Goal: Task Accomplishment & Management: Manage account settings

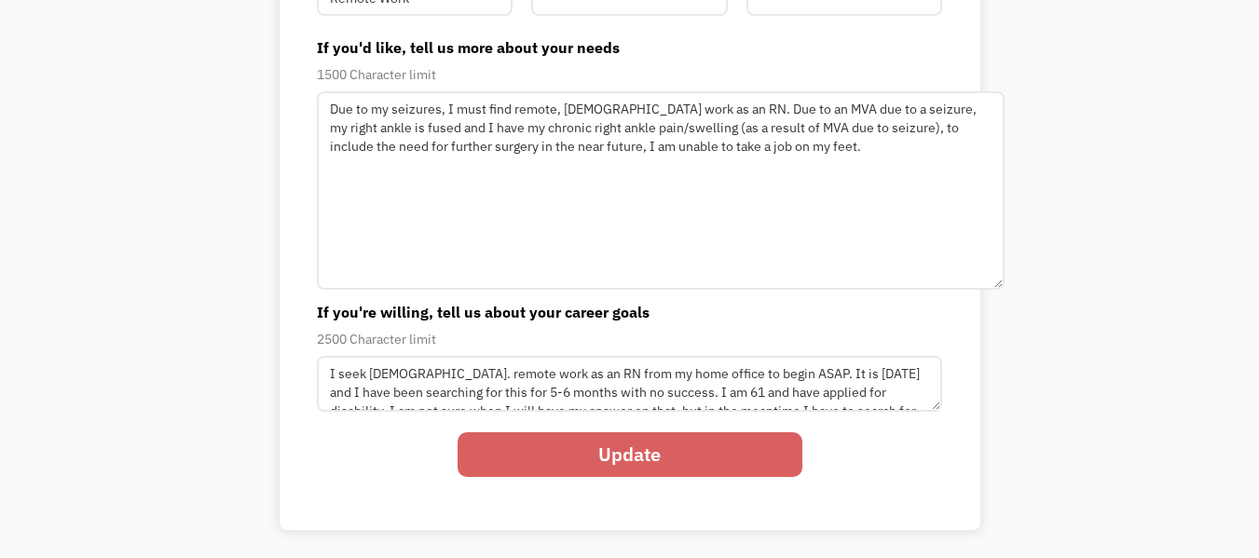
click at [452, 131] on textarea "Due to my seizures, I must find remote, full-time work as an RN. Due to an MVA …" at bounding box center [661, 190] width 688 height 199
click at [819, 133] on textarea "Due to my seizures, I must find remote, full-time work as an RN. Due to an MVA …" at bounding box center [661, 190] width 688 height 199
click at [369, 148] on textarea "Due to my seizures, I must find remote, full-time work as an RN. Due to an MVA …" at bounding box center [661, 190] width 688 height 199
click at [768, 113] on textarea "Due to my seizures, I must find remote, full-time work as an RN. Due to an MVA …" at bounding box center [661, 190] width 688 height 199
click at [792, 115] on textarea "Due to my seizures, I must find remote, full-time work as an RN. I had an MVA d…" at bounding box center [661, 190] width 688 height 199
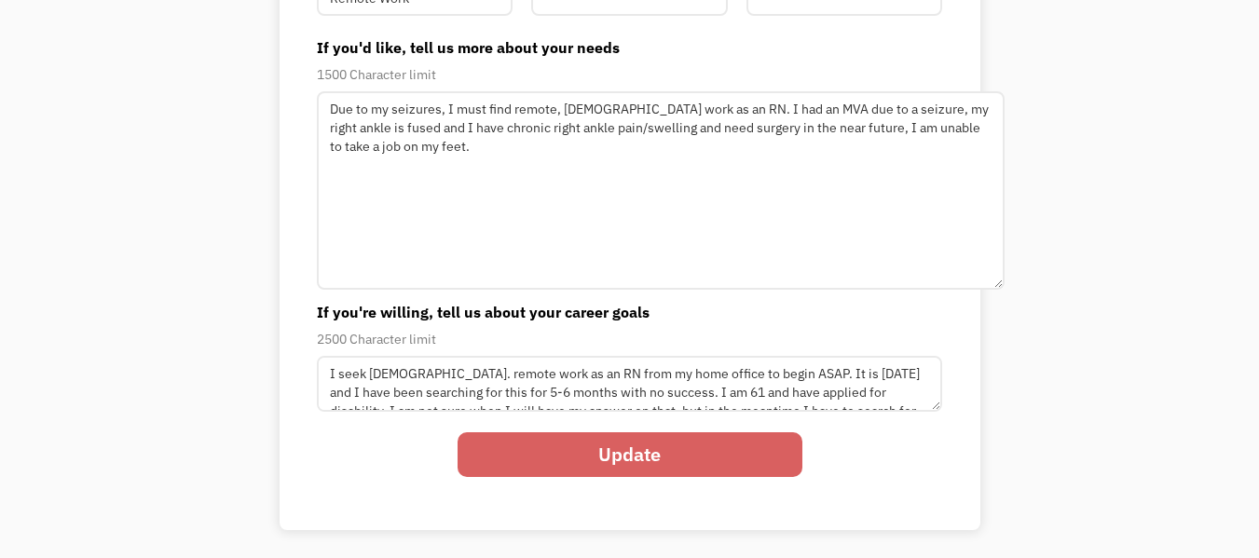
click at [792, 115] on textarea "Due to my seizures, I must find remote, full-time work as an RN. I had an MVA d…" at bounding box center [661, 190] width 688 height 199
click at [779, 108] on textarea "Due to my seizures, I must find remote, full-time work as an RN. I had an MVA d…" at bounding box center [661, 190] width 688 height 199
click at [929, 119] on textarea "Due to my seizures, I must find remote, full-time work as an RN. I had an MVA i…" at bounding box center [661, 190] width 688 height 199
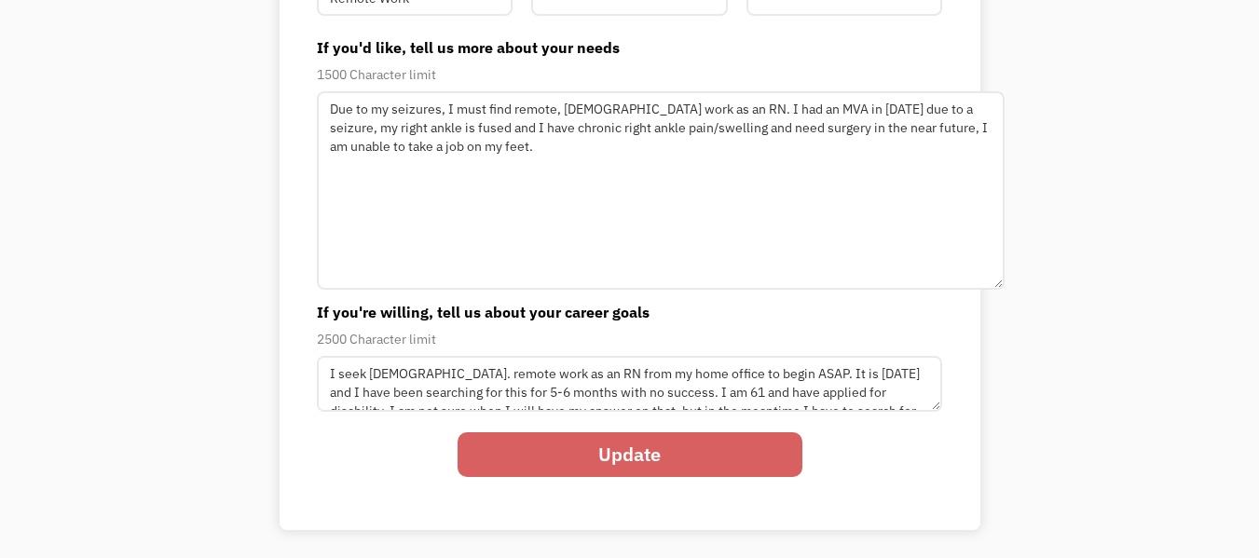
click at [929, 119] on textarea "Due to my seizures, I must find remote, full-time work as an RN. I had an MVA i…" at bounding box center [661, 190] width 688 height 199
click at [938, 118] on textarea "Due to my seizures, I must find remote, full-time work as an RN. I had an MVA i…" at bounding box center [661, 190] width 688 height 199
click at [449, 135] on textarea "Due to my seizures, I must find remote, full-time work as an RN. I had an MVA i…" at bounding box center [661, 190] width 688 height 199
click at [435, 133] on textarea "Due to my seizures, I must find remote, full-time work as an RN. I had an MVA i…" at bounding box center [661, 190] width 688 height 199
click at [446, 133] on textarea "Due to my seizures, I must find remote, full-time work as an RN. I had an MVA i…" at bounding box center [661, 190] width 688 height 199
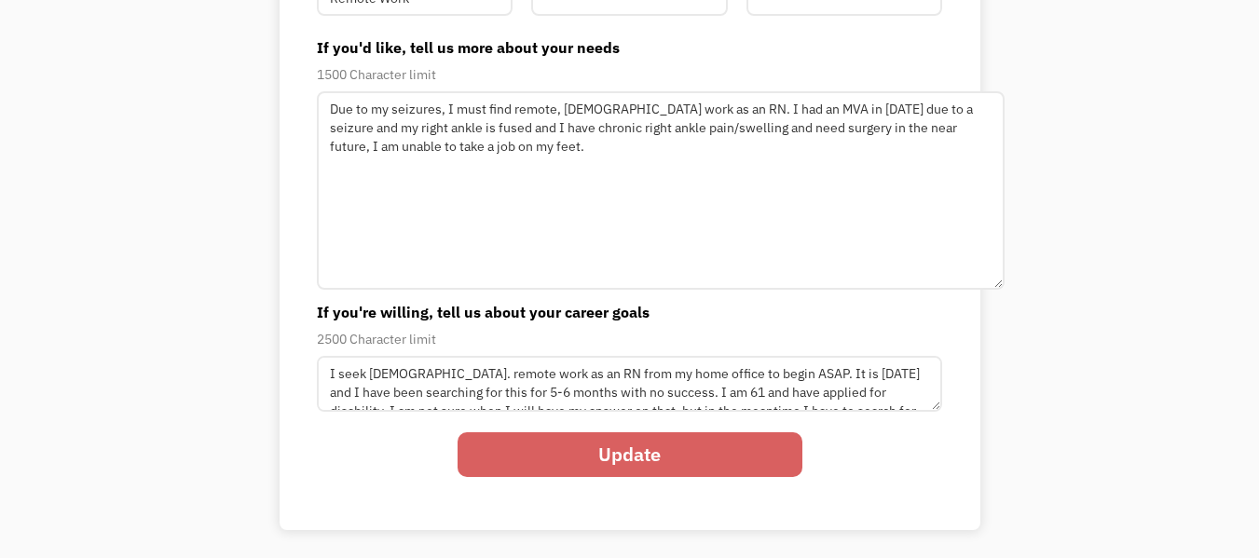
click at [446, 133] on textarea "Due to my seizures, I must find remote, full-time work as an RN. I had an MVA i…" at bounding box center [661, 190] width 688 height 199
click at [438, 122] on textarea "Due to my seizures, I must find remote, full-time work as an RN. I had an MVA i…" at bounding box center [661, 190] width 688 height 199
click at [888, 135] on textarea "Due to my seizures, I must find remote, full-time work as an RN. I had an MVA i…" at bounding box center [661, 190] width 688 height 199
click at [446, 121] on textarea "Due to my seizures, I must find remote, full-time work as an RN. I had an MVA i…" at bounding box center [661, 190] width 688 height 199
click at [887, 134] on textarea "Due to my seizures, I must find remote, full-time work as an RN. I had an MVA i…" at bounding box center [661, 190] width 688 height 199
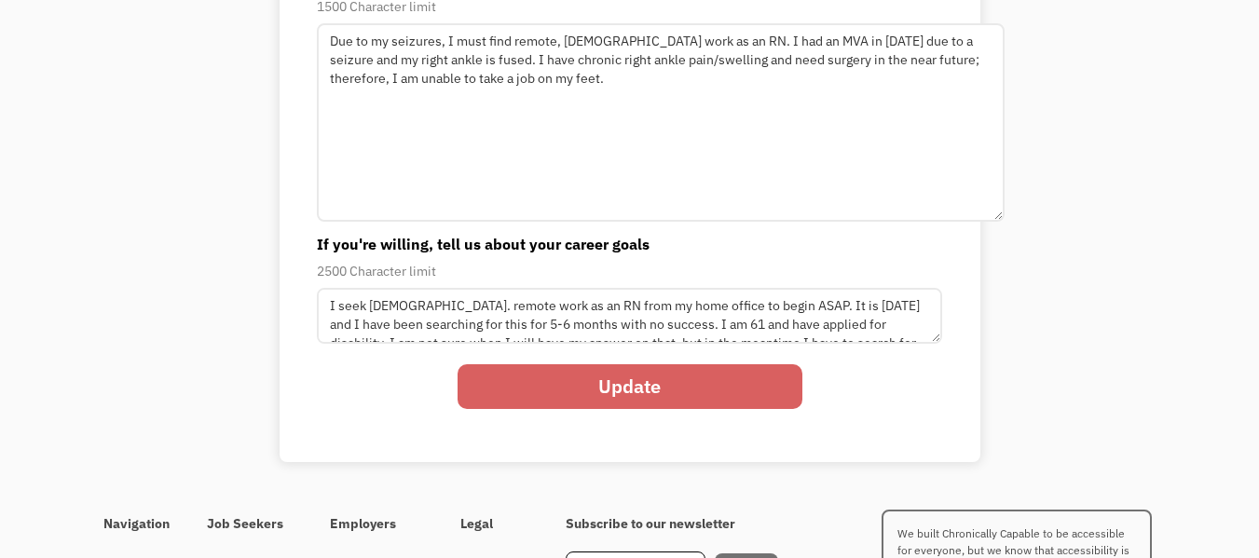
scroll to position [514, 0]
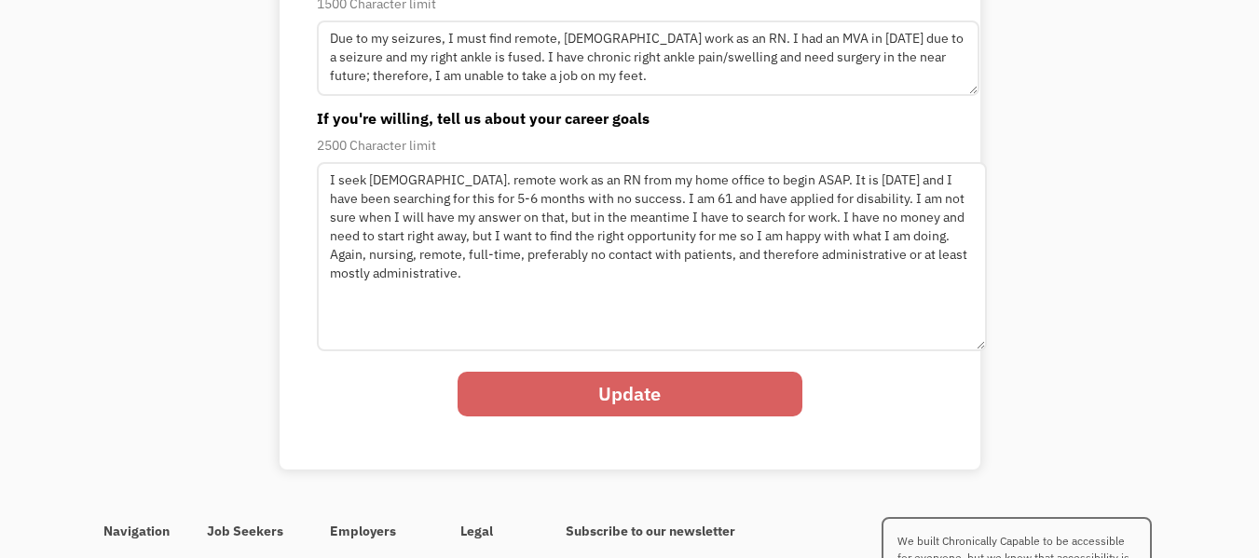
type textarea "Due to my seizures, I must find remote, full-time work as an RN. I had an MVA i…"
click at [1134, 298] on div "Your Account About you Your Path Change password * Type of work you're seeking …" at bounding box center [629, 30] width 1259 height 934
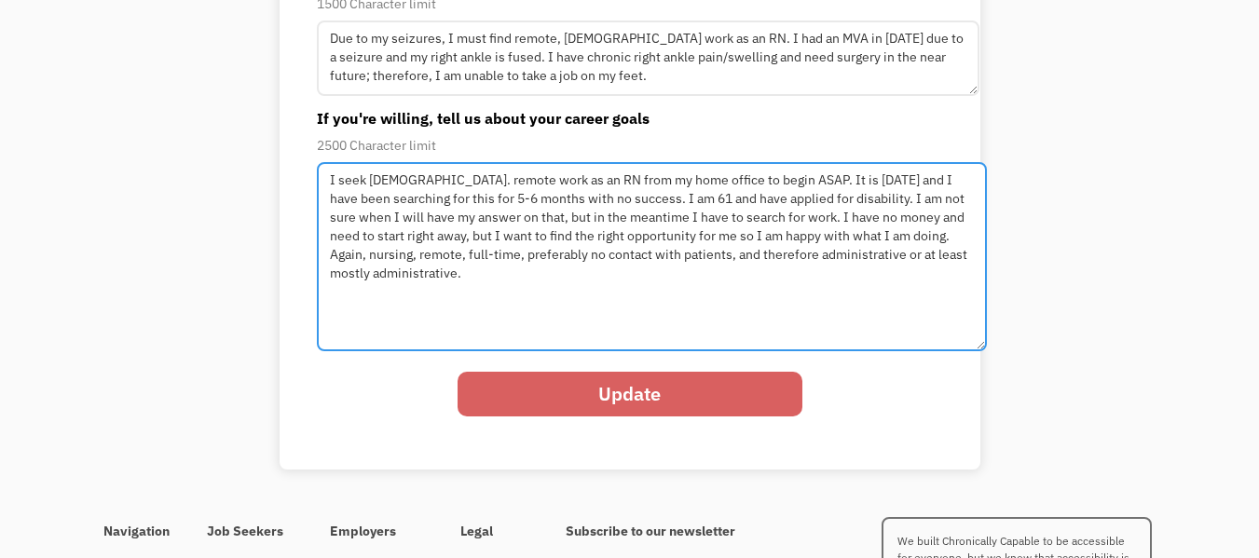
click at [846, 204] on textarea "I seek full-time. remote work as an RN from my home office to begin ASAP. It is…" at bounding box center [652, 256] width 670 height 189
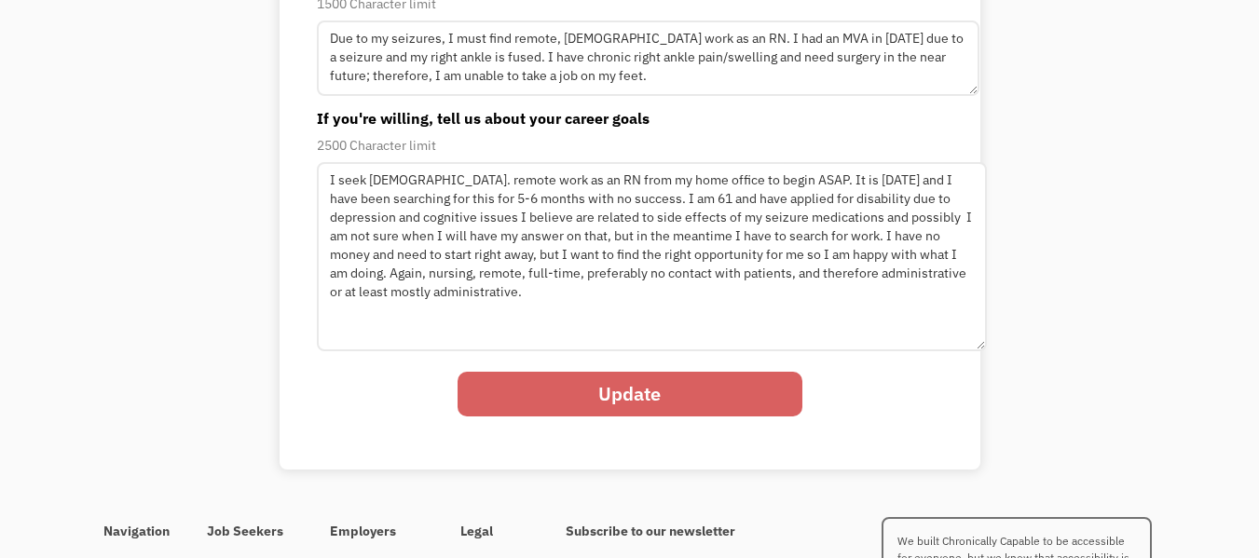
click at [548, 359] on form "* Type of work you're seeking * Required fields full-time * What is your desire…" at bounding box center [629, 55] width 625 height 777
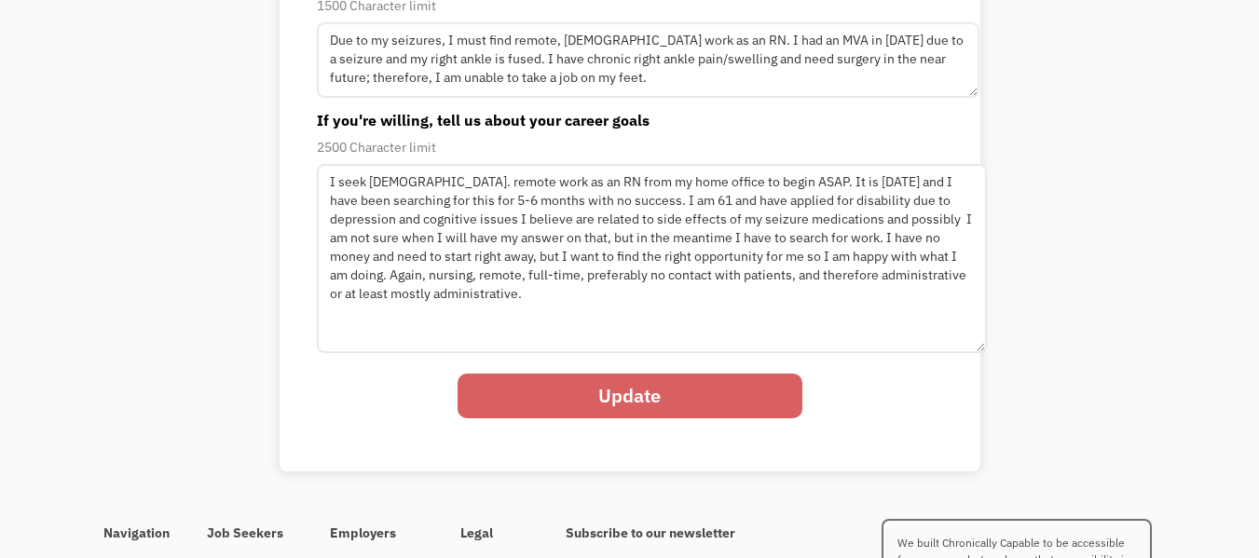
scroll to position [511, 0]
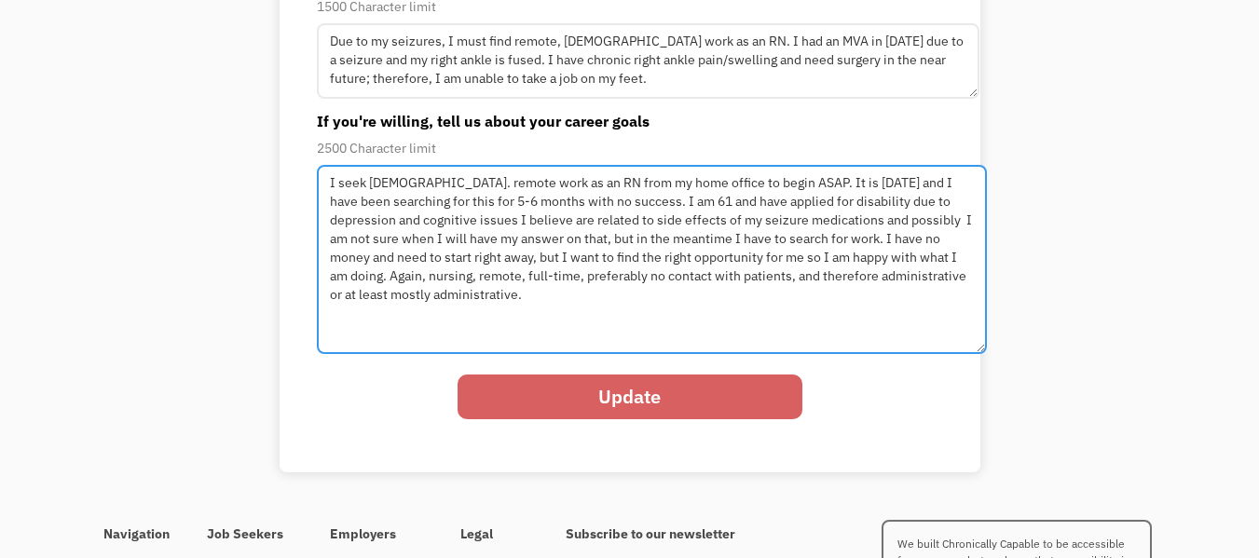
click at [886, 225] on textarea "I seek full-time. remote work as an RN from my home office to begin ASAP. It is…" at bounding box center [652, 259] width 670 height 189
click at [733, 224] on textarea "I seek full-time. remote work as an RN from my home office to begin ASAP. It is…" at bounding box center [652, 259] width 670 height 189
click at [949, 222] on textarea "I seek full-time. remote work as an RN from my home office to begin ASAP. It is…" at bounding box center [652, 259] width 670 height 189
click at [688, 243] on textarea "I seek full-time. remote work as an RN from my home office to begin ASAP. It is…" at bounding box center [652, 259] width 670 height 189
click at [697, 236] on textarea "I seek full-time. remote work as an RN from my home office to begin ASAP. It is…" at bounding box center [652, 259] width 670 height 189
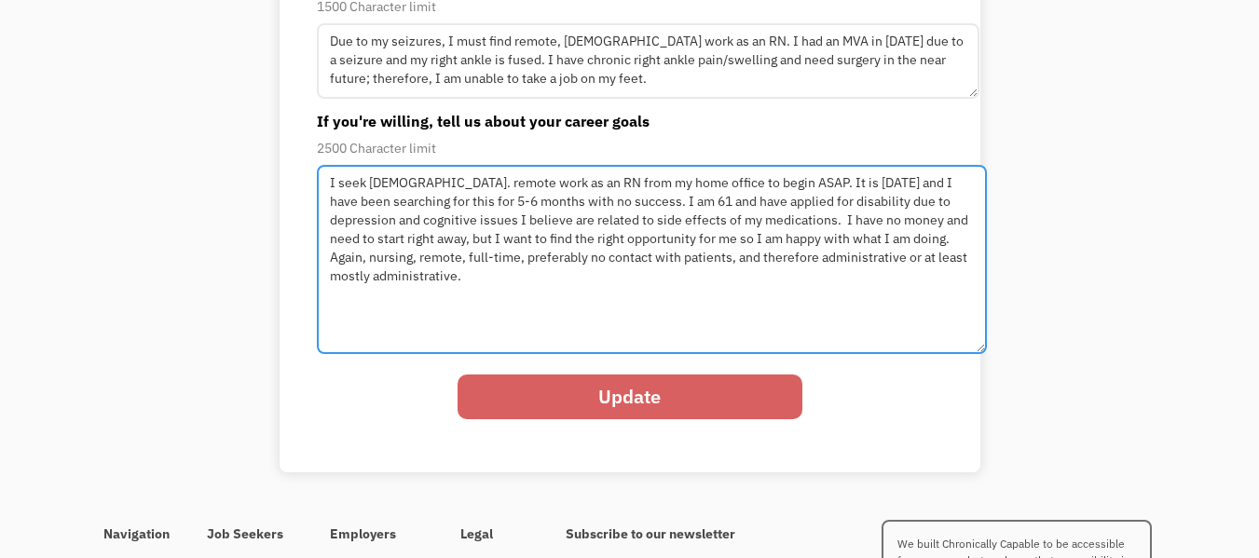
click at [446, 277] on textarea "I seek full-time. remote work as an RN from my home office to begin ASAP. It is…" at bounding box center [652, 259] width 670 height 189
click at [774, 281] on textarea "I seek full-time. remote work as an RN from my home office to begin ASAP. It is…" at bounding box center [652, 259] width 670 height 189
click at [863, 282] on textarea "I seek full-time. remote work as an RN from my home office to begin ASAP. It is…" at bounding box center [652, 259] width 670 height 189
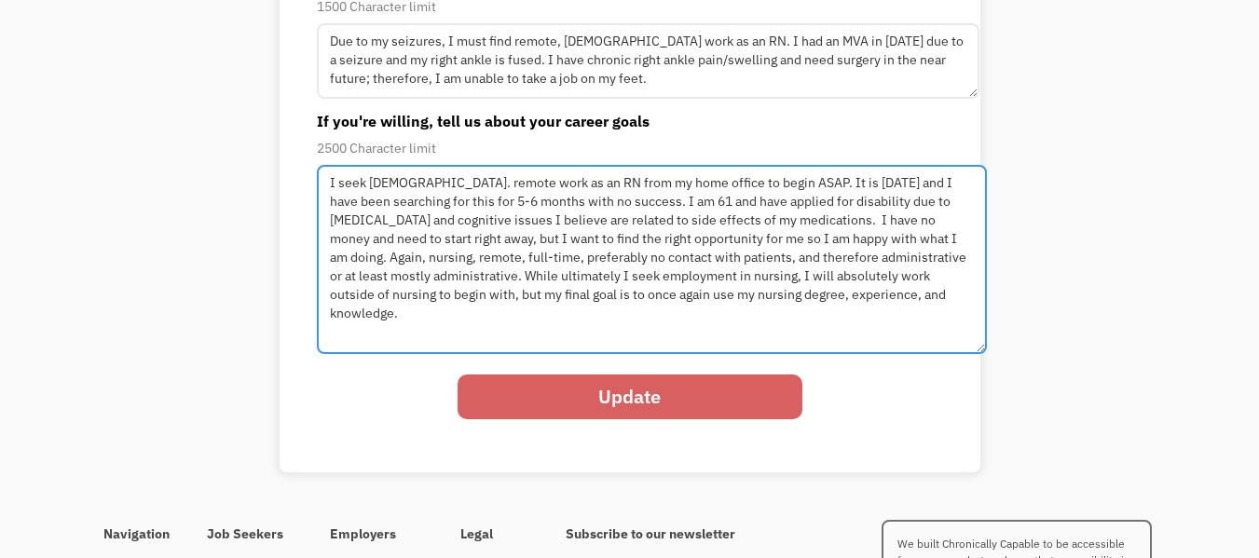
type textarea "I seek full-time. remote work as an RN from my home office to begin ASAP. It is…"
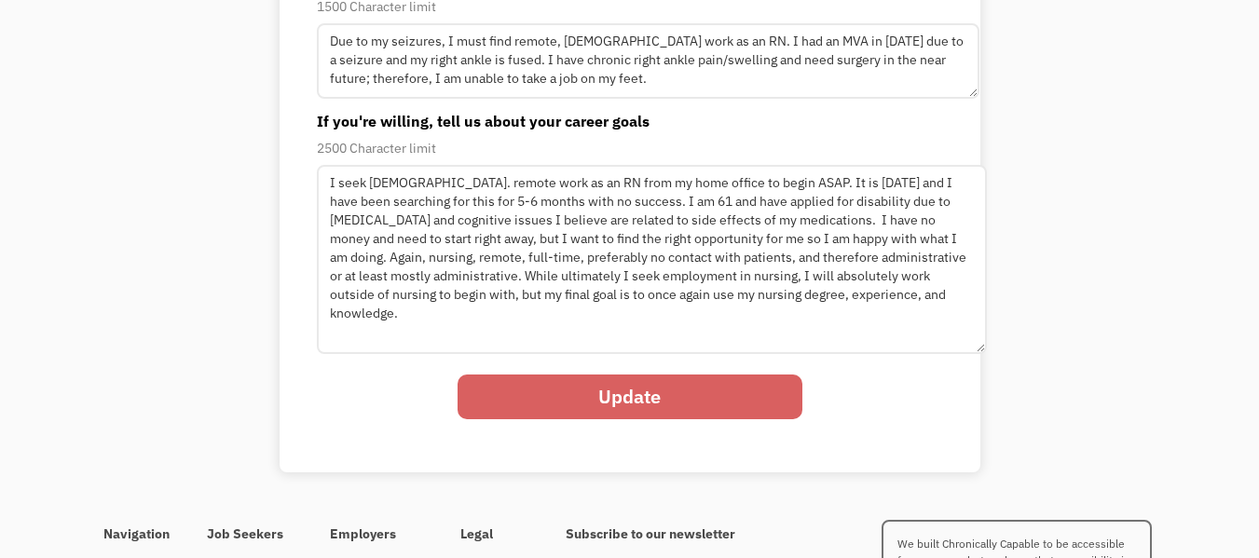
click at [641, 392] on input "Update" at bounding box center [630, 397] width 345 height 45
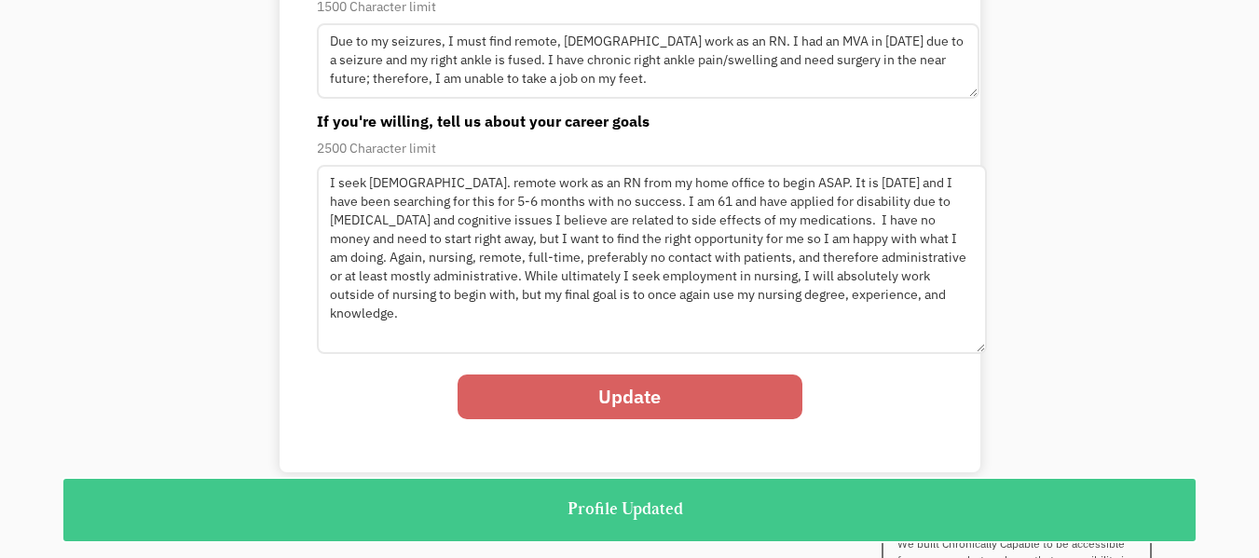
click at [700, 389] on input "Update" at bounding box center [630, 397] width 345 height 45
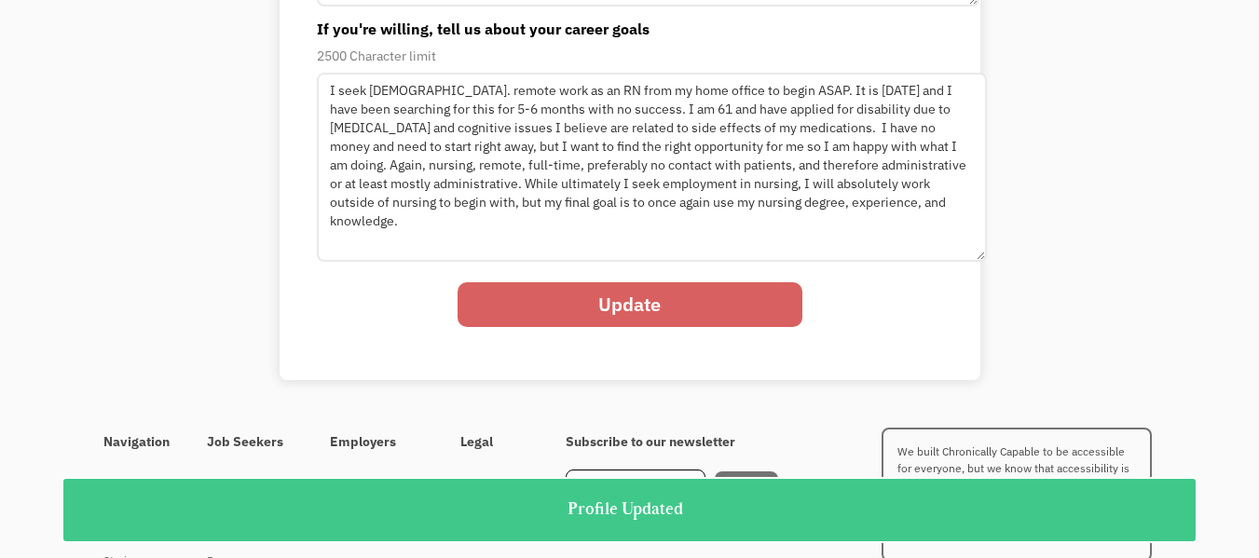
scroll to position [672, 0]
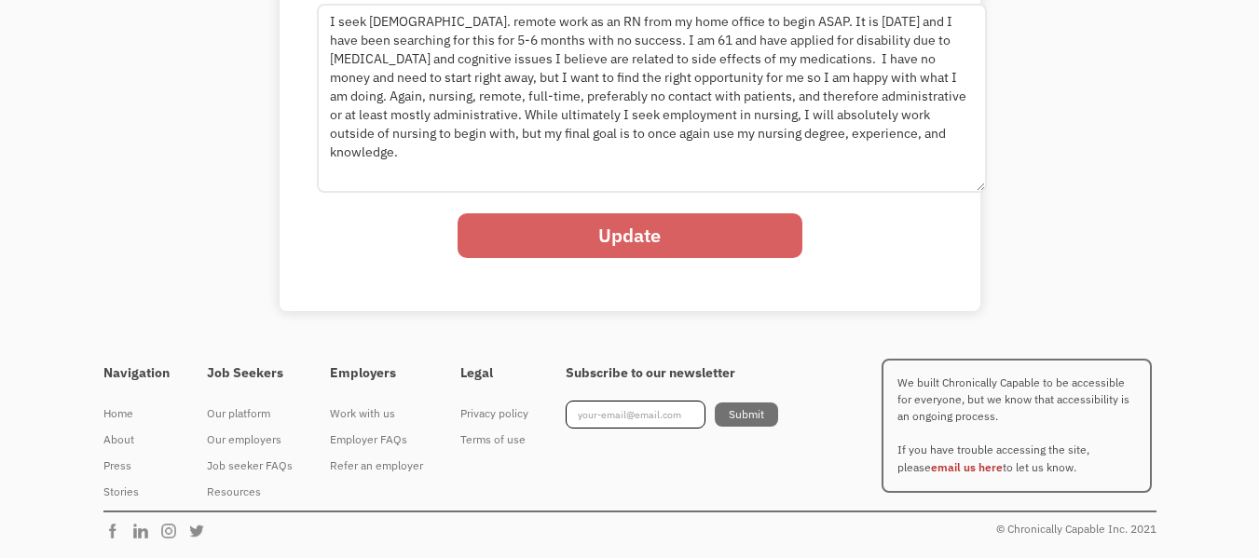
click at [699, 240] on input "Update" at bounding box center [630, 235] width 345 height 45
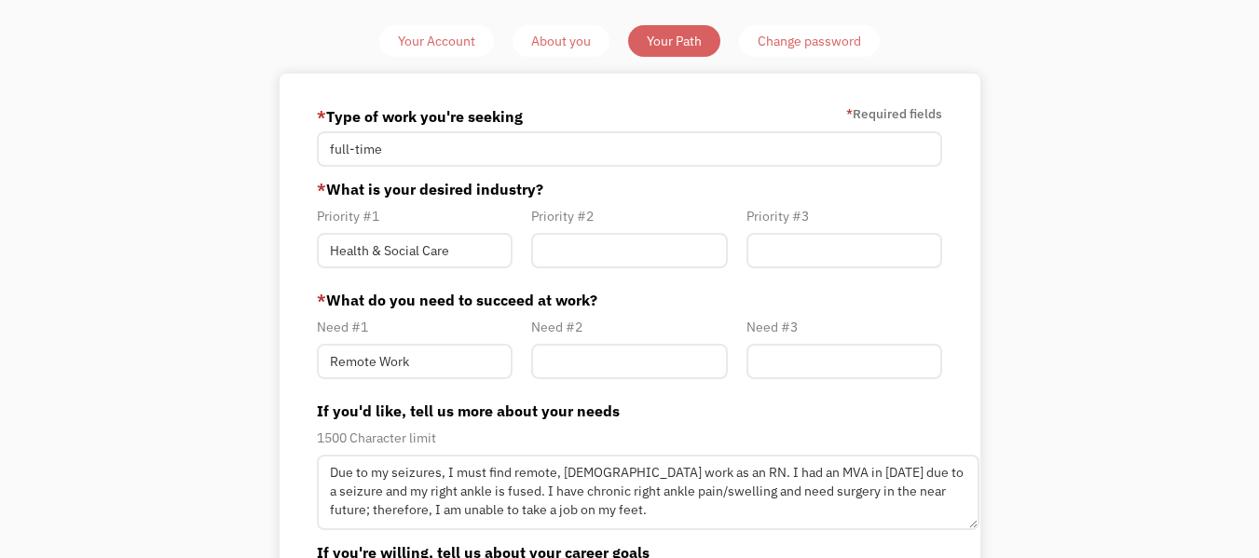
scroll to position [0, 0]
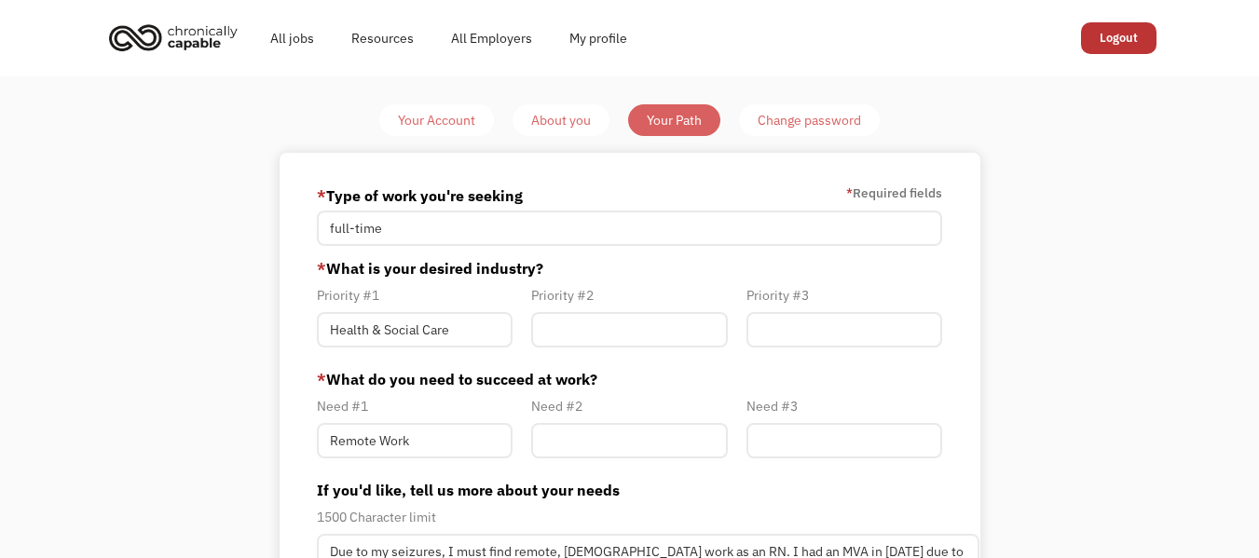
click at [562, 122] on div "About you" at bounding box center [561, 120] width 60 height 22
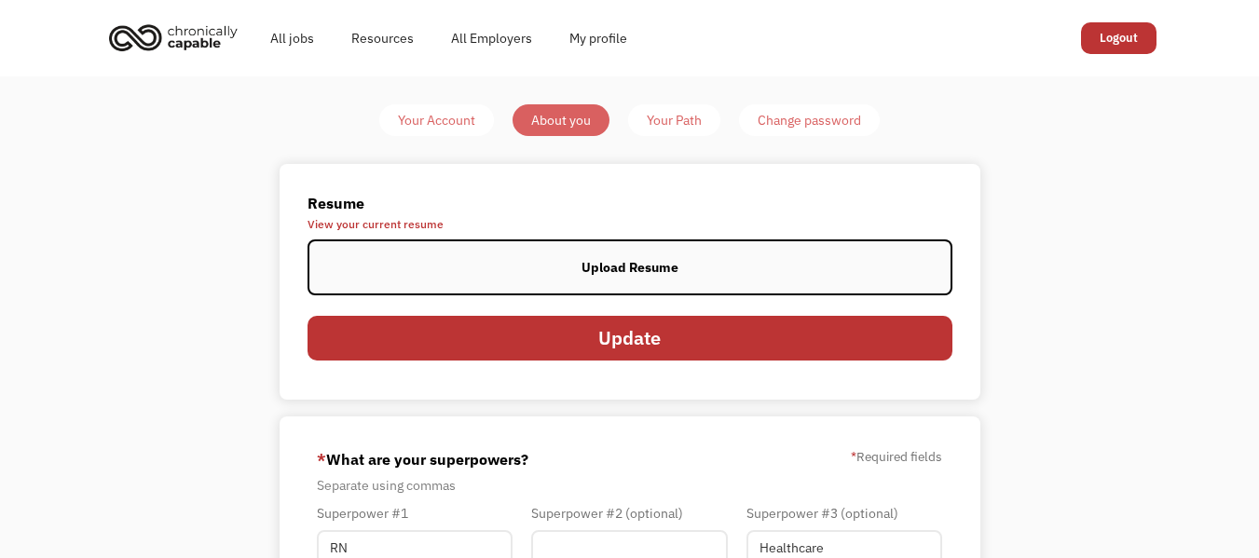
click at [708, 266] on label "Upload Resume" at bounding box center [630, 268] width 645 height 56
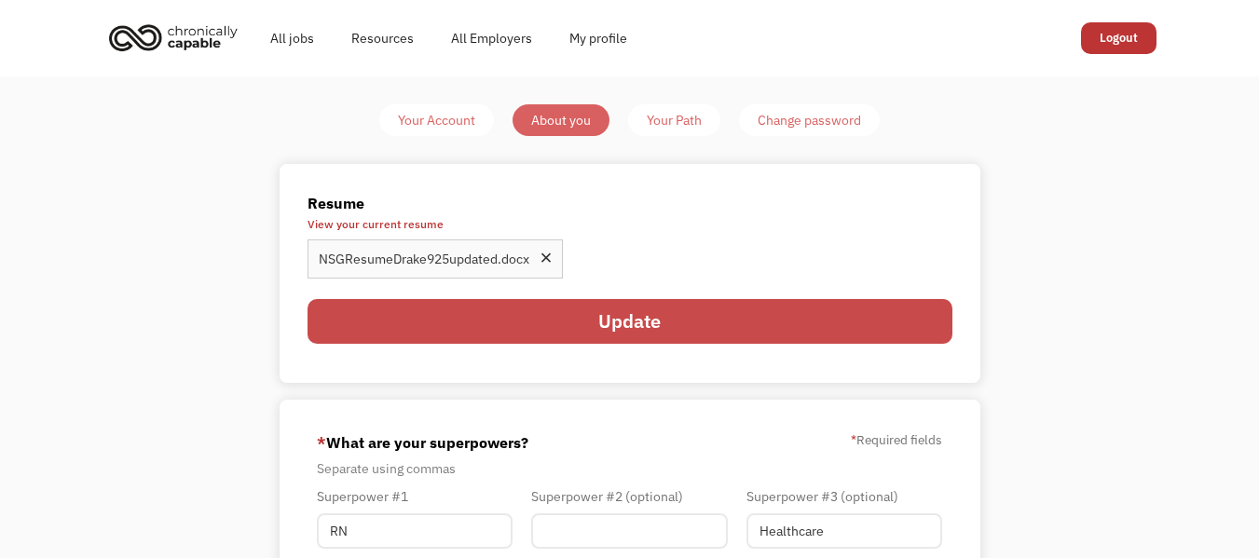
click at [729, 325] on input "Update" at bounding box center [630, 321] width 645 height 45
type input "Please wait..."
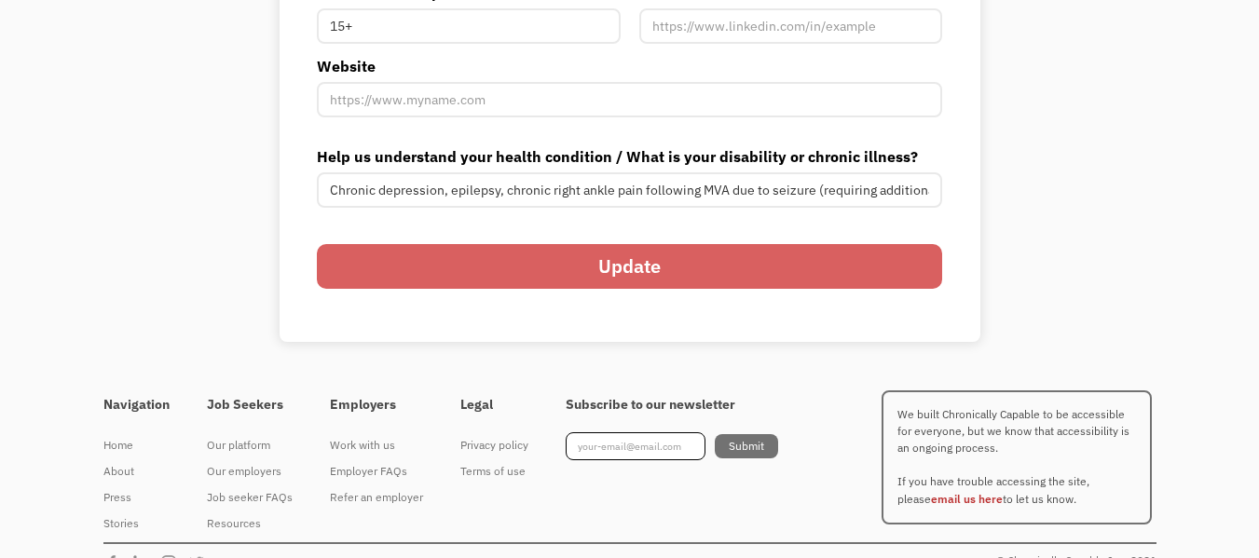
scroll to position [693, 0]
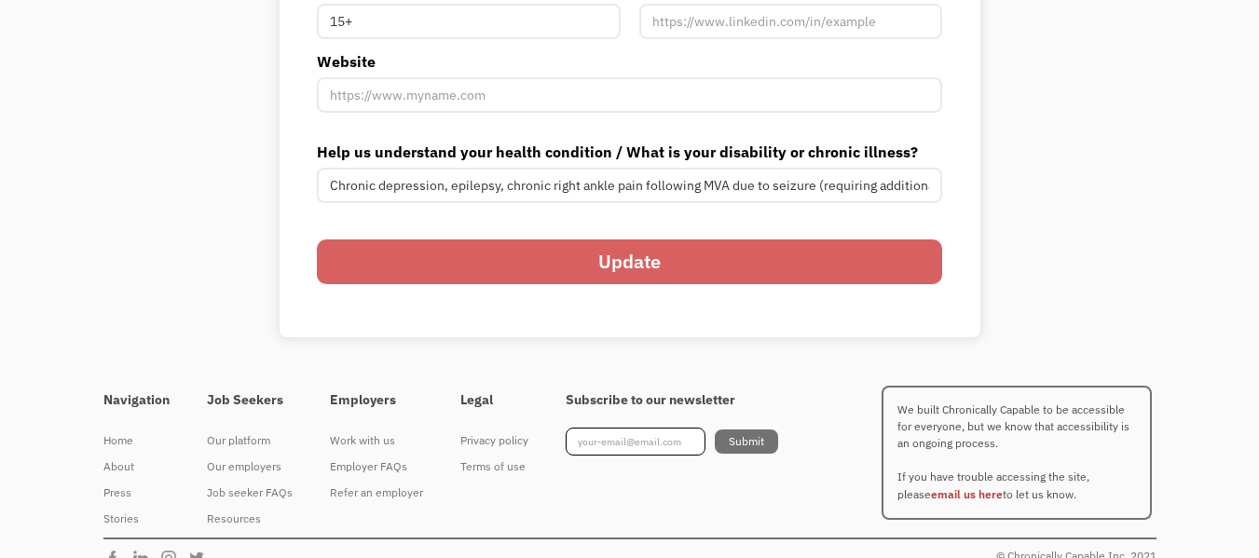
click at [781, 262] on input "Update" at bounding box center [629, 262] width 625 height 45
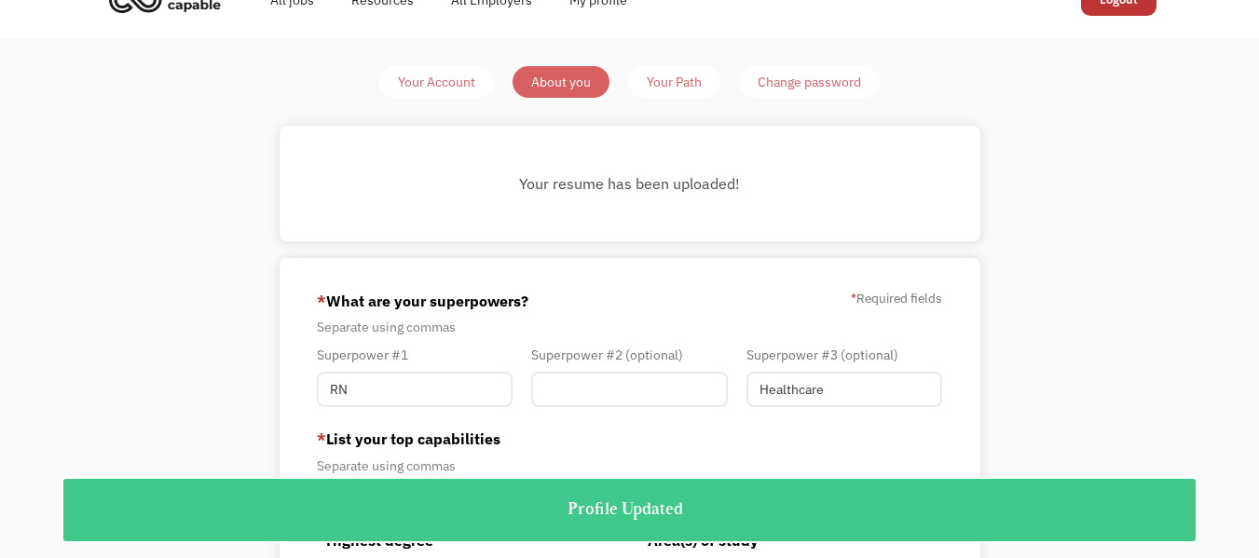
scroll to position [0, 0]
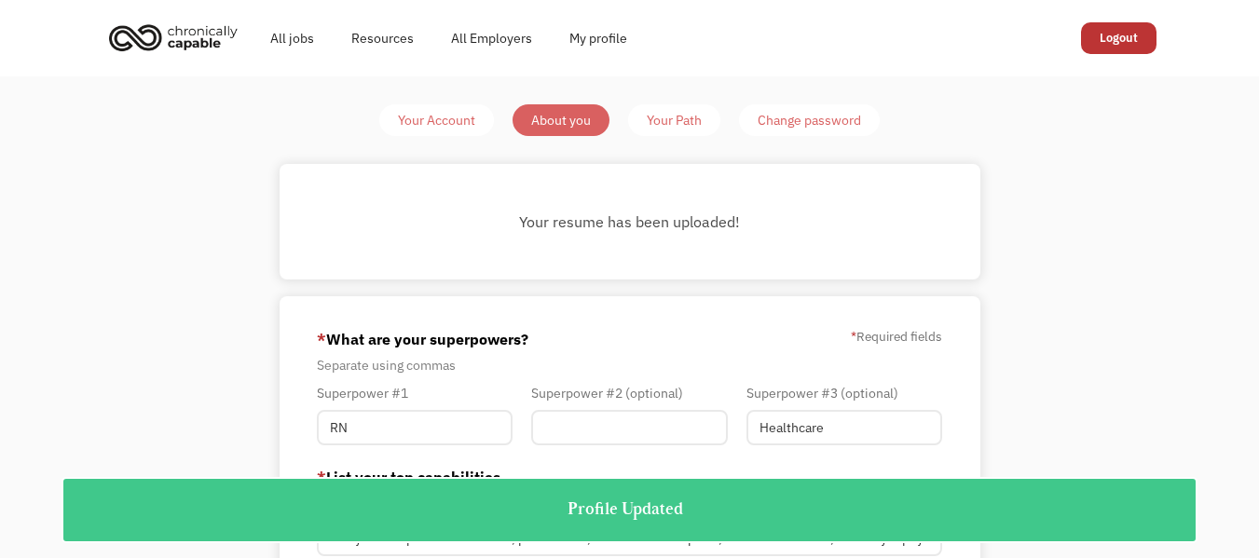
click at [687, 134] on link "Your Path" at bounding box center [674, 120] width 92 height 32
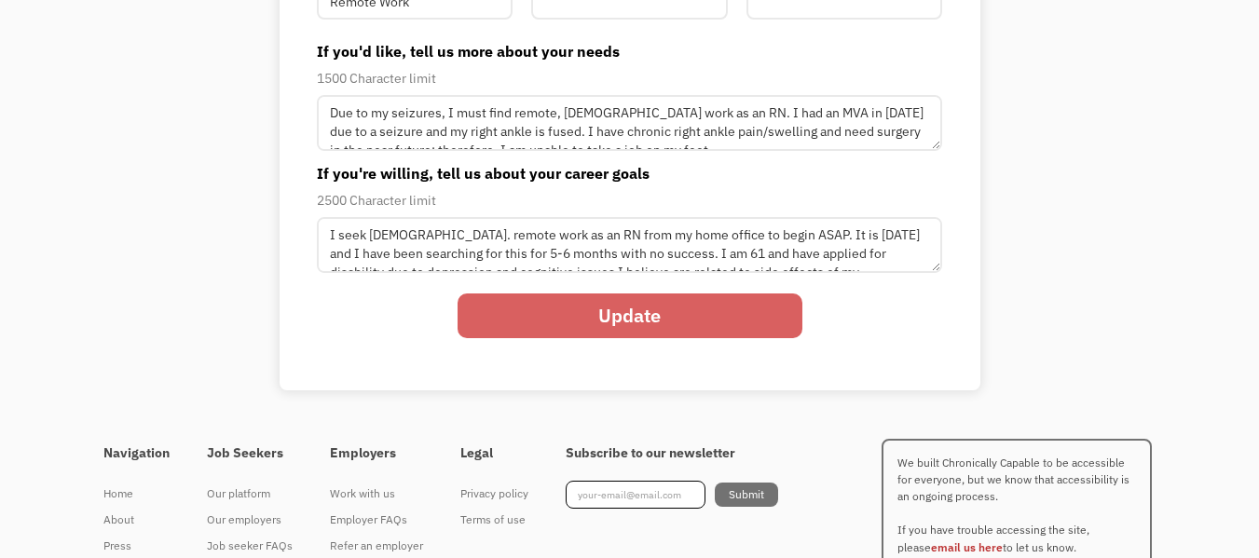
scroll to position [438, 0]
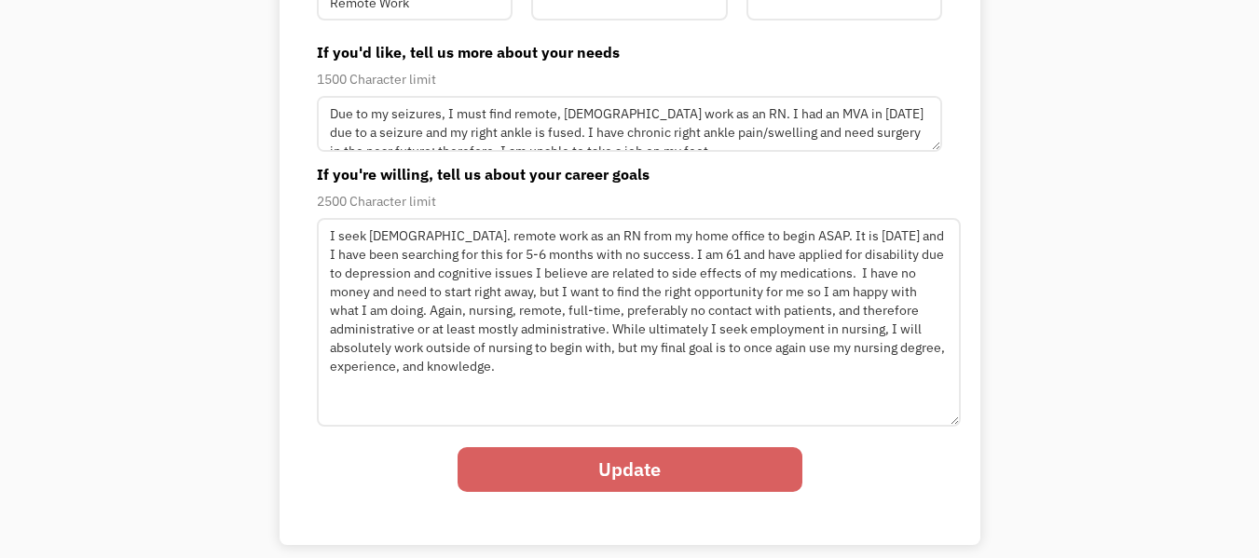
click at [775, 456] on input "Update" at bounding box center [630, 469] width 345 height 45
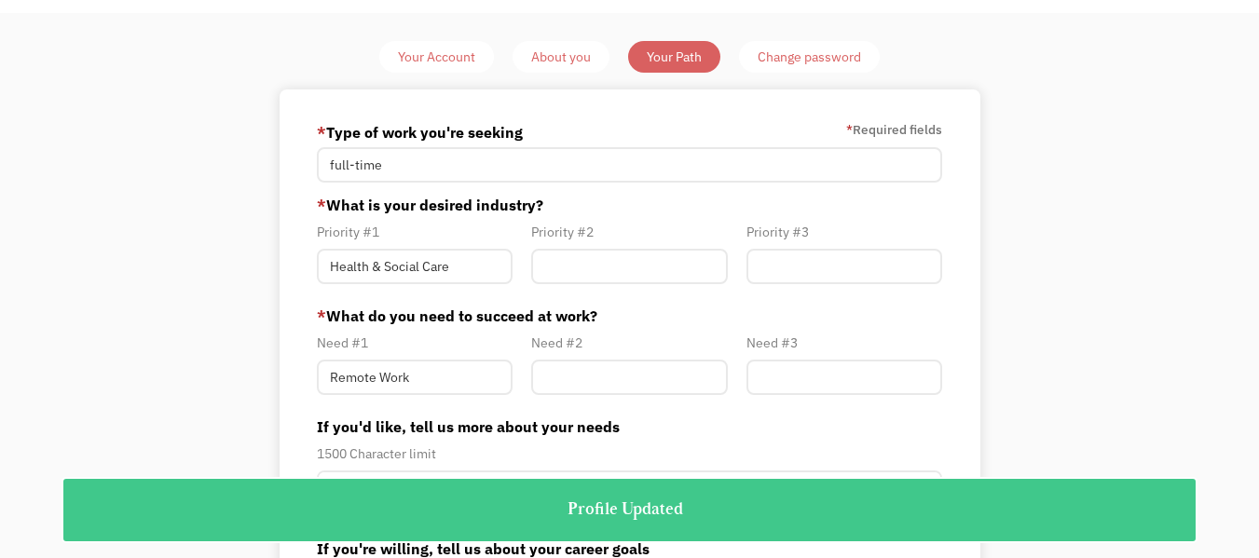
scroll to position [0, 0]
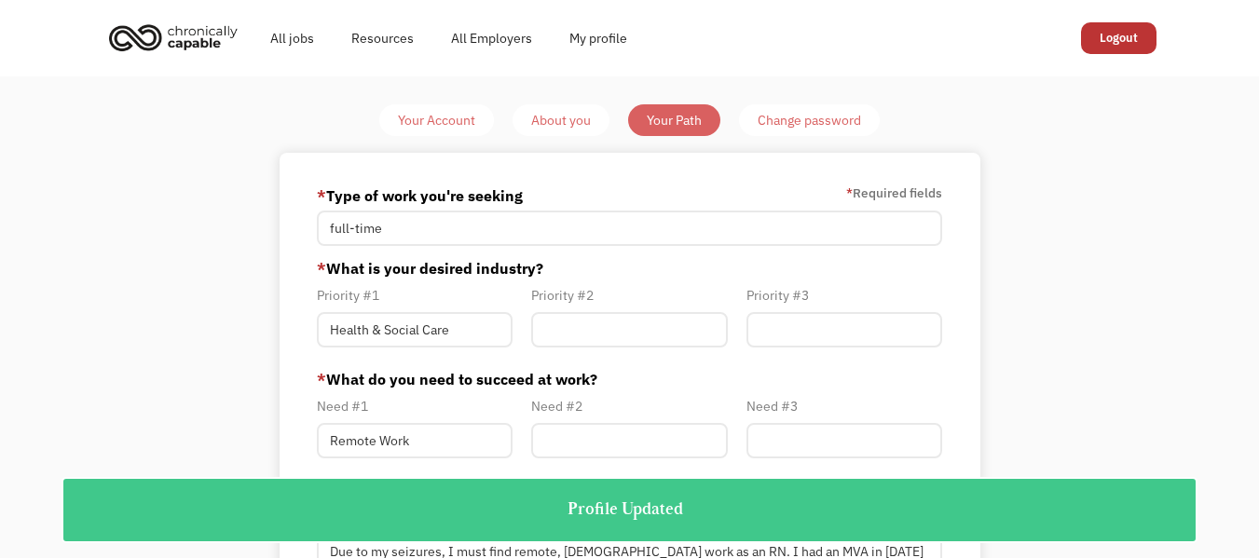
click at [426, 128] on div "Your Account" at bounding box center [436, 120] width 77 height 22
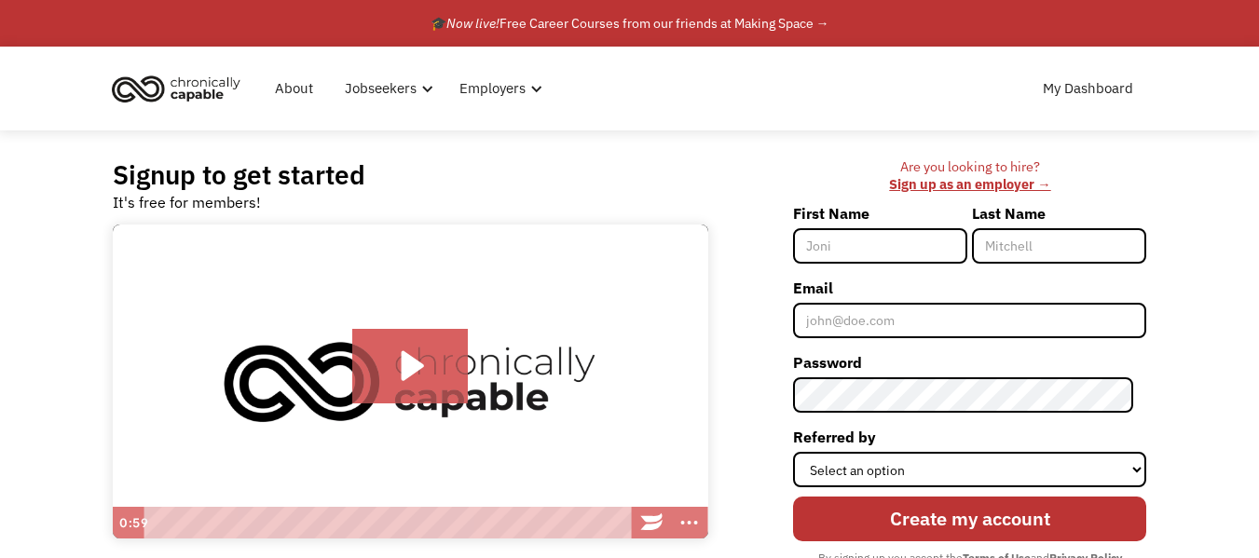
click at [396, 361] on icon "Play Video: Introducing Chronically Capable" at bounding box center [410, 366] width 117 height 75
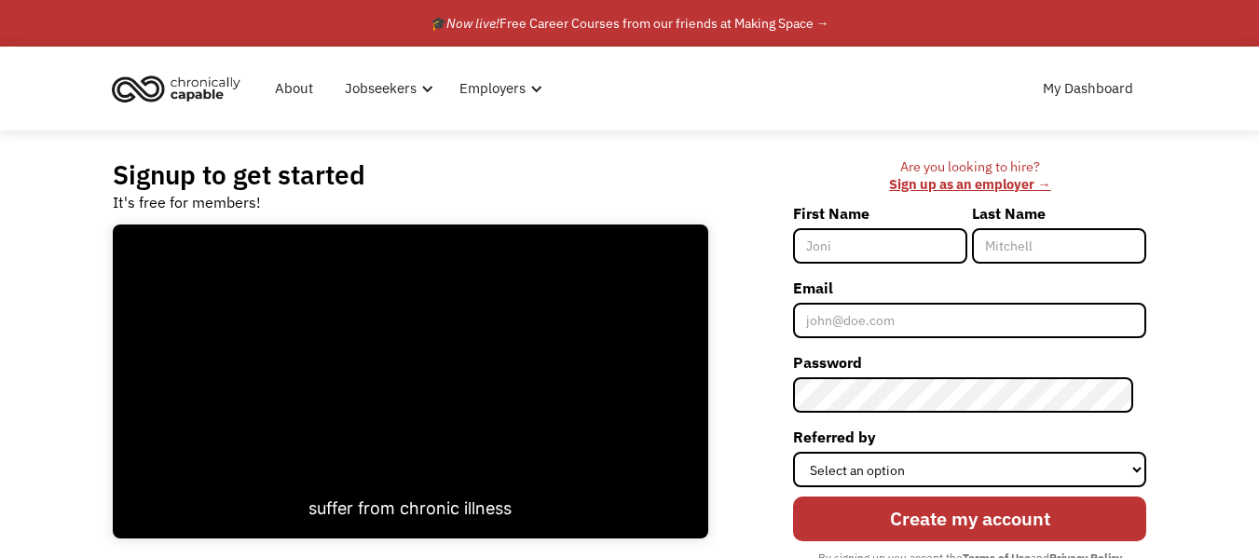
click at [1242, 179] on div "Signup to get started It's free for members! Click for sound @keyframes VOLUME_…" at bounding box center [629, 387] width 1259 height 514
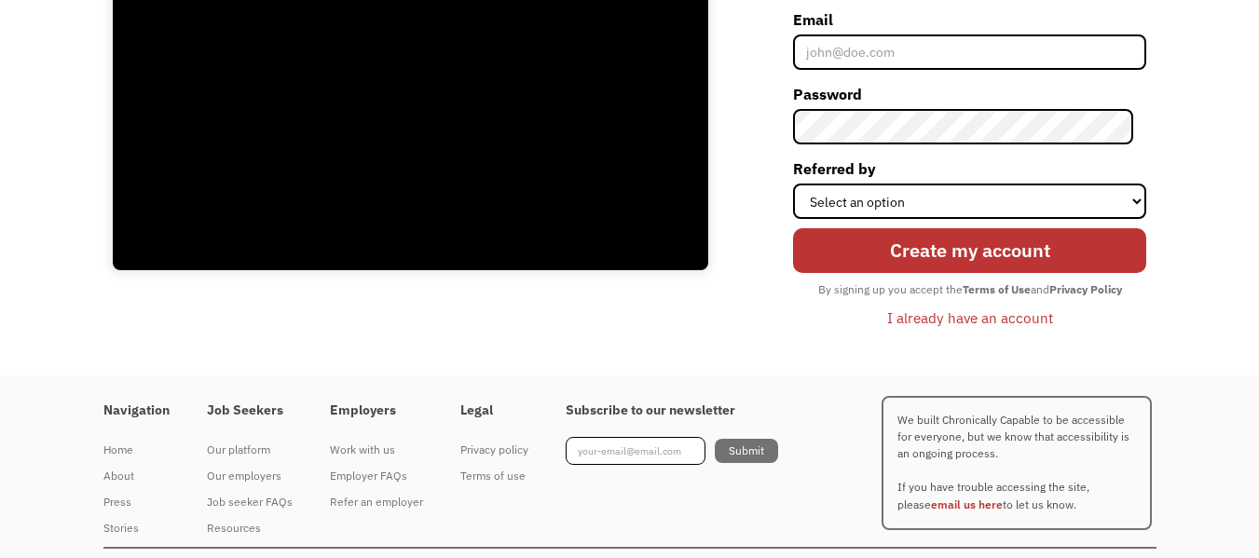
scroll to position [275, 0]
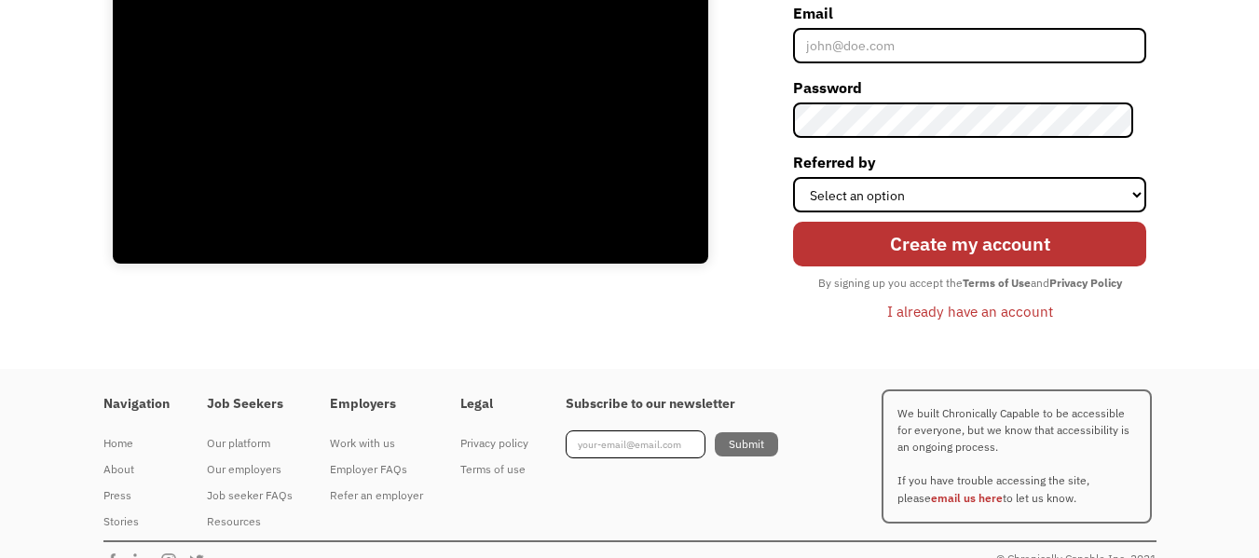
click at [985, 316] on div "I already have an account" at bounding box center [970, 311] width 166 height 22
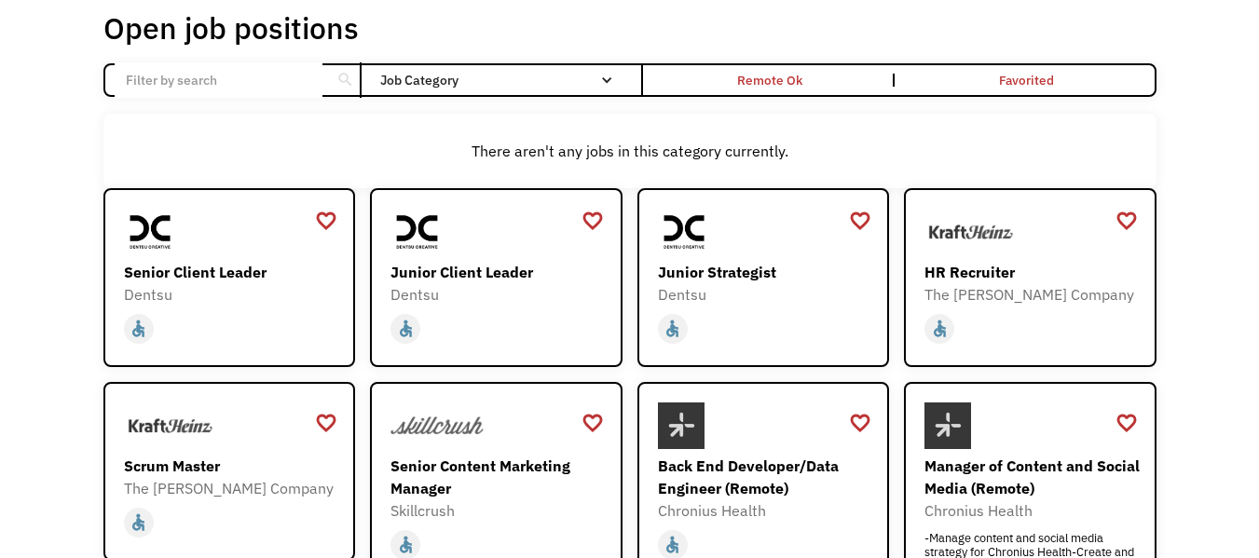
scroll to position [107, 0]
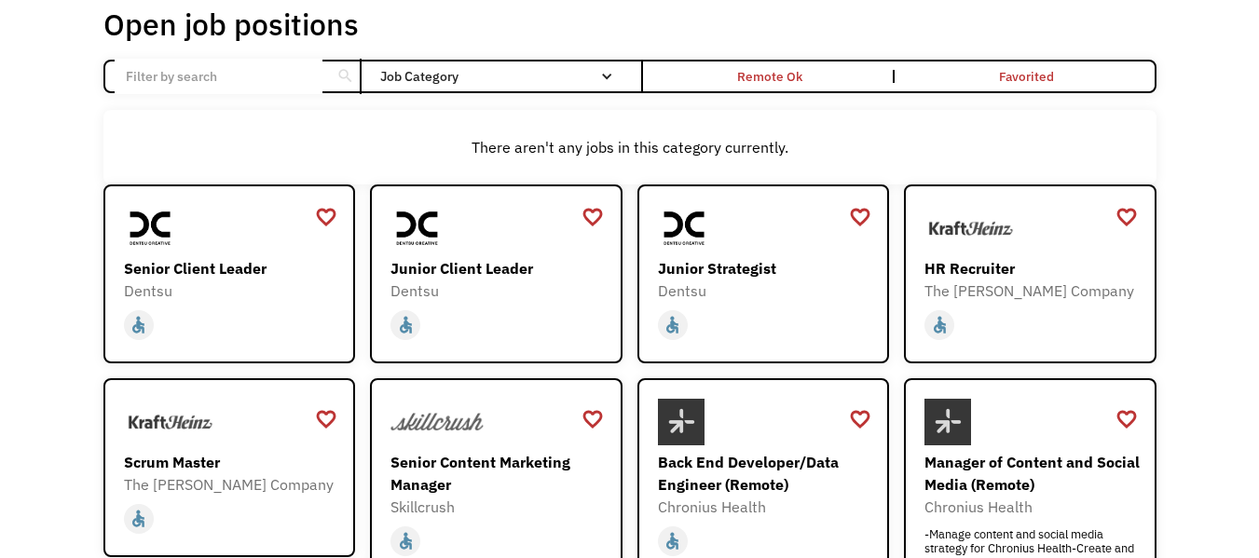
click at [606, 76] on div "Email Form" at bounding box center [606, 76] width 13 height 13
click at [603, 77] on div "Email Form" at bounding box center [606, 76] width 13 height 13
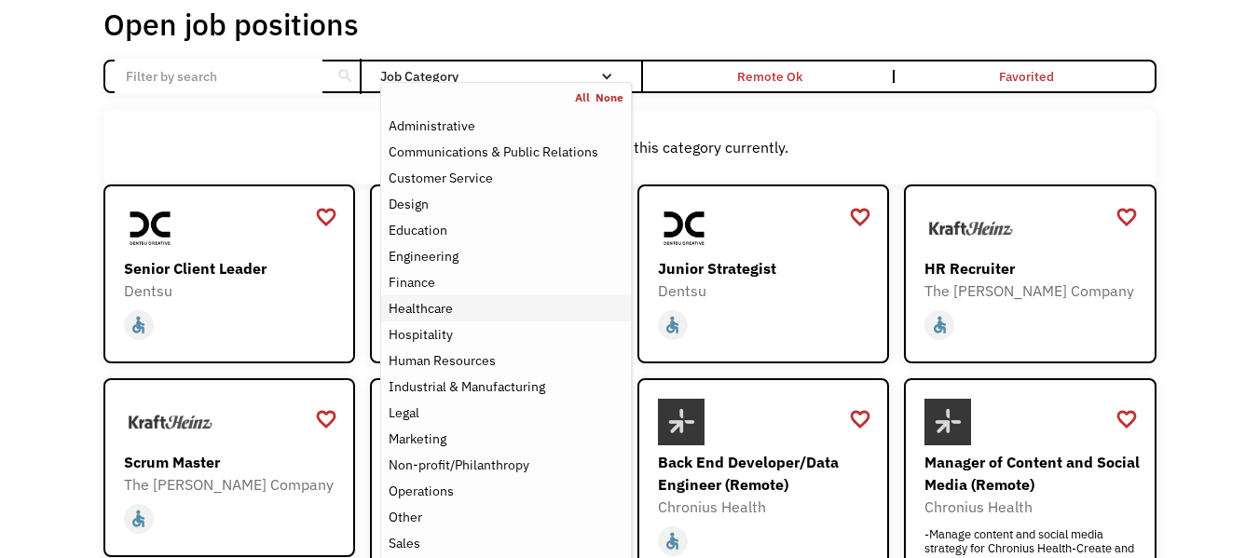
click at [438, 307] on div "Healthcare" at bounding box center [421, 308] width 64 height 22
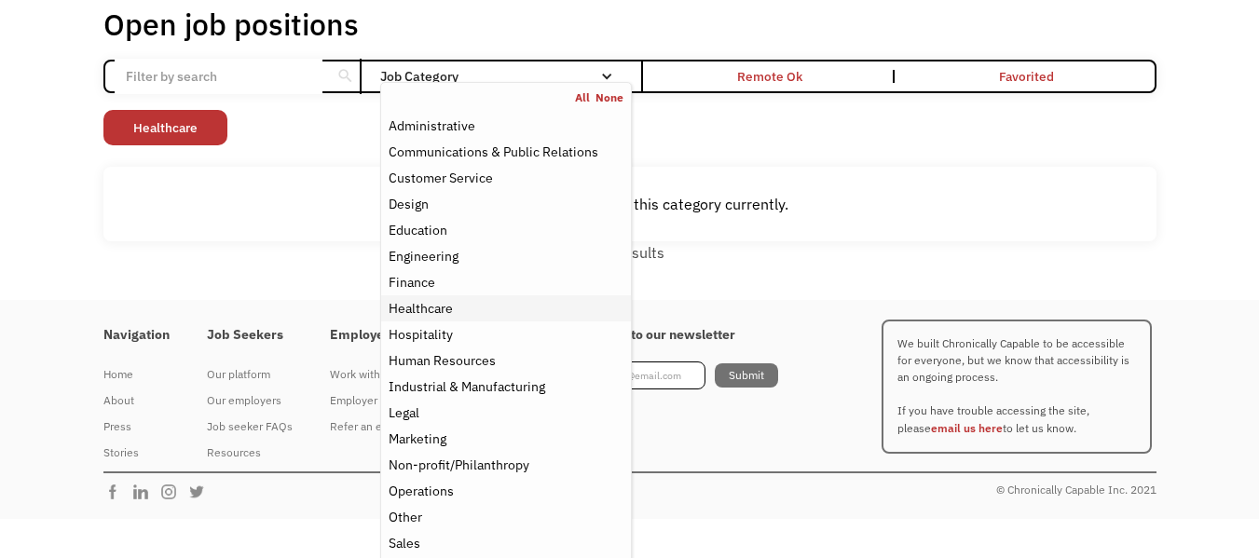
click at [457, 317] on div "Healthcare" at bounding box center [506, 308] width 234 height 22
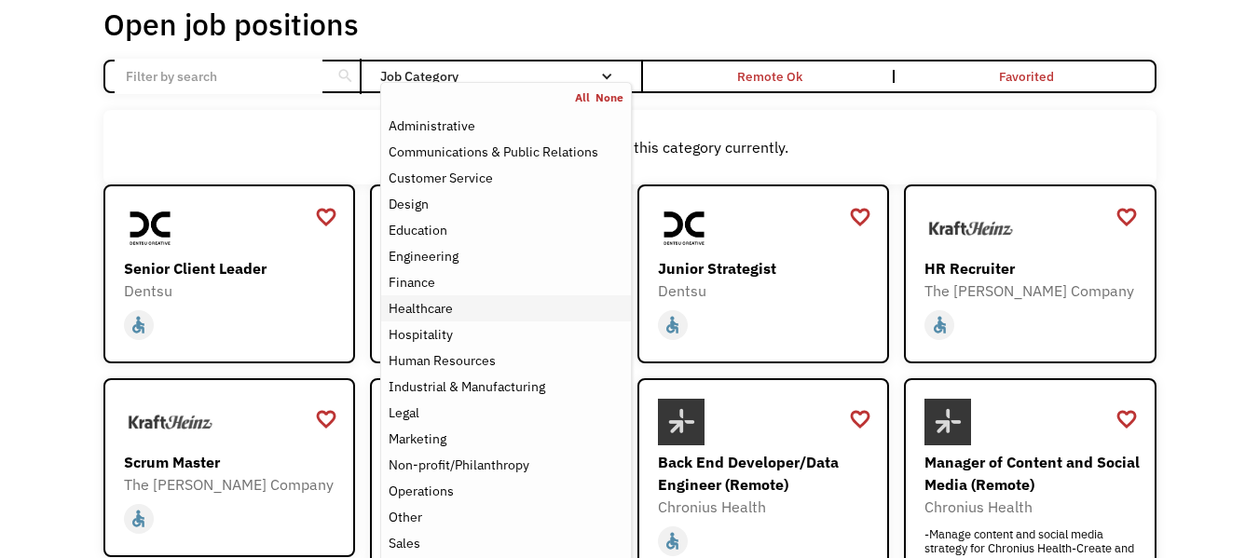
click at [457, 317] on div "Healthcare" at bounding box center [506, 308] width 234 height 22
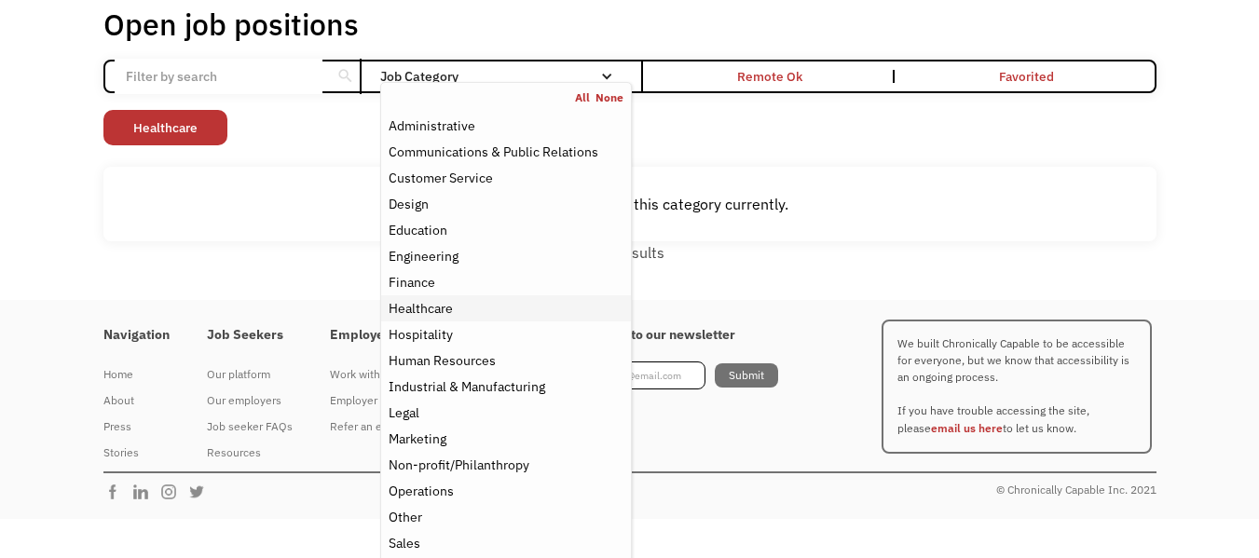
click at [457, 317] on div "Healthcare" at bounding box center [506, 308] width 234 height 22
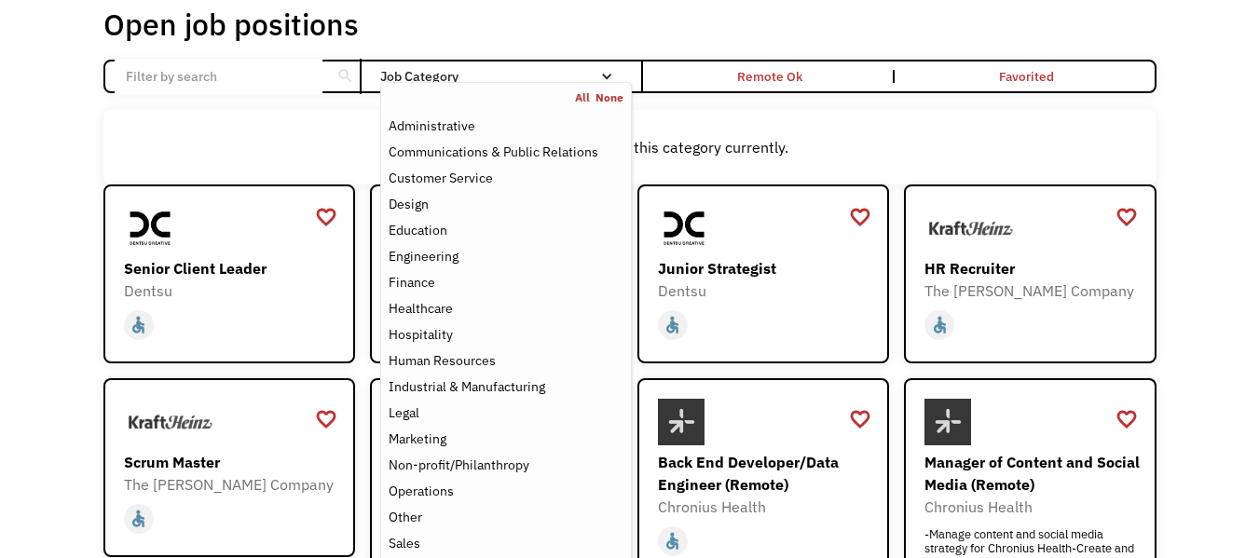
click at [729, 131] on div "There aren't any jobs in this category currently." at bounding box center [629, 147] width 1053 height 75
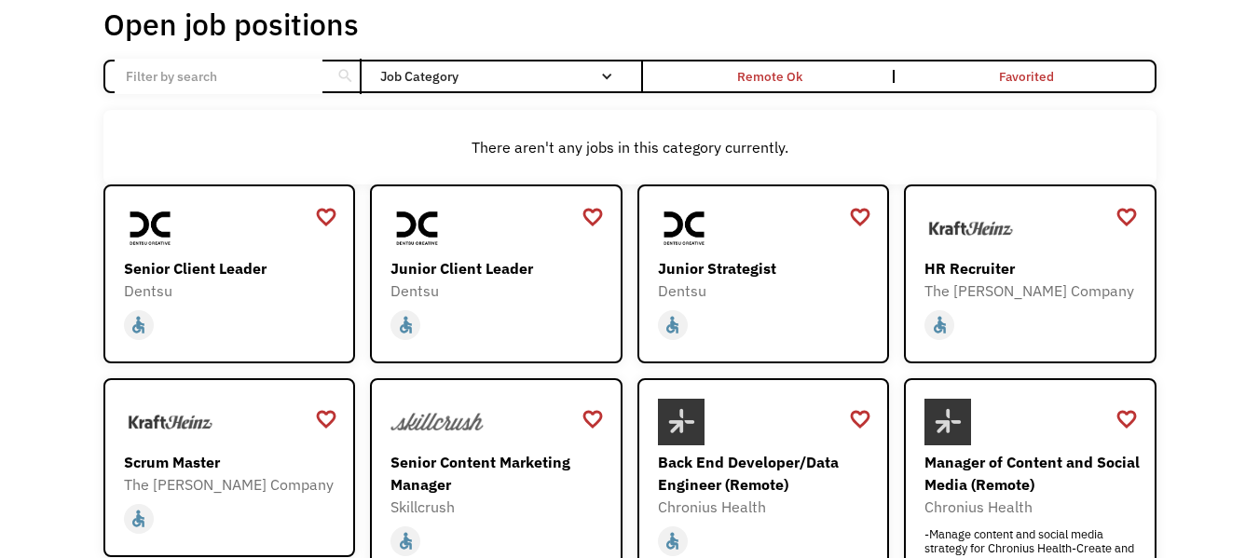
click at [606, 76] on div "Email Form" at bounding box center [606, 76] width 13 height 13
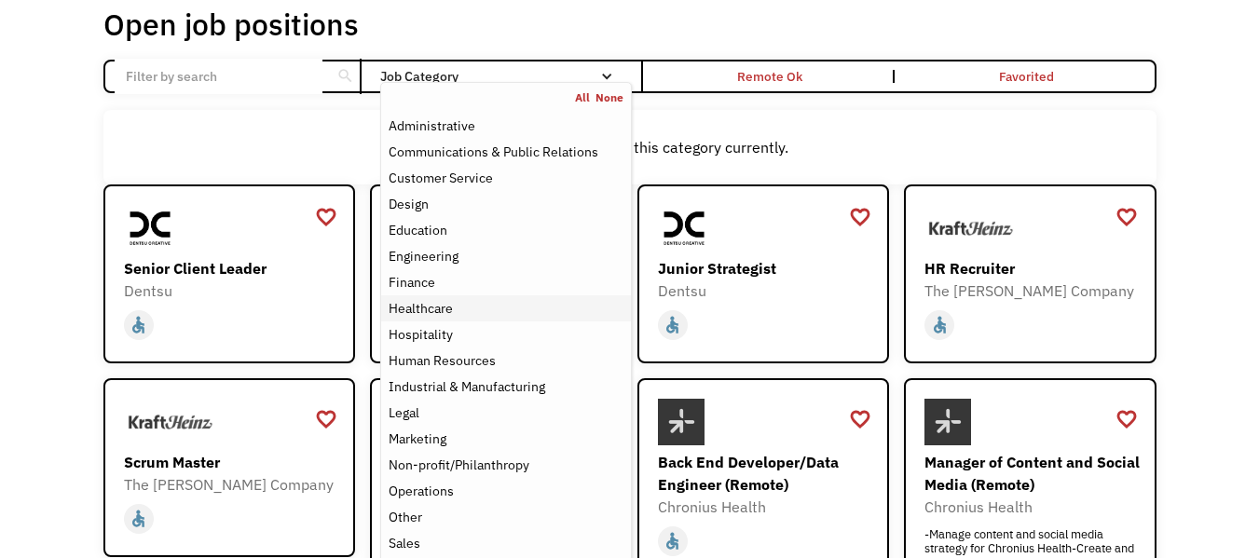
click at [455, 309] on div "Healthcare" at bounding box center [506, 308] width 234 height 22
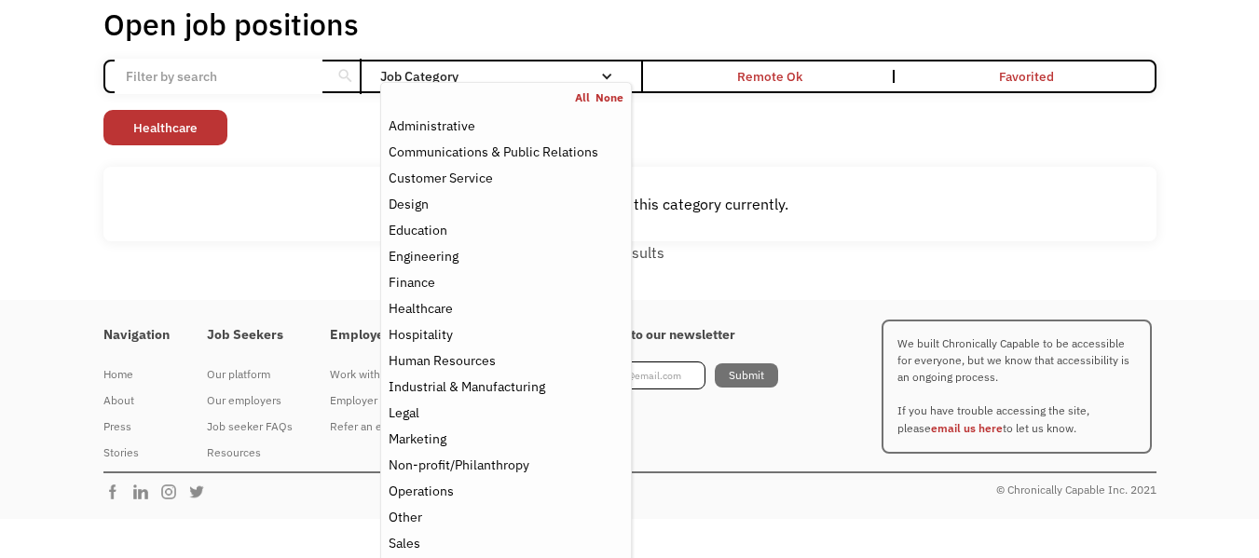
click at [841, 151] on div "Open job positions You have X liked items Search search Filter by category Admi…" at bounding box center [629, 135] width 1053 height 258
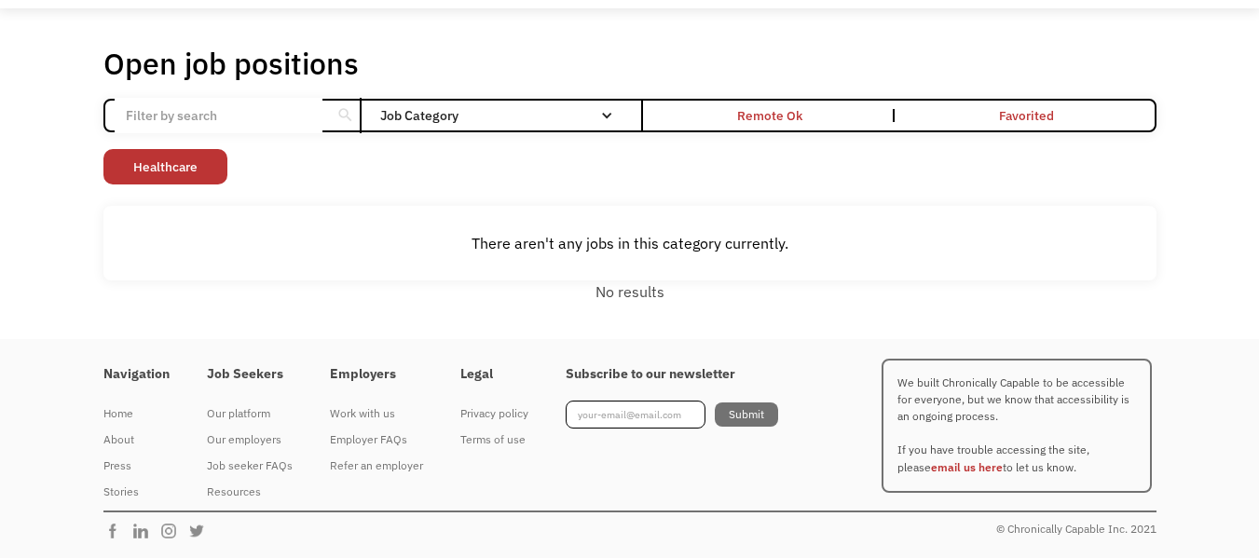
click at [345, 109] on div "search" at bounding box center [345, 116] width 18 height 28
click at [0, 0] on div "Administrative" at bounding box center [0, 0] width 0 height 0
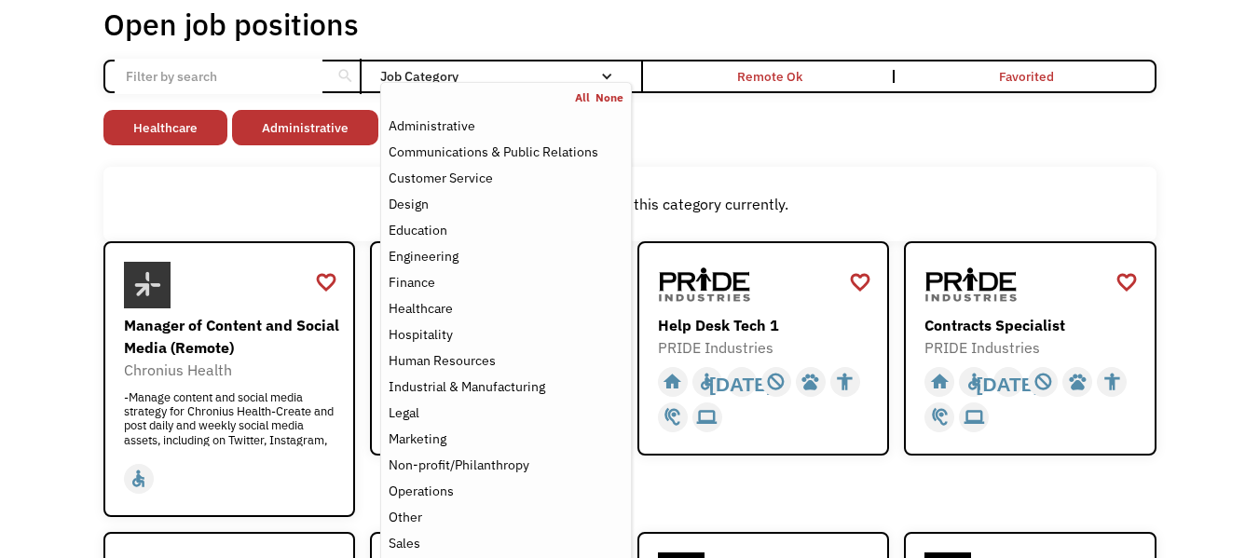
click at [584, 103] on link "All" at bounding box center [585, 97] width 21 height 15
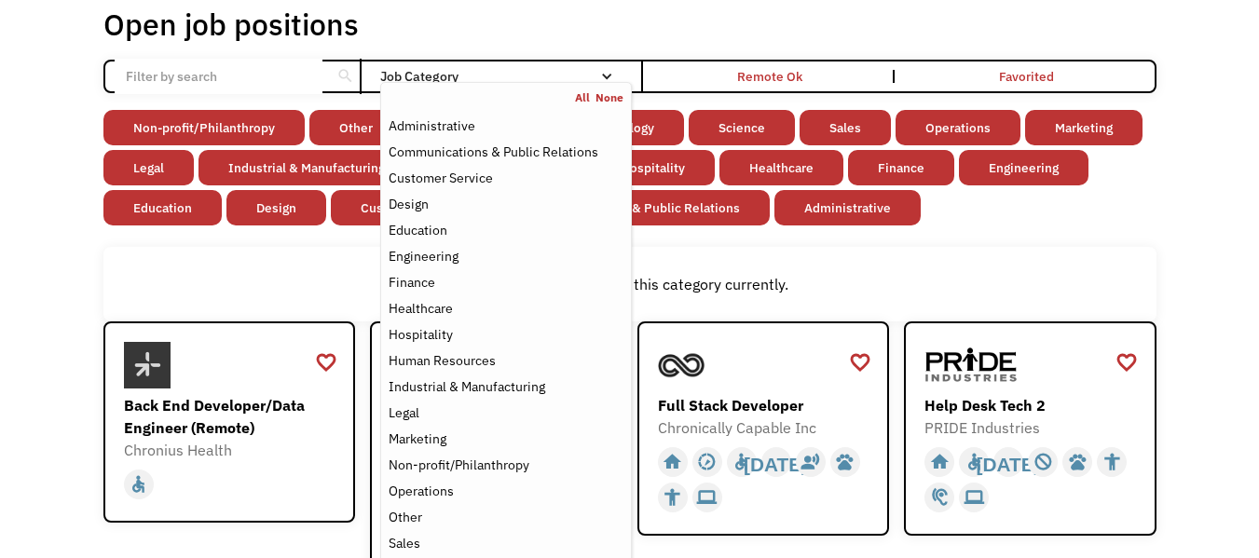
click at [1009, 254] on div "There aren't any jobs in this category currently." at bounding box center [629, 284] width 1053 height 75
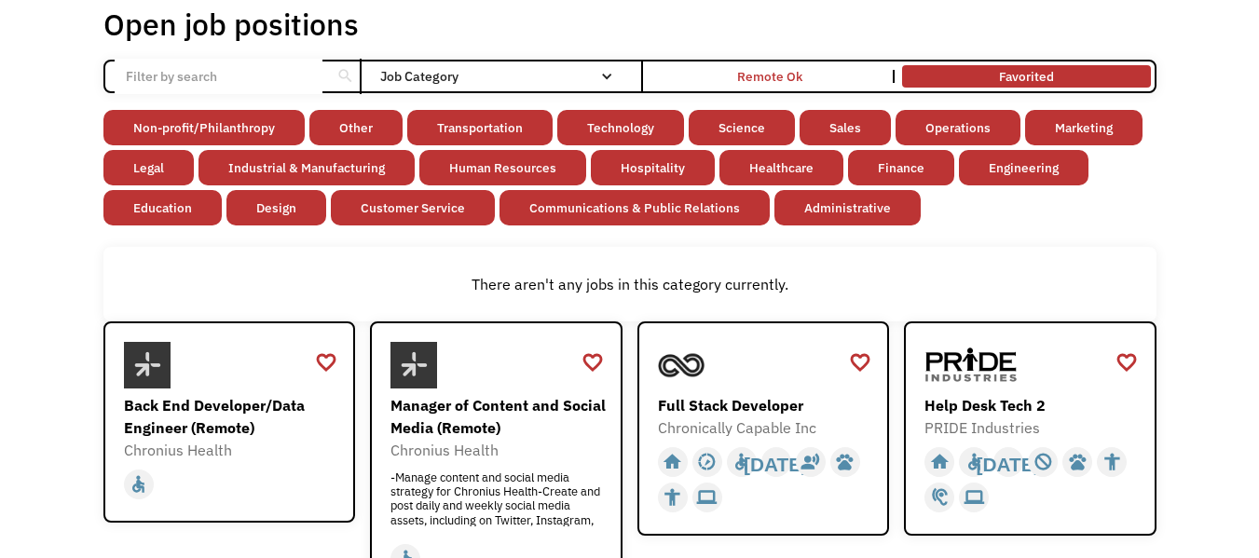
click at [1060, 80] on link "Favorited" at bounding box center [1026, 77] width 255 height 30
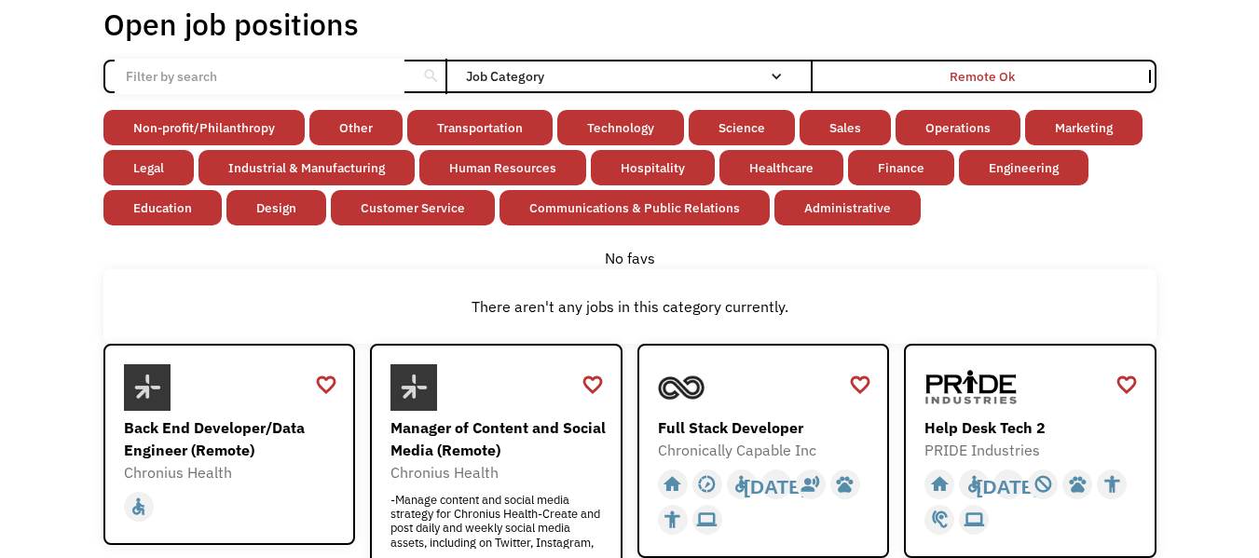
scroll to position [74, 0]
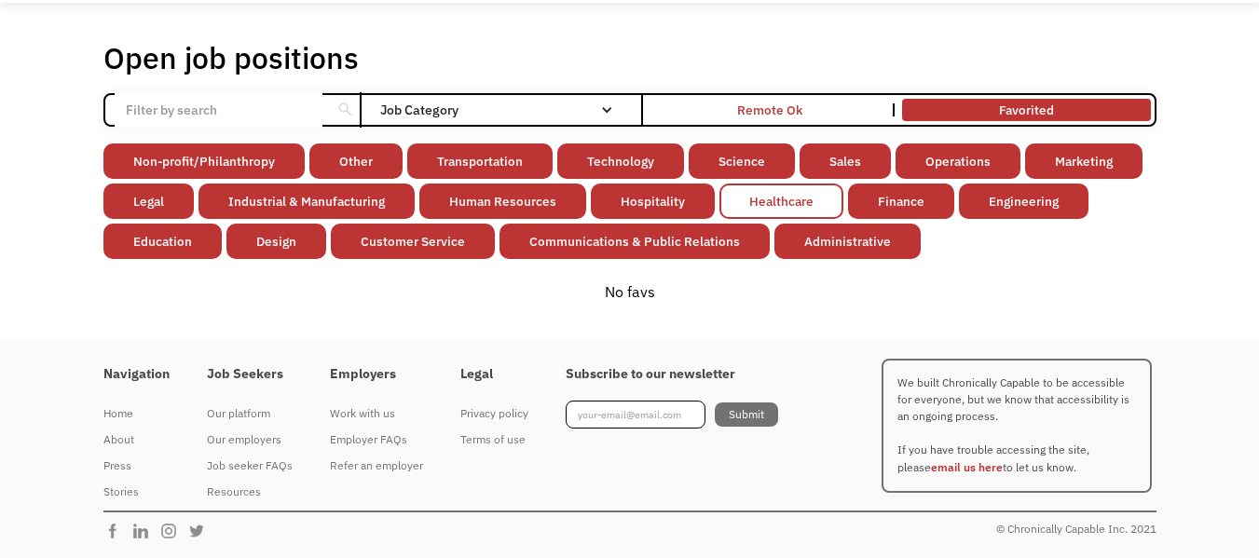
click at [772, 198] on link "Healthcare" at bounding box center [782, 201] width 124 height 35
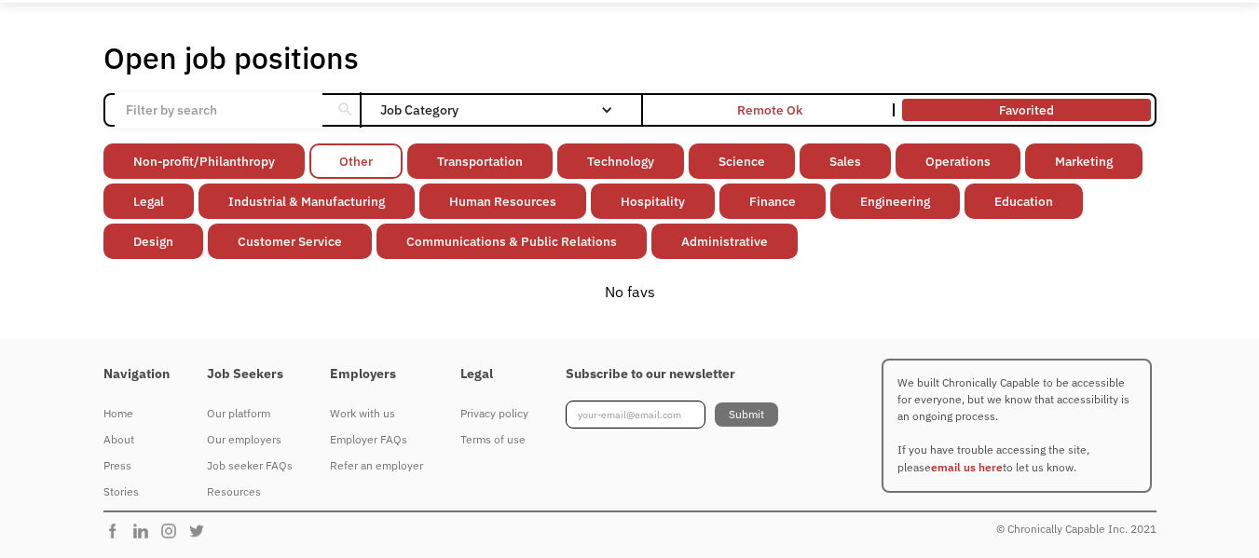
click at [357, 163] on link "Other" at bounding box center [355, 161] width 93 height 35
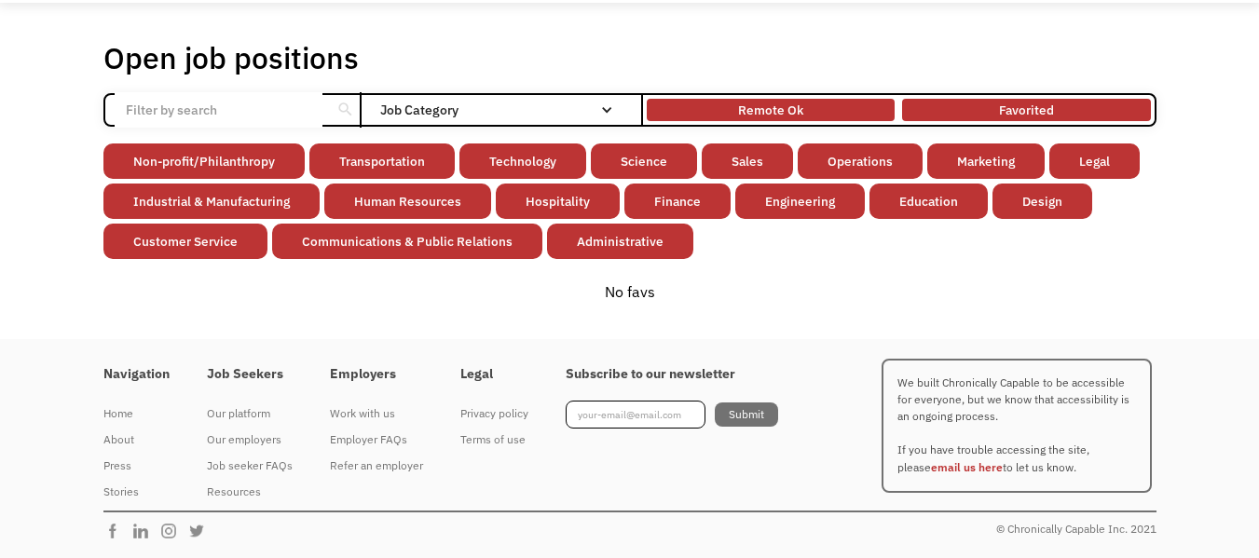
click at [803, 116] on div "Remote Ok" at bounding box center [771, 109] width 248 height 13
click at [194, 246] on link "Customer Service" at bounding box center [185, 241] width 164 height 35
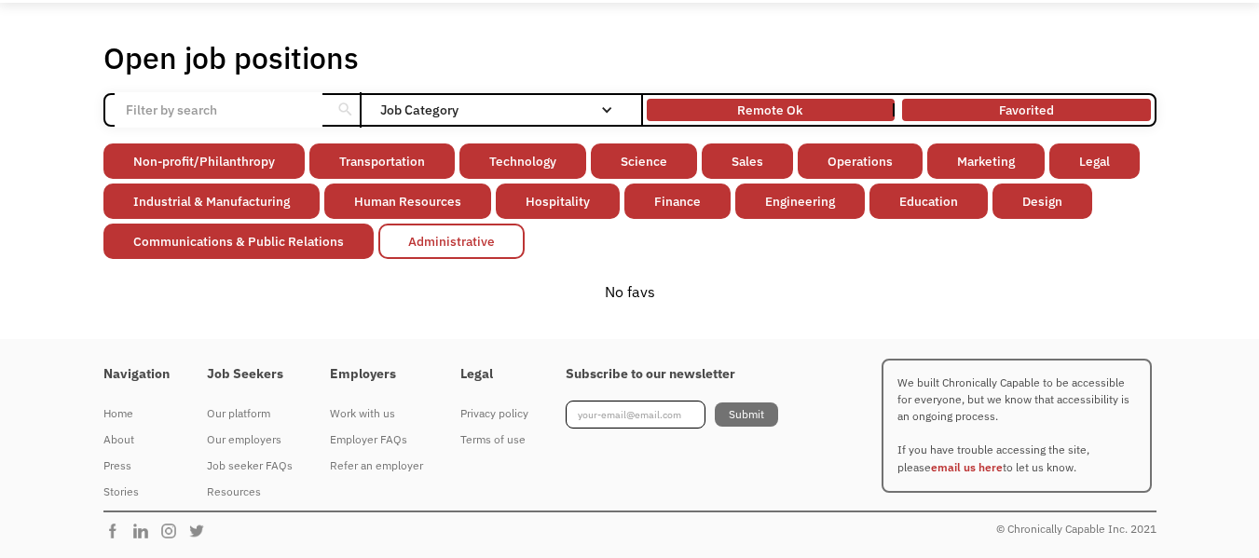
click at [444, 244] on link "Administrative" at bounding box center [451, 241] width 146 height 35
click at [456, 108] on div "Job Category" at bounding box center [505, 109] width 251 height 13
click at [606, 109] on div "Email Form" at bounding box center [606, 109] width 13 height 13
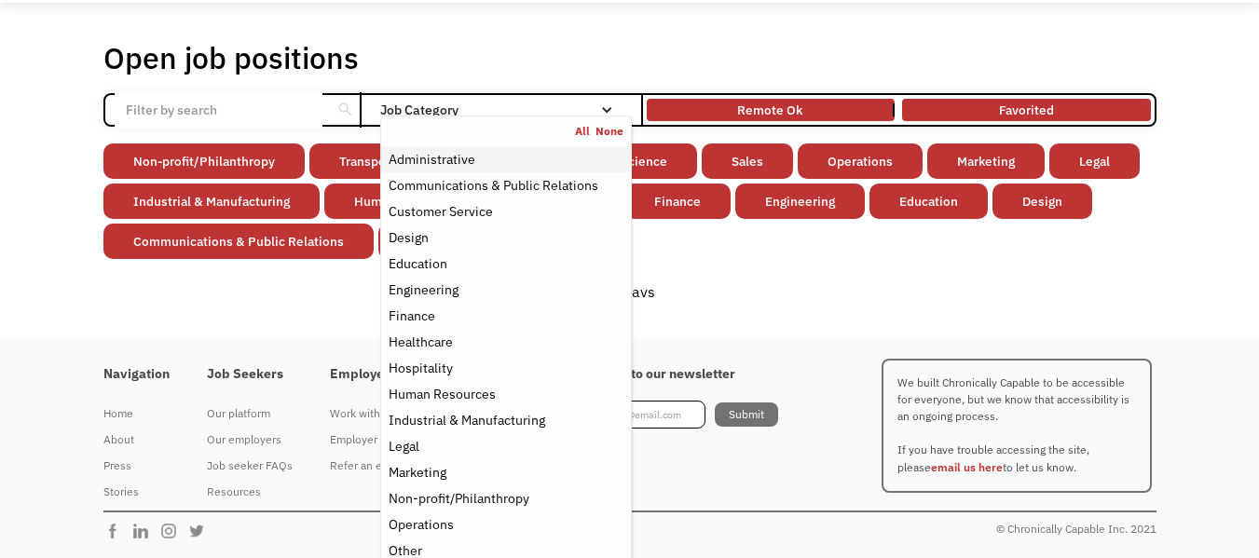
click at [468, 163] on div "Administrative" at bounding box center [432, 159] width 87 height 22
click at [455, 151] on div "Administrative" at bounding box center [432, 159] width 87 height 22
click at [815, 281] on div "No favs" at bounding box center [629, 292] width 1053 height 22
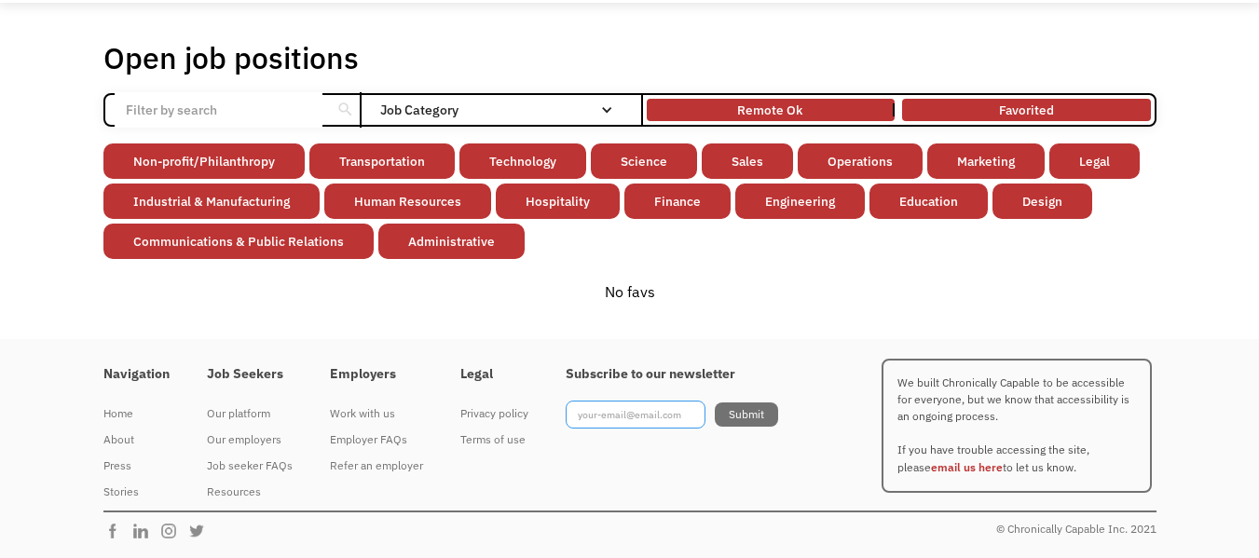
click at [584, 415] on input "Footer Newsletter" at bounding box center [636, 415] width 140 height 28
type input "[EMAIL_ADDRESS][DOMAIN_NAME]"
click at [742, 415] on input "Submit" at bounding box center [746, 415] width 63 height 24
type input "Please wait..."
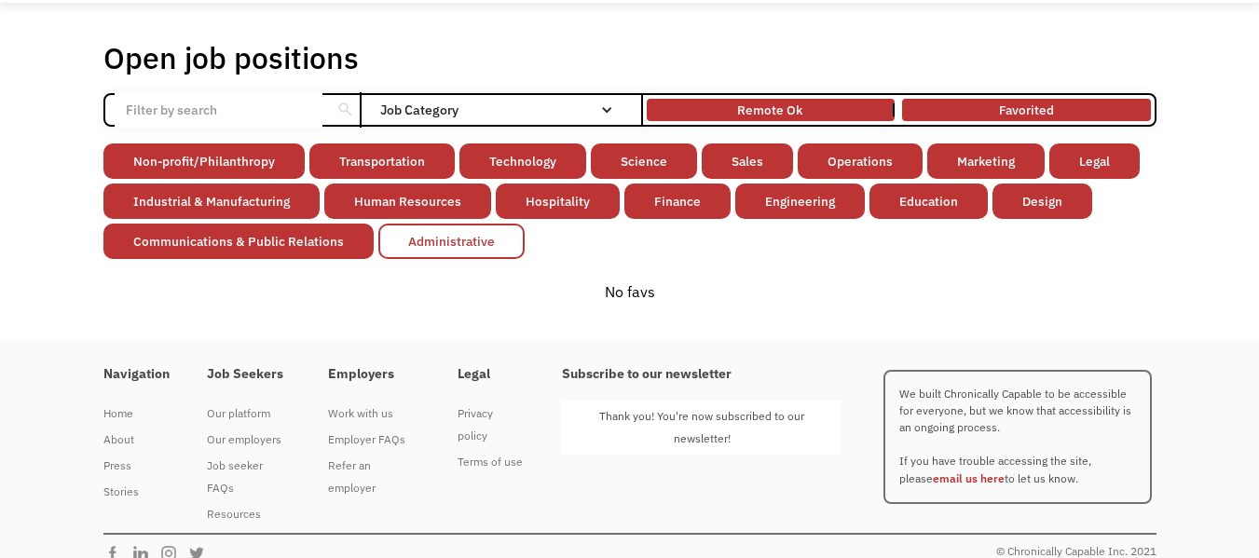
click at [426, 253] on link "Administrative" at bounding box center [451, 241] width 146 height 35
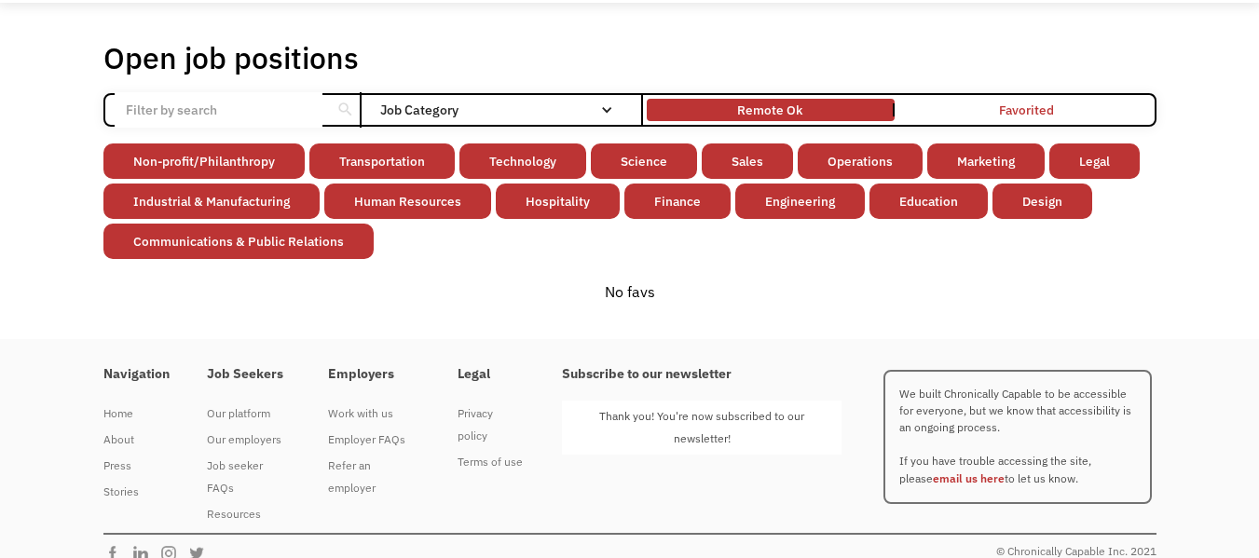
click at [1018, 115] on link "Favorited" at bounding box center [1026, 110] width 255 height 30
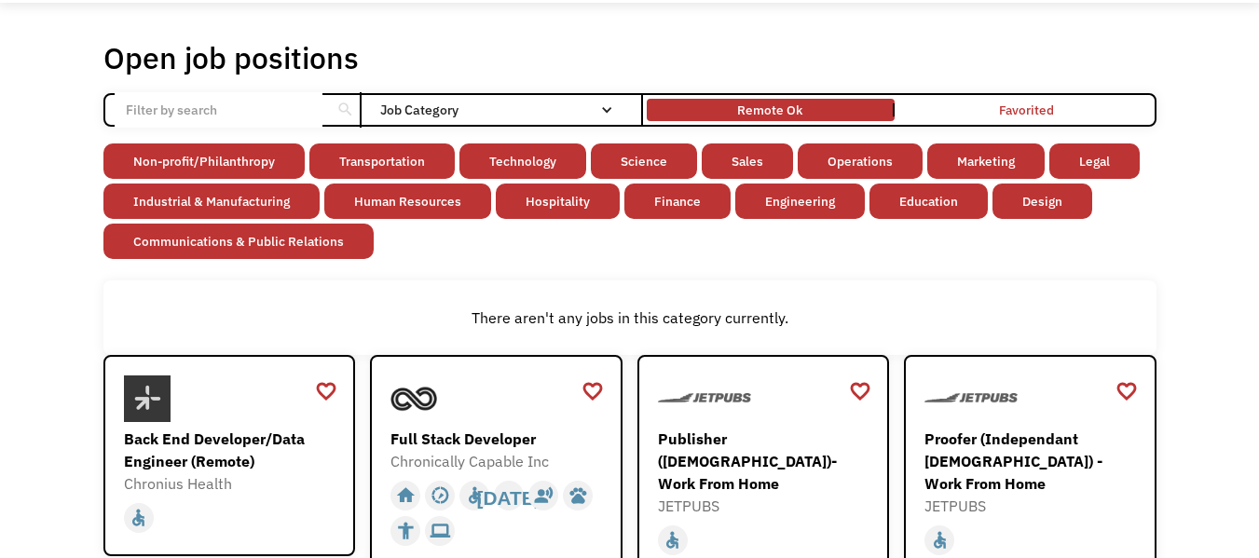
click at [607, 108] on div "Email Form" at bounding box center [606, 109] width 13 height 13
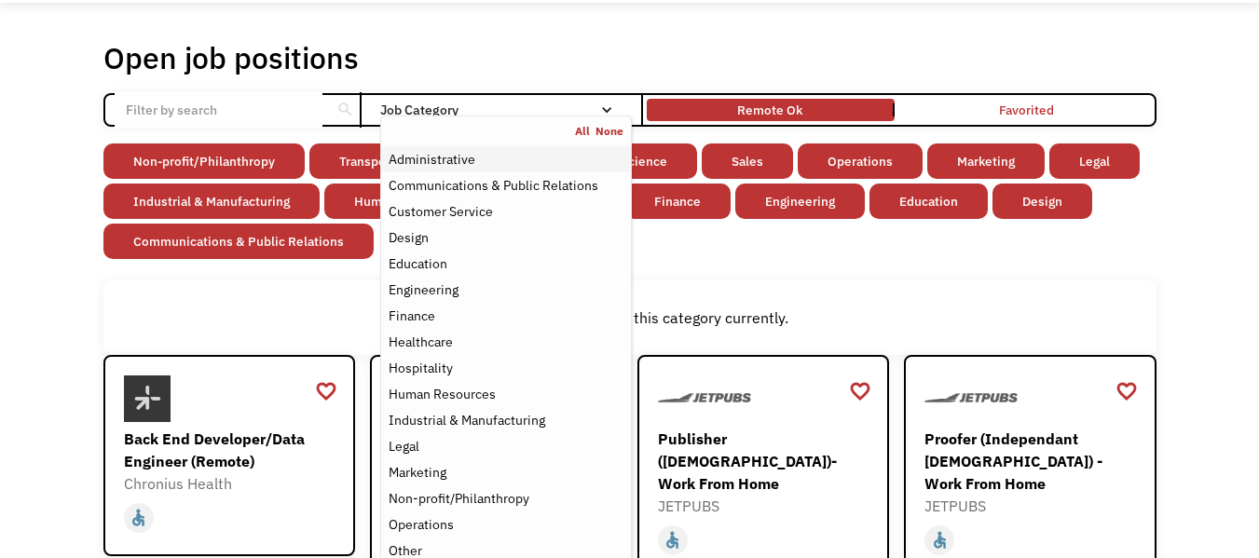
click at [458, 163] on div "Administrative" at bounding box center [432, 159] width 87 height 22
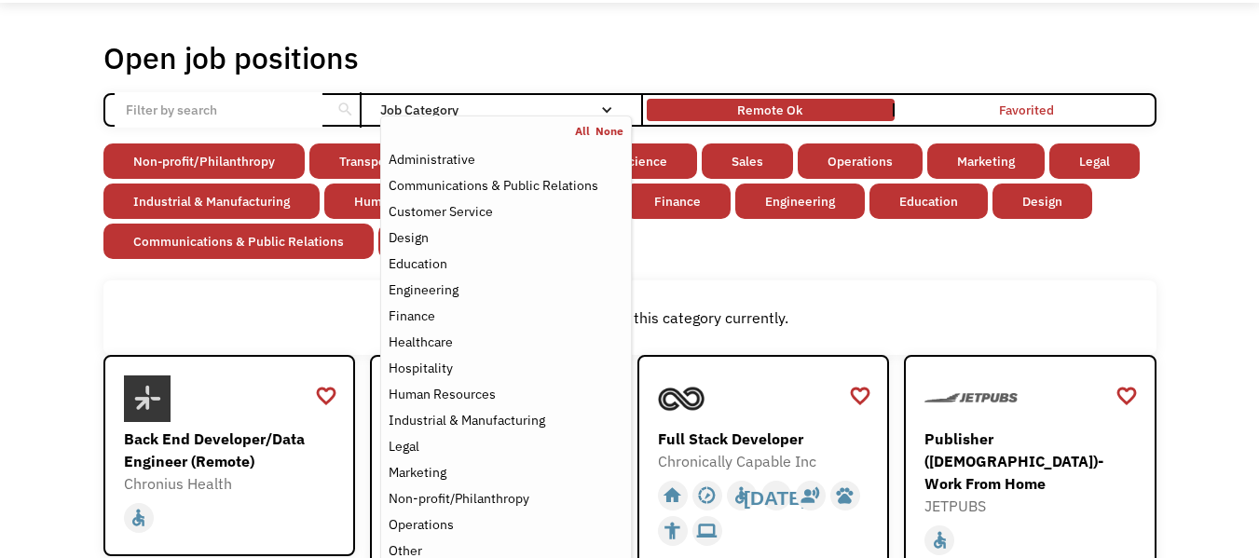
click at [582, 130] on link "All" at bounding box center [585, 131] width 21 height 15
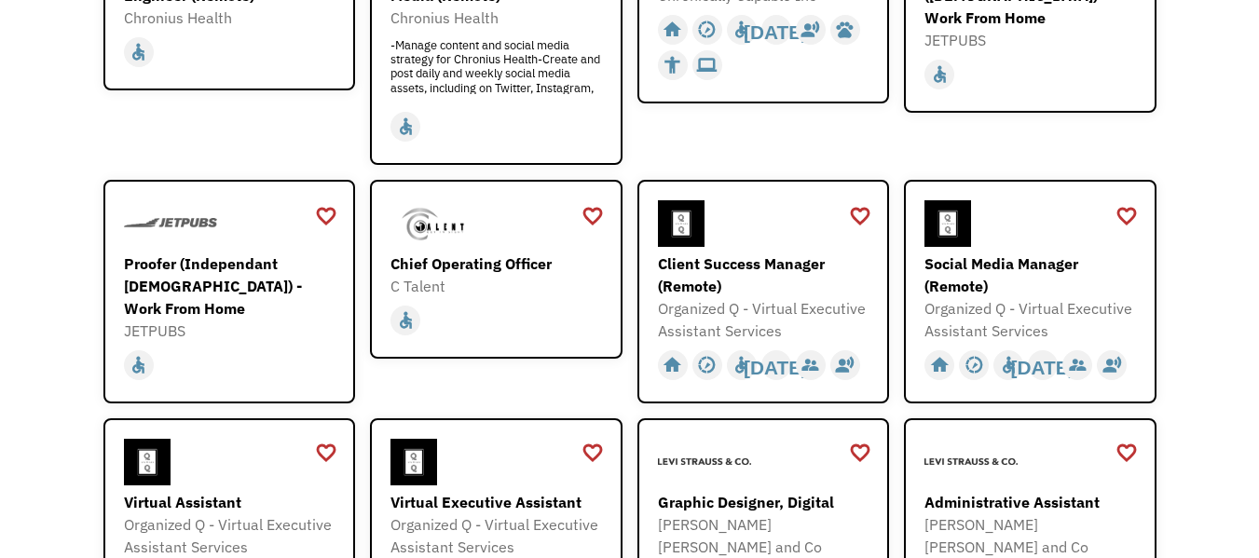
scroll to position [542, 0]
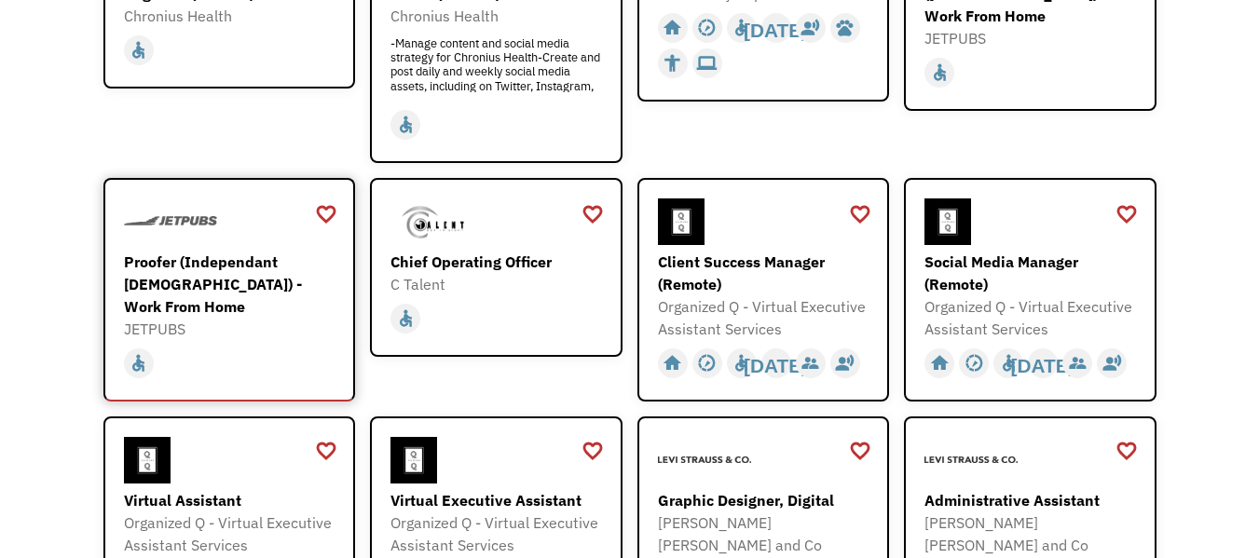
click at [241, 318] on div "JETPUBS" at bounding box center [232, 329] width 216 height 22
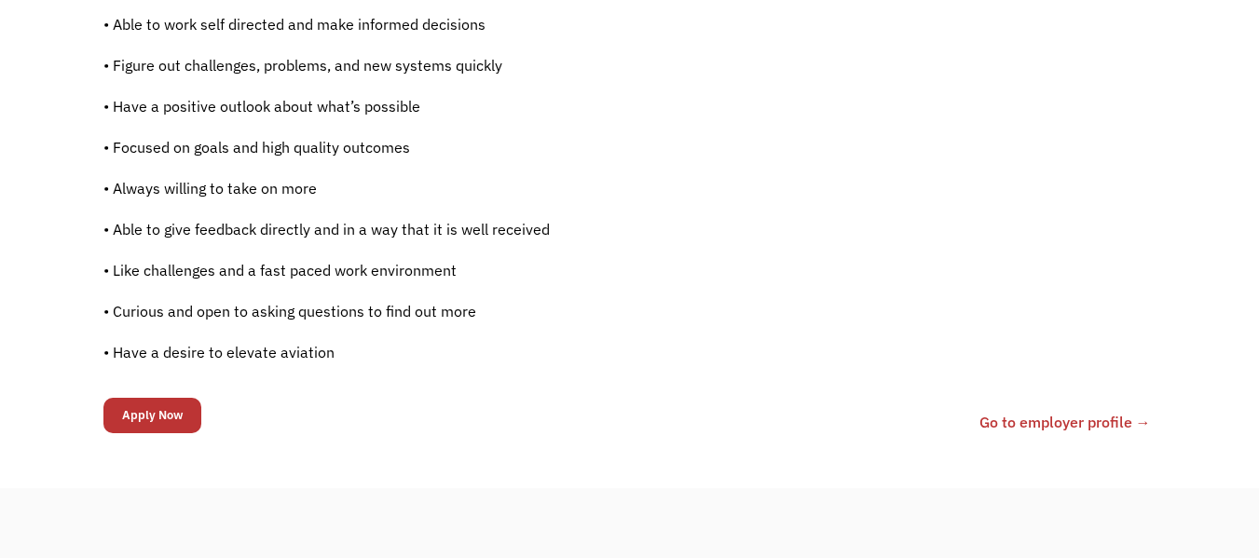
scroll to position [1343, 0]
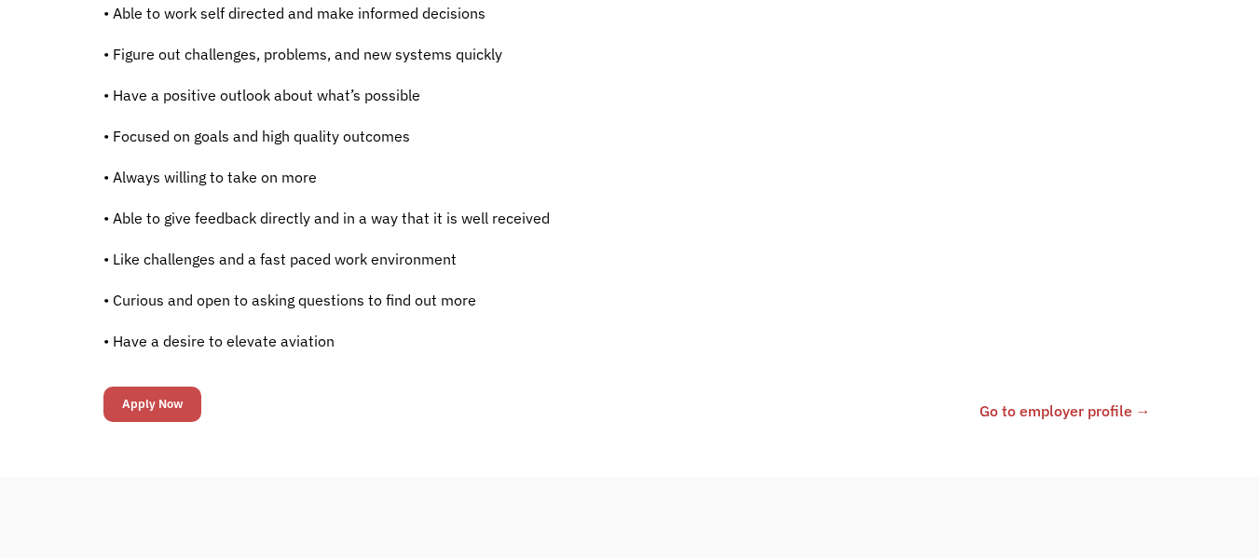
click at [158, 419] on input "Apply Now" at bounding box center [152, 404] width 98 height 35
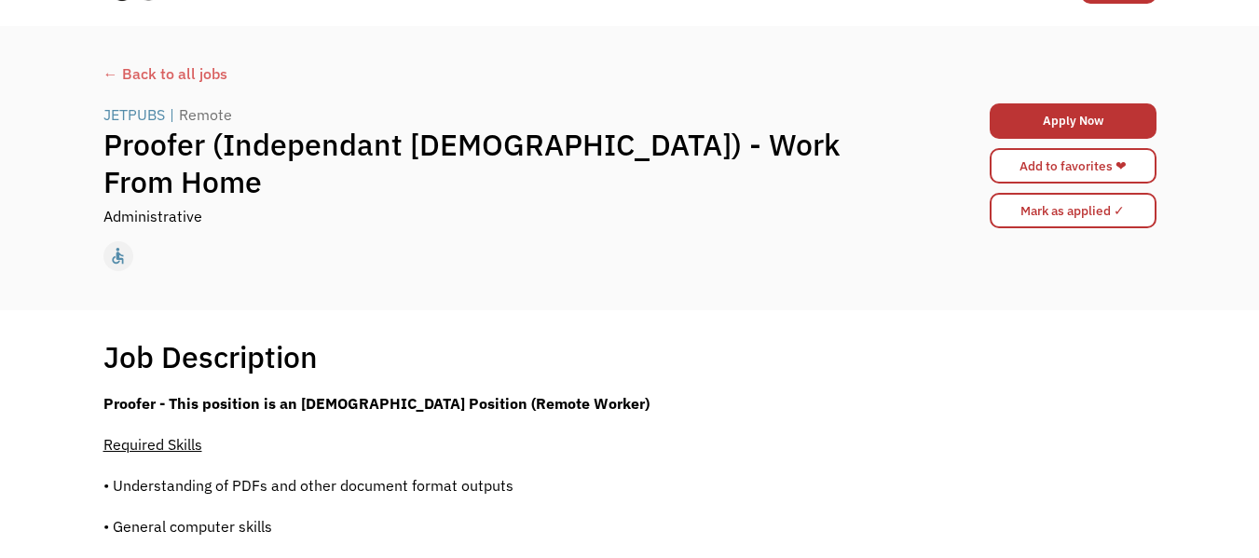
scroll to position [0, 0]
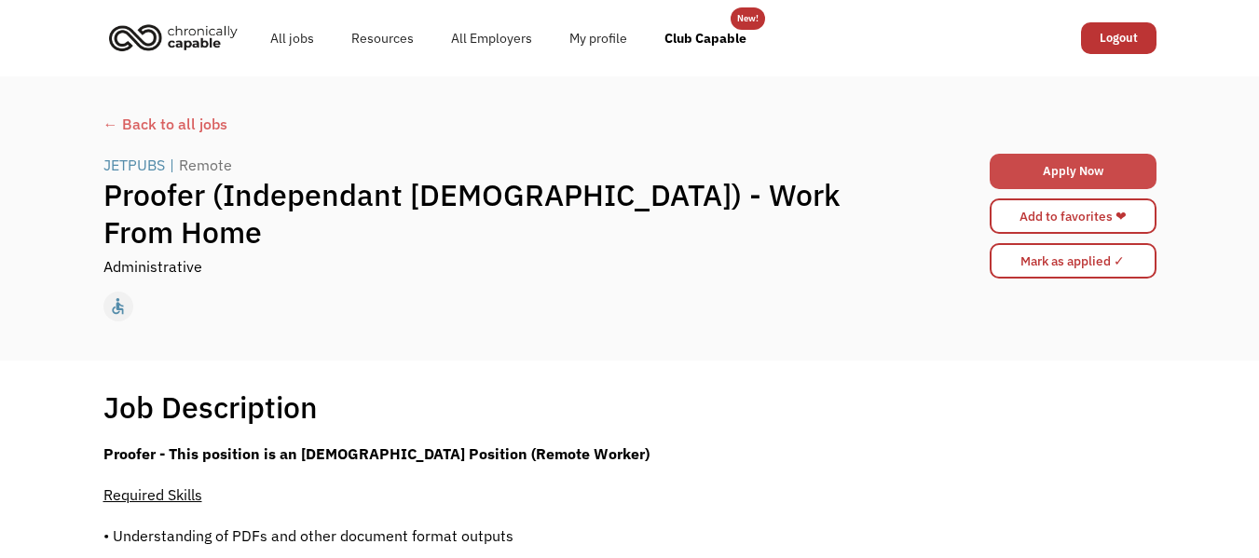
click at [1097, 161] on link "Apply Now" at bounding box center [1073, 171] width 167 height 35
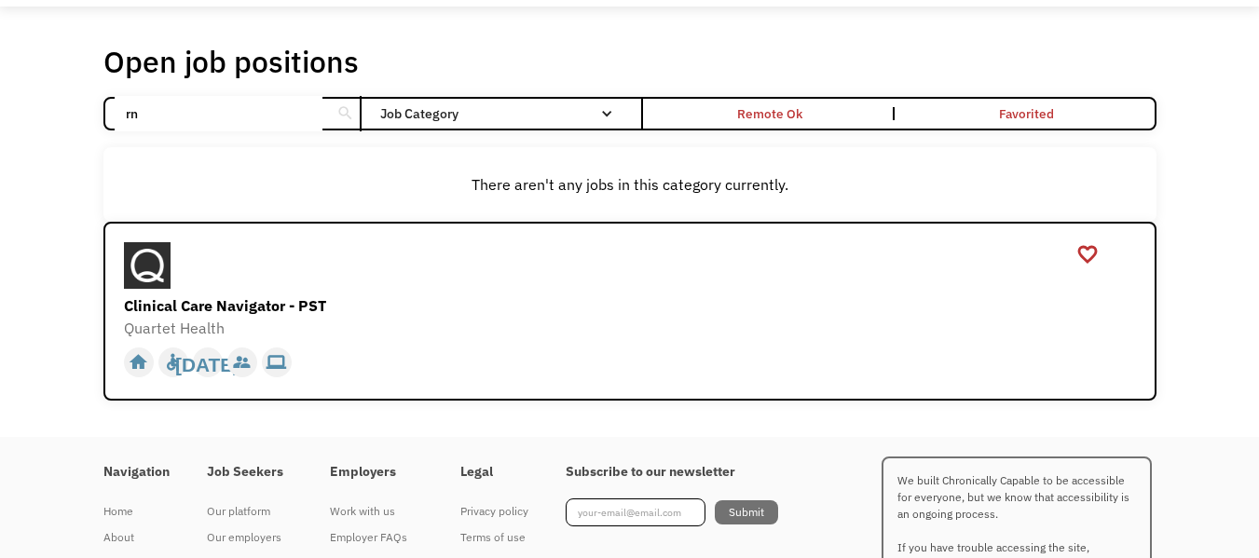
scroll to position [69, 0]
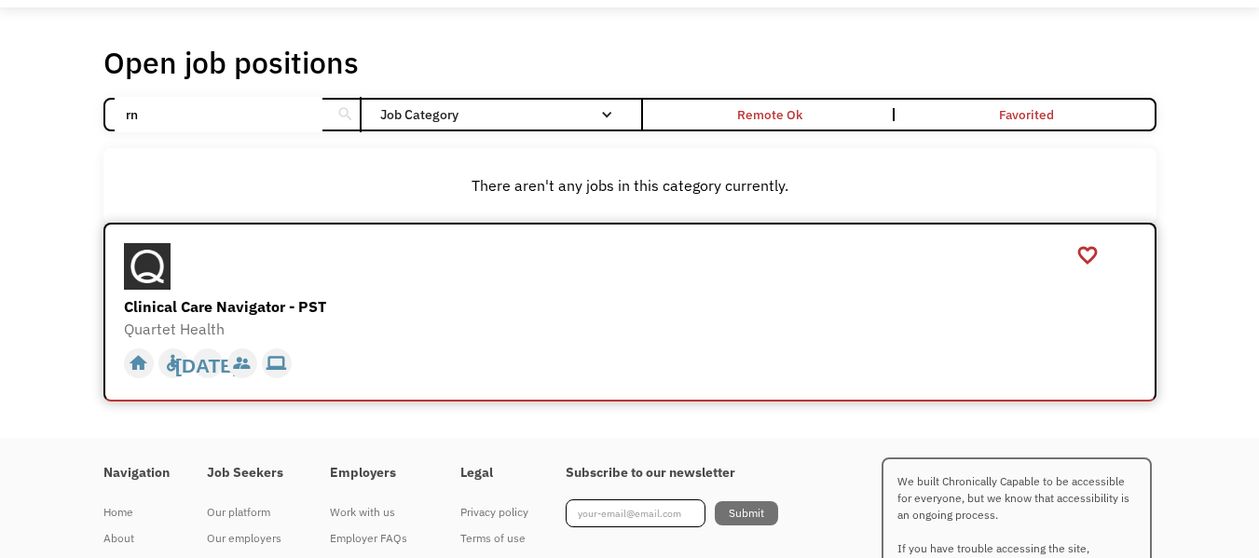
click at [234, 307] on div "Clinical Care Navigator - PST" at bounding box center [632, 306] width 1017 height 22
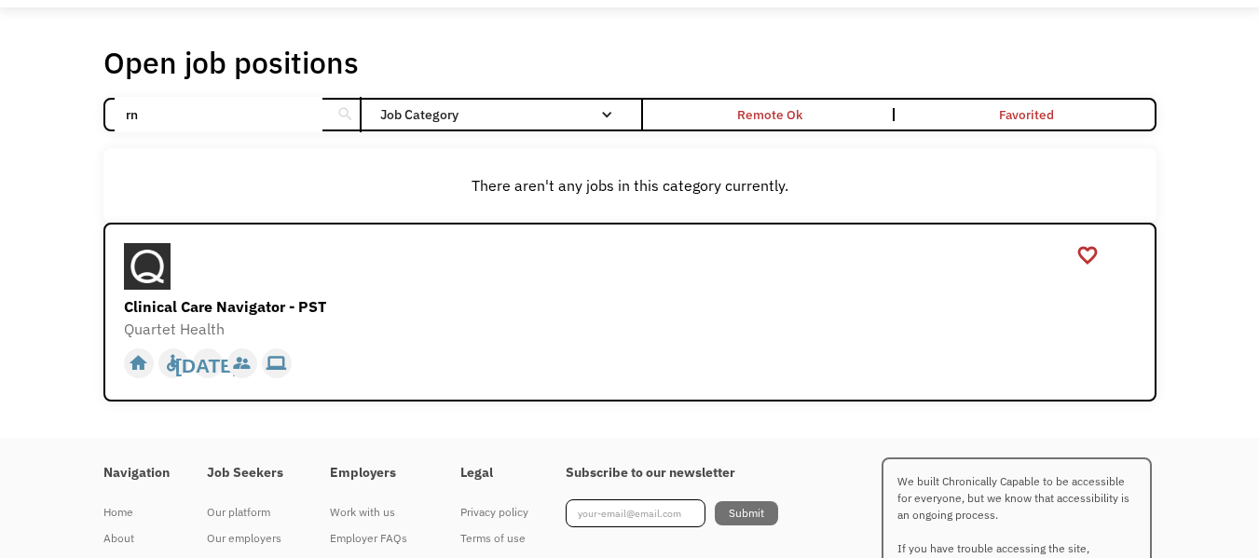
click at [606, 114] on div "Email Form" at bounding box center [606, 114] width 13 height 13
click at [611, 112] on div "Email Form" at bounding box center [606, 114] width 13 height 13
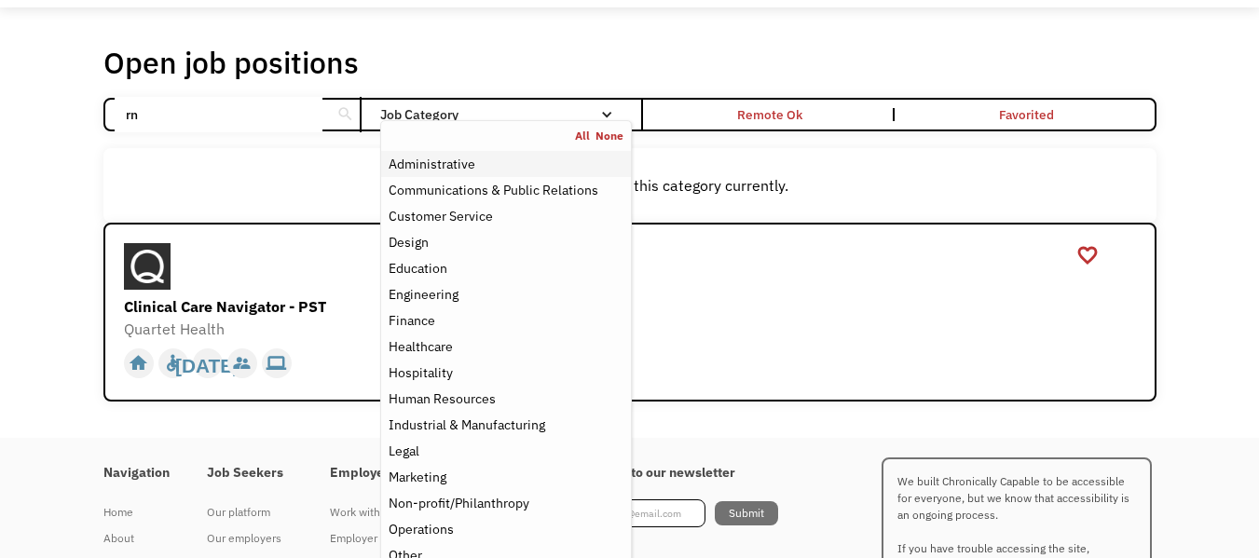
click at [464, 168] on div "Administrative" at bounding box center [432, 164] width 87 height 22
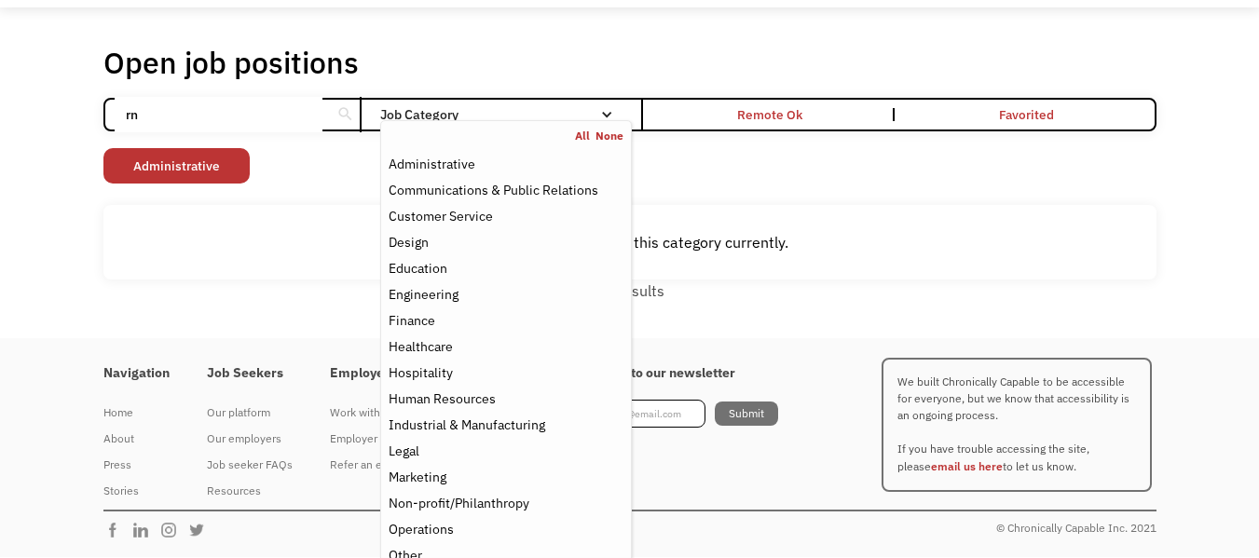
click at [857, 206] on div "There aren't any jobs in this category currently." at bounding box center [629, 242] width 1053 height 75
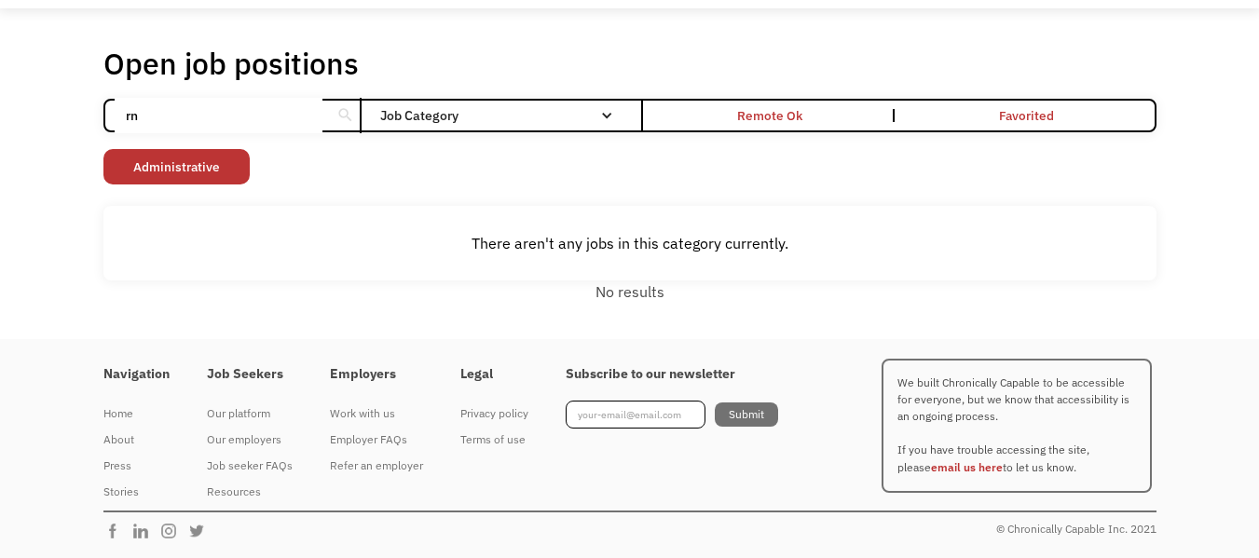
click at [152, 115] on input "rn" at bounding box center [219, 115] width 208 height 35
type input "r"
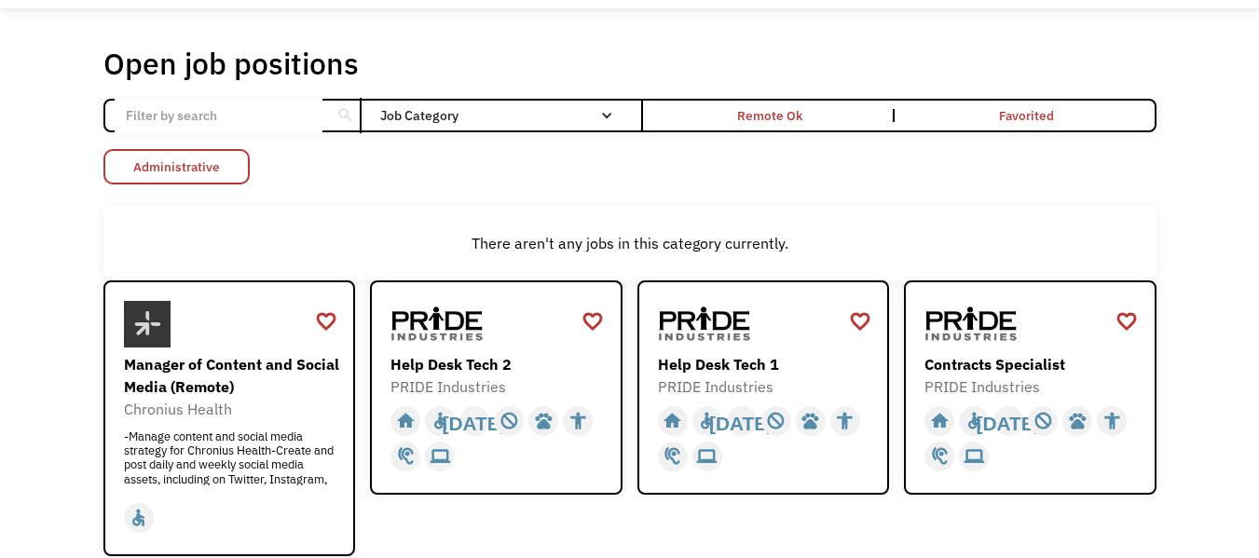
click at [220, 175] on link "Administrative" at bounding box center [176, 166] width 146 height 35
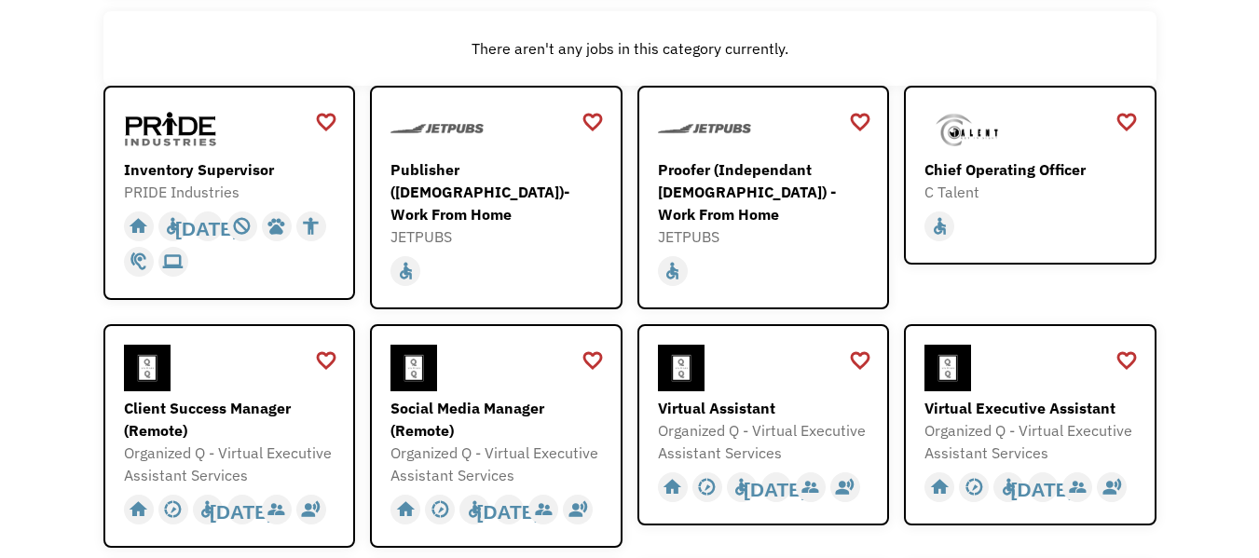
click at [67, 372] on div "Open job positions You have X liked items Search search Filter by category Admi…" at bounding box center [629, 433] width 1259 height 1126
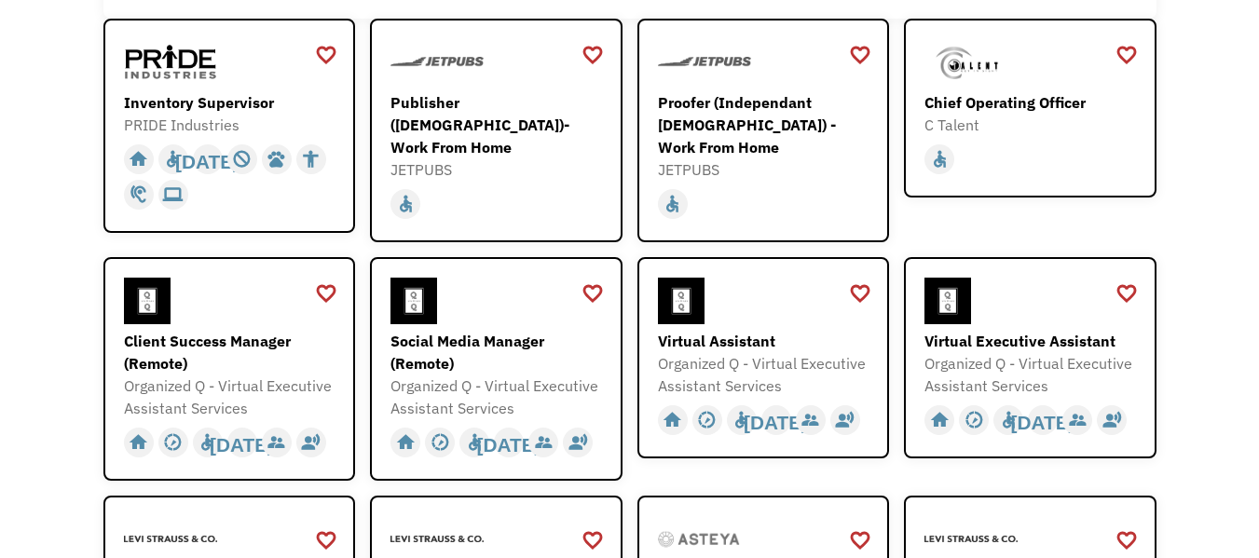
scroll to position [274, 0]
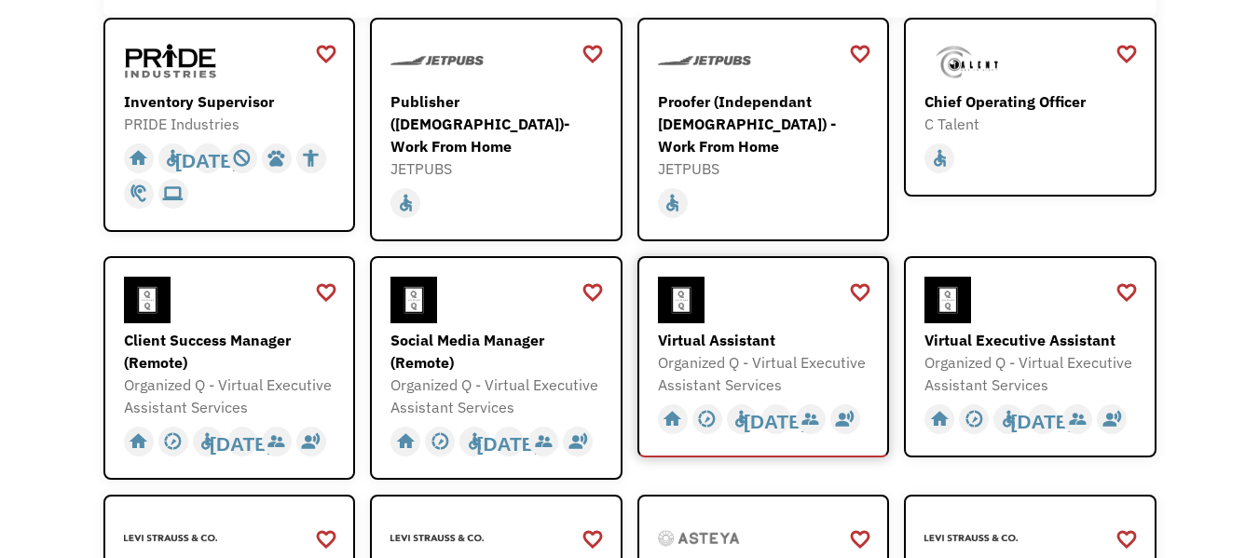
click at [742, 351] on div "Organized Q - Virtual Executive Assistant Services" at bounding box center [766, 373] width 216 height 45
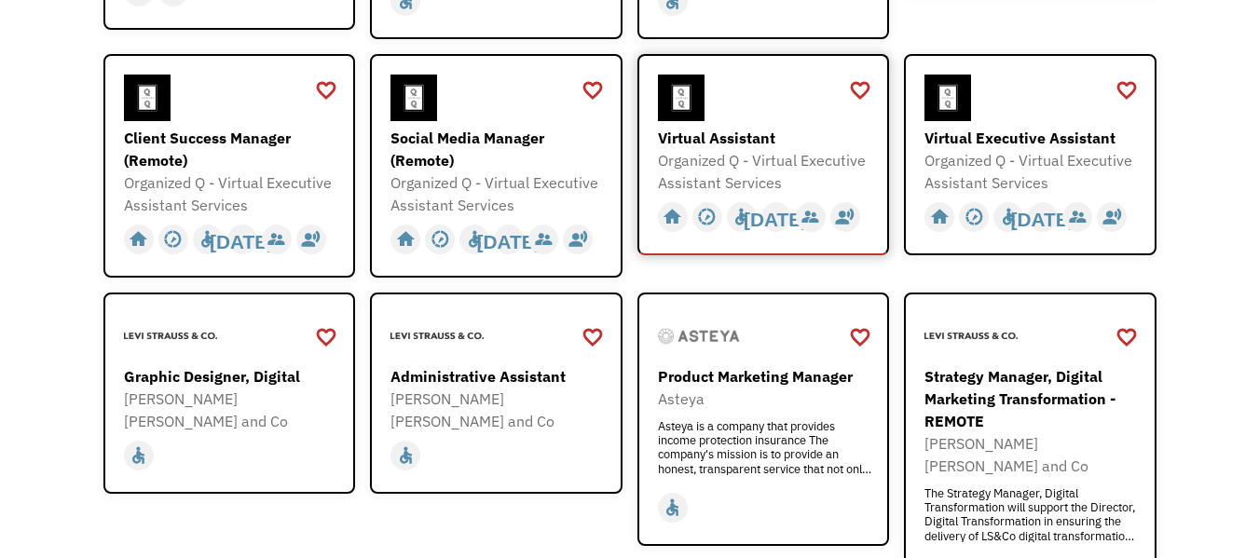
scroll to position [479, 0]
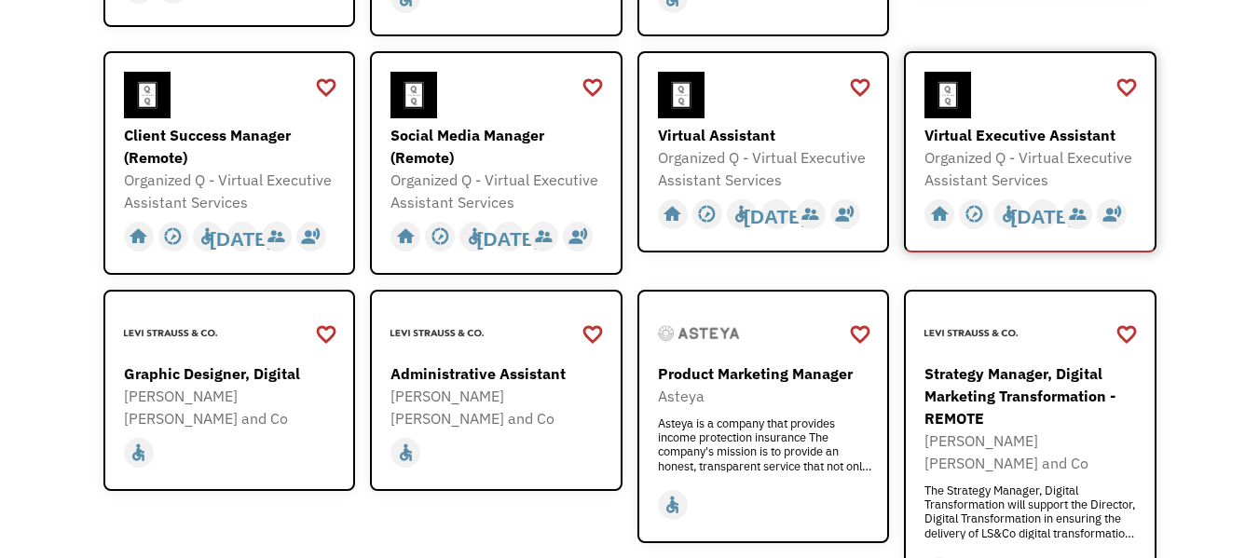
click at [1027, 134] on div "Virtual Executive Assistant" at bounding box center [1033, 135] width 216 height 22
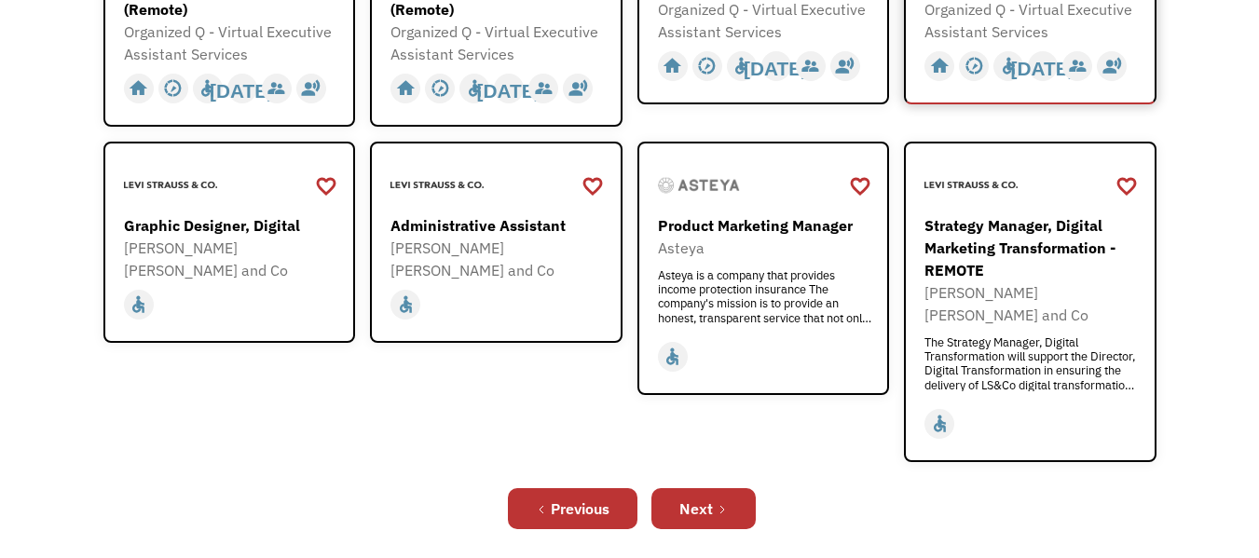
scroll to position [639, 0]
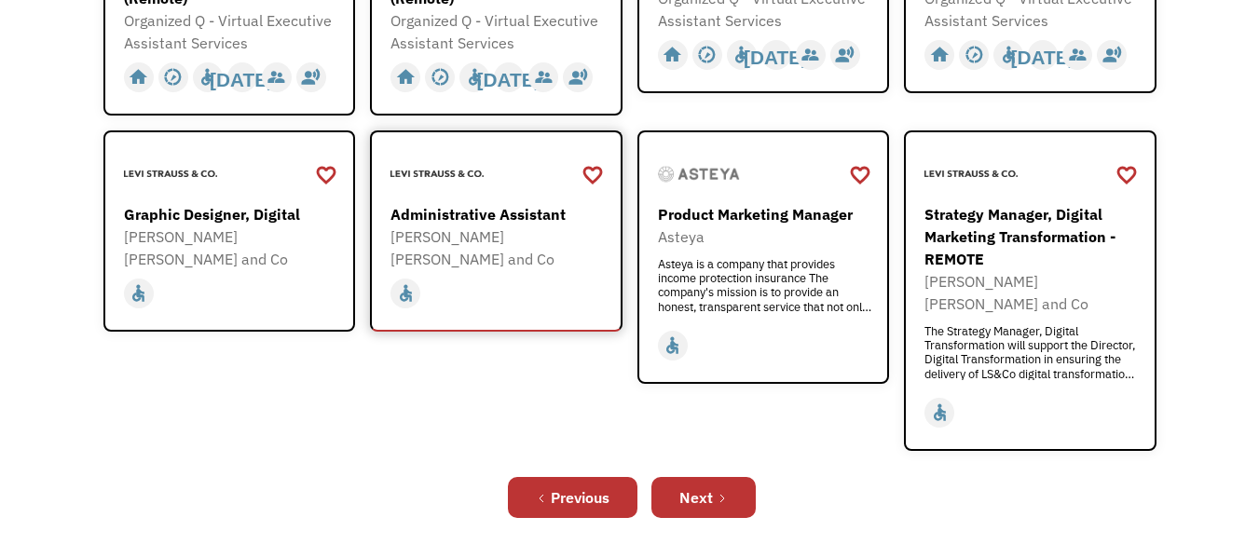
click at [481, 227] on div "[PERSON_NAME] [PERSON_NAME] and Co" at bounding box center [499, 248] width 216 height 45
click at [465, 235] on div "[PERSON_NAME] [PERSON_NAME] and Co" at bounding box center [499, 248] width 216 height 45
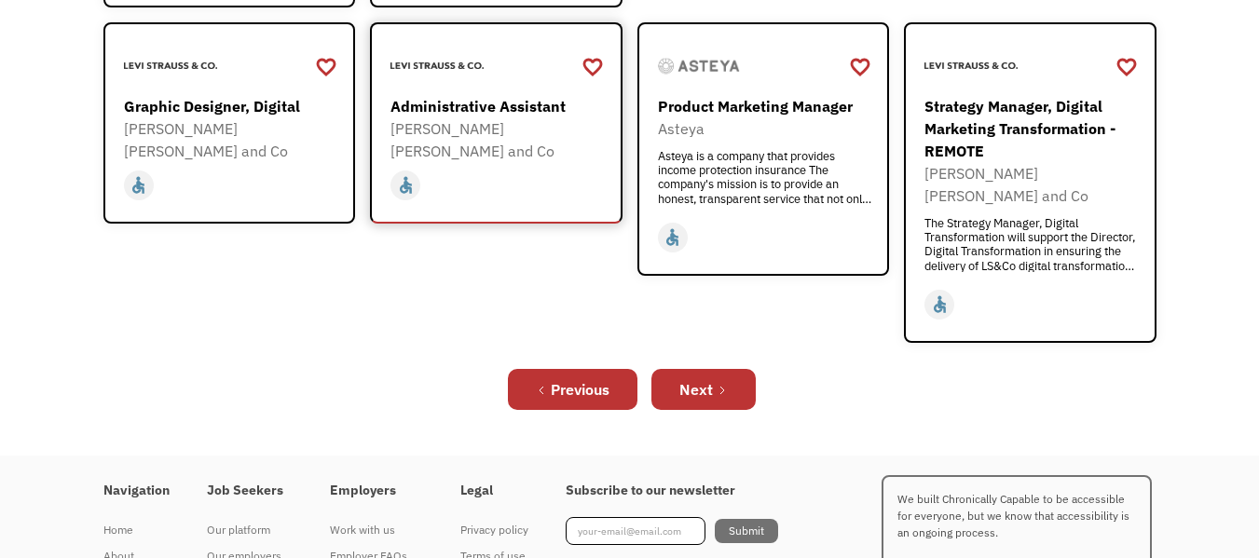
scroll to position [777, 0]
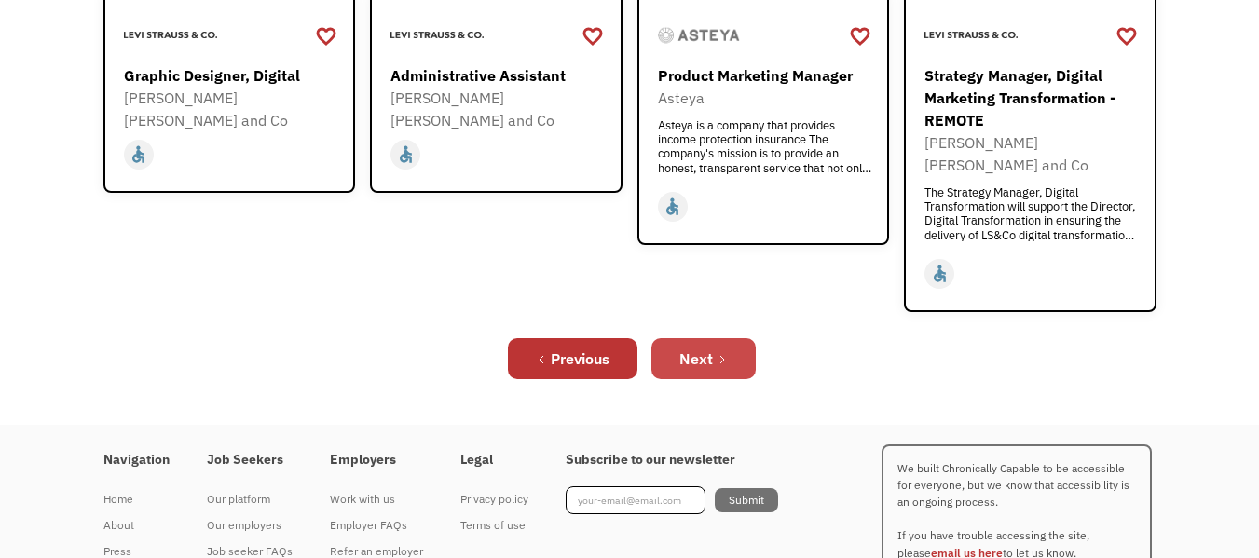
click at [697, 348] on div "Next" at bounding box center [697, 359] width 34 height 22
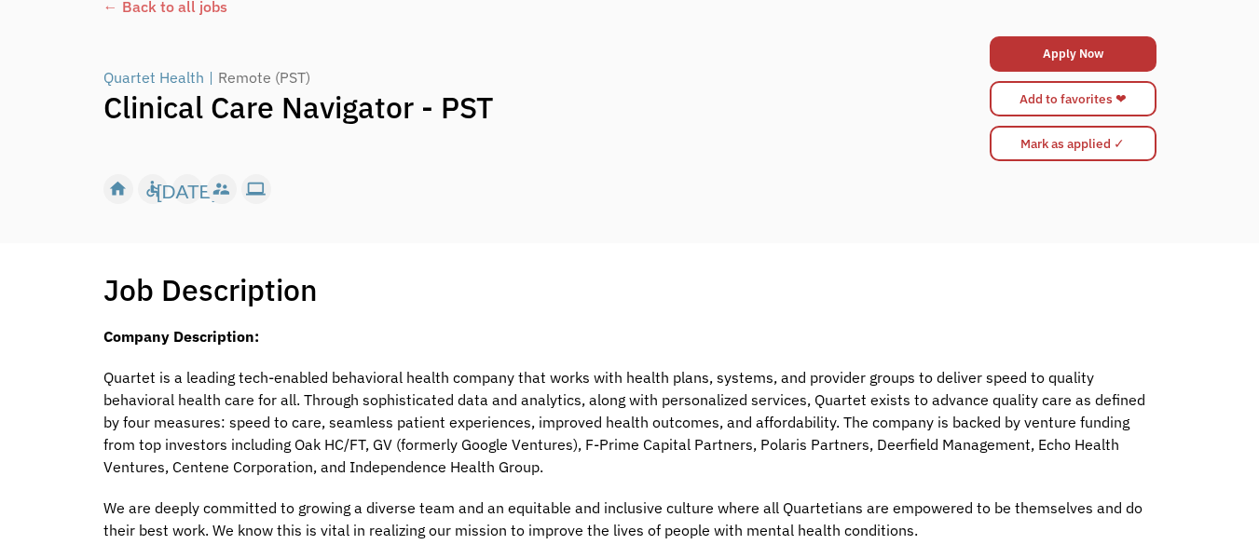
scroll to position [118, 0]
click at [1174, 237] on div "← Back to all jobs Quartet Health | Remote (PST) Clinical Care Navigator - PST …" at bounding box center [629, 100] width 1259 height 284
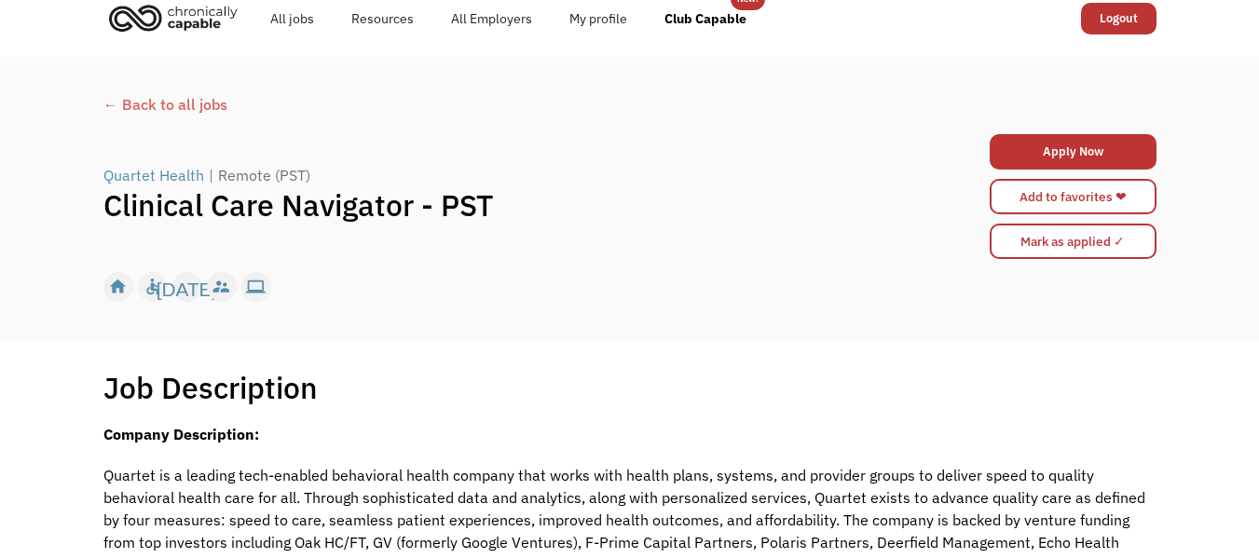
scroll to position [0, 0]
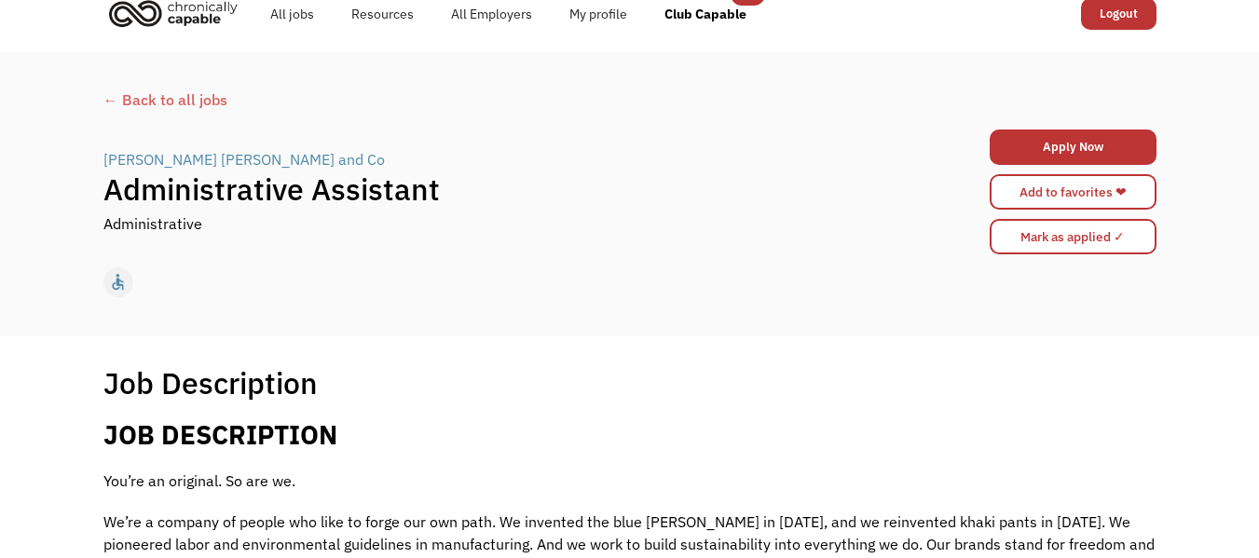
scroll to position [21, 0]
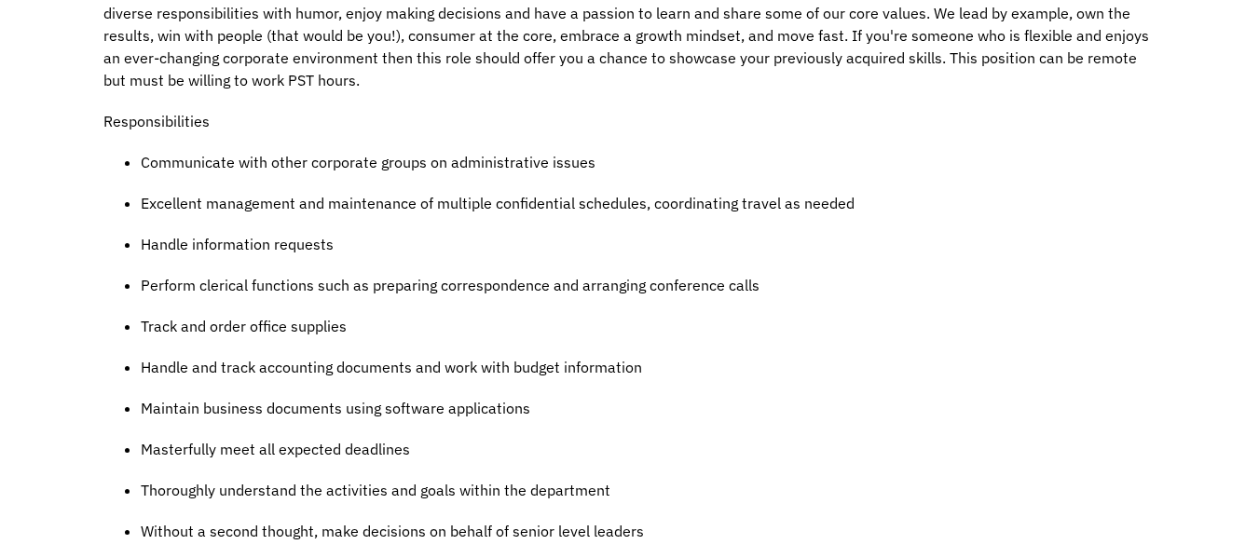
scroll to position [733, 0]
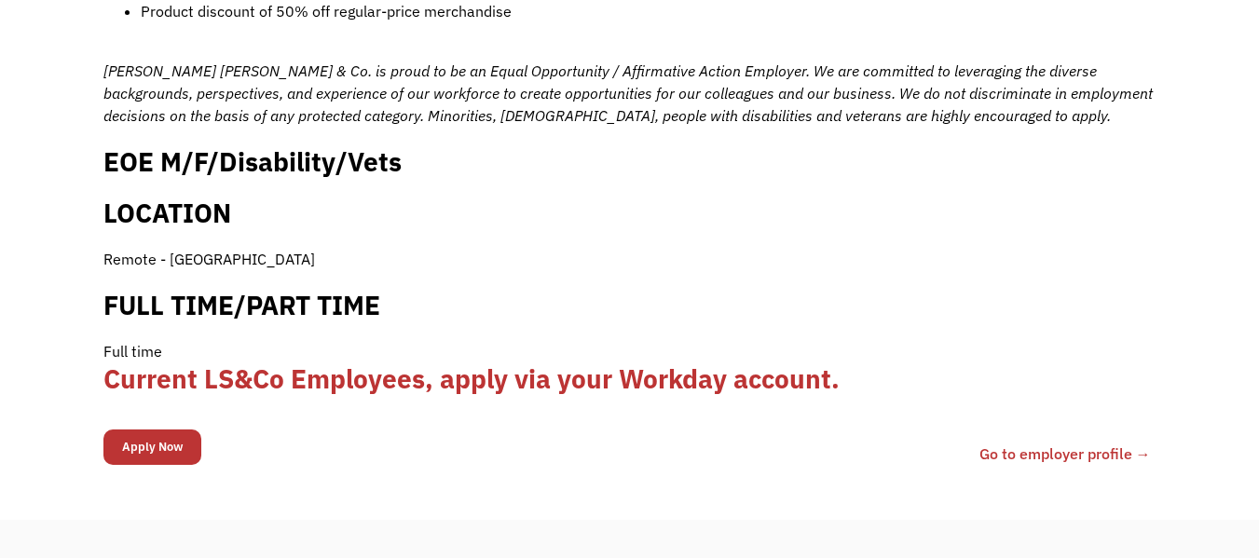
scroll to position [1843, 0]
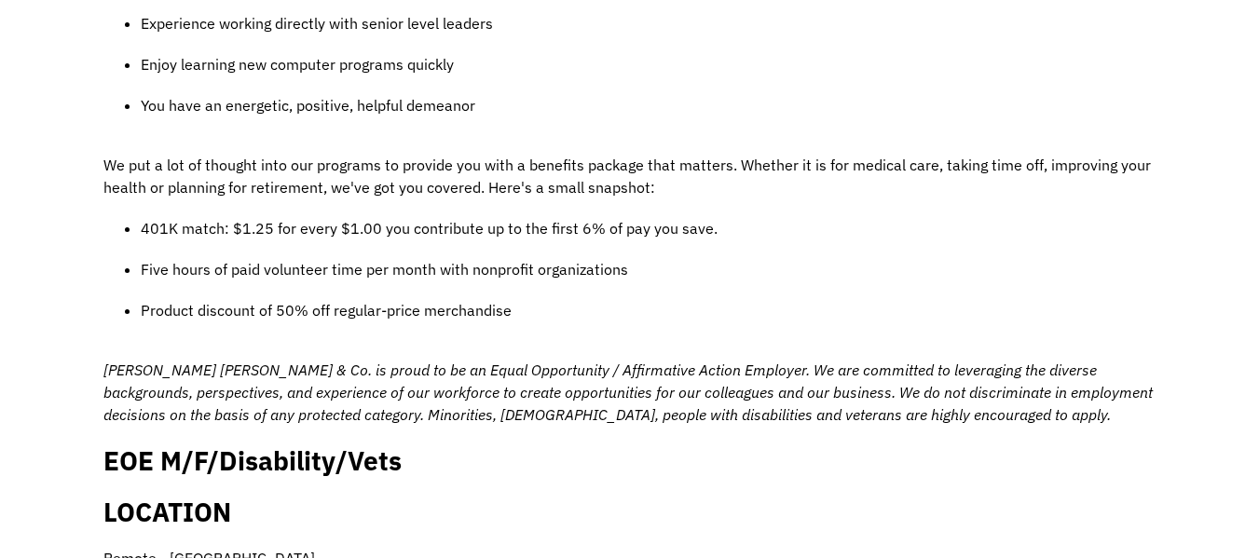
scroll to position [1557, 0]
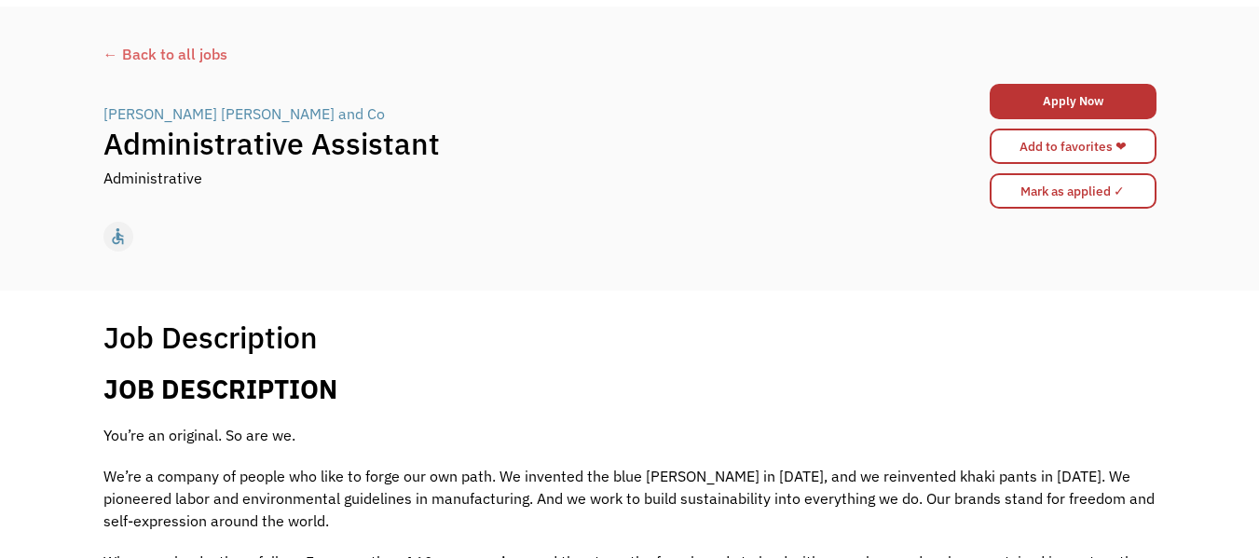
scroll to position [0, 0]
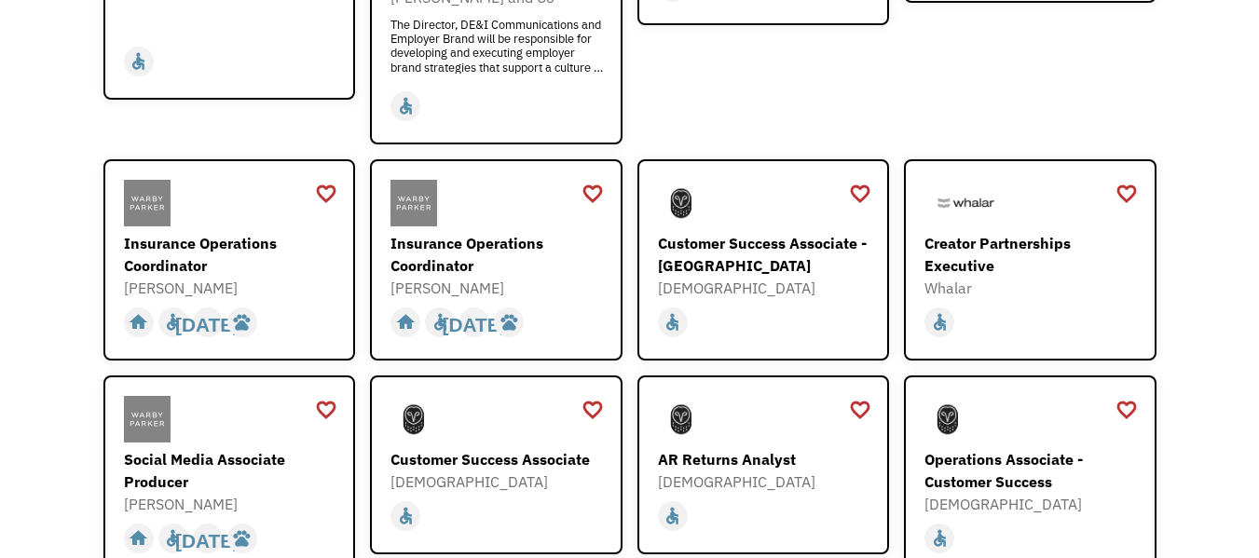
scroll to position [473, 0]
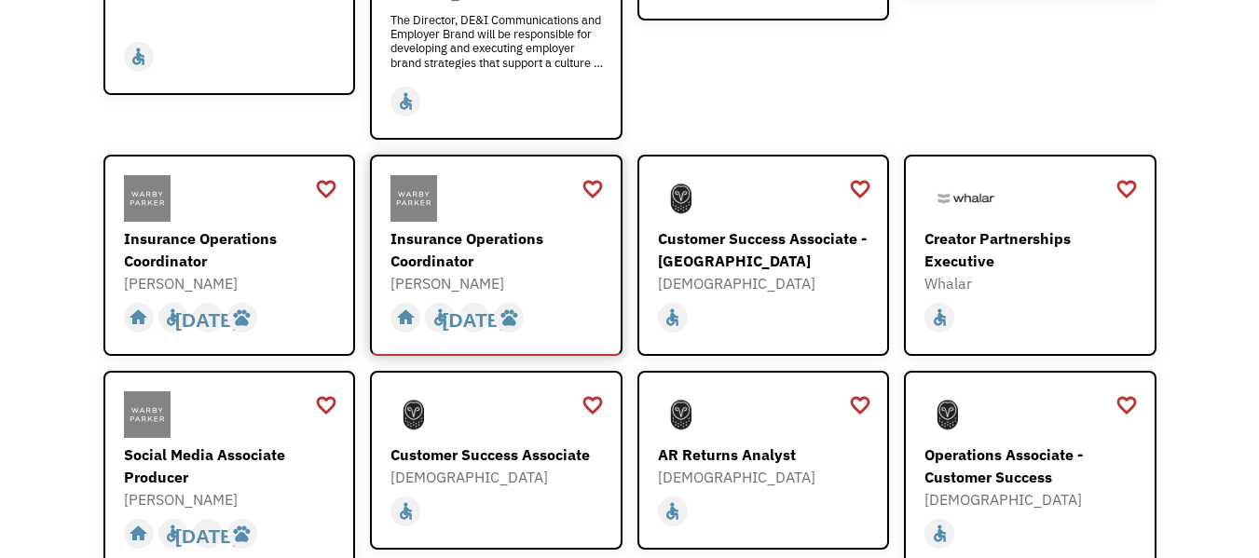
click at [444, 248] on div "Insurance Operations Coordinator" at bounding box center [499, 249] width 216 height 45
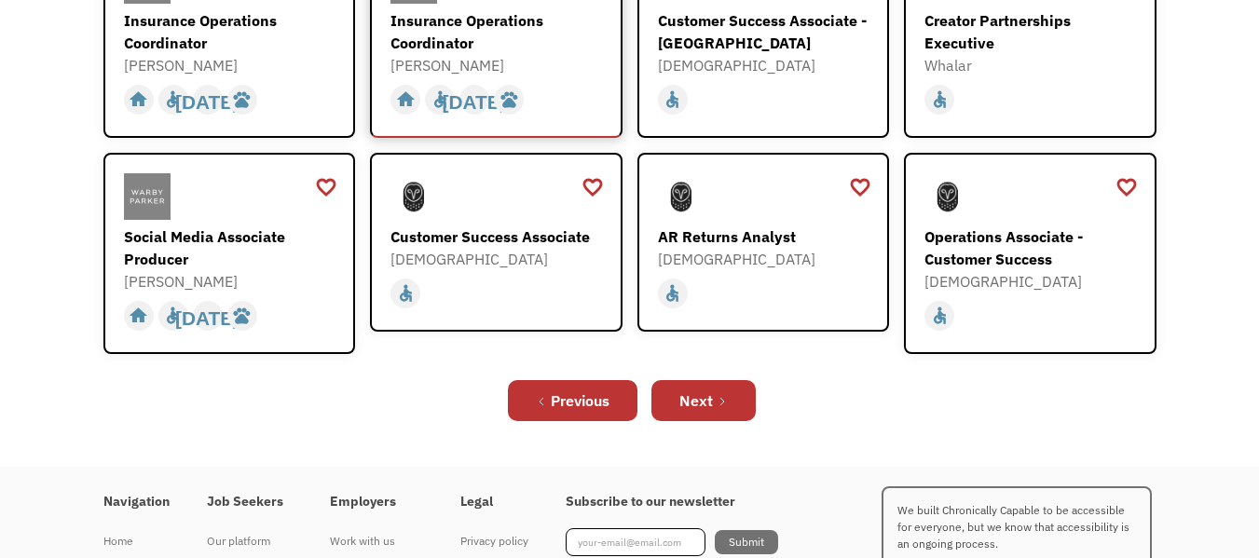
scroll to position [692, 0]
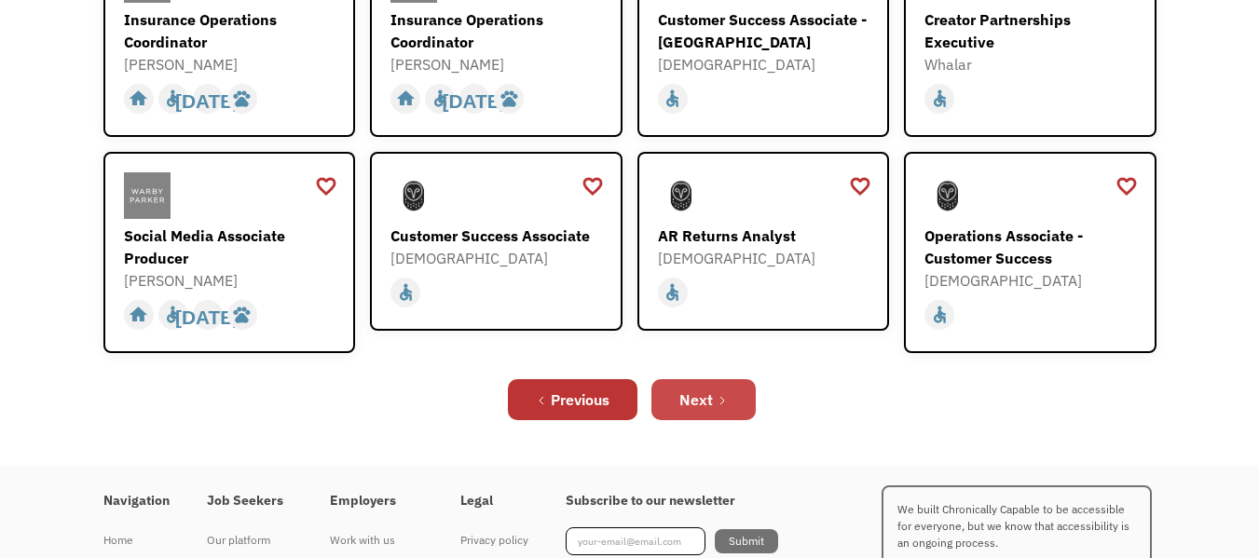
click at [696, 389] on div "Next" at bounding box center [697, 400] width 34 height 22
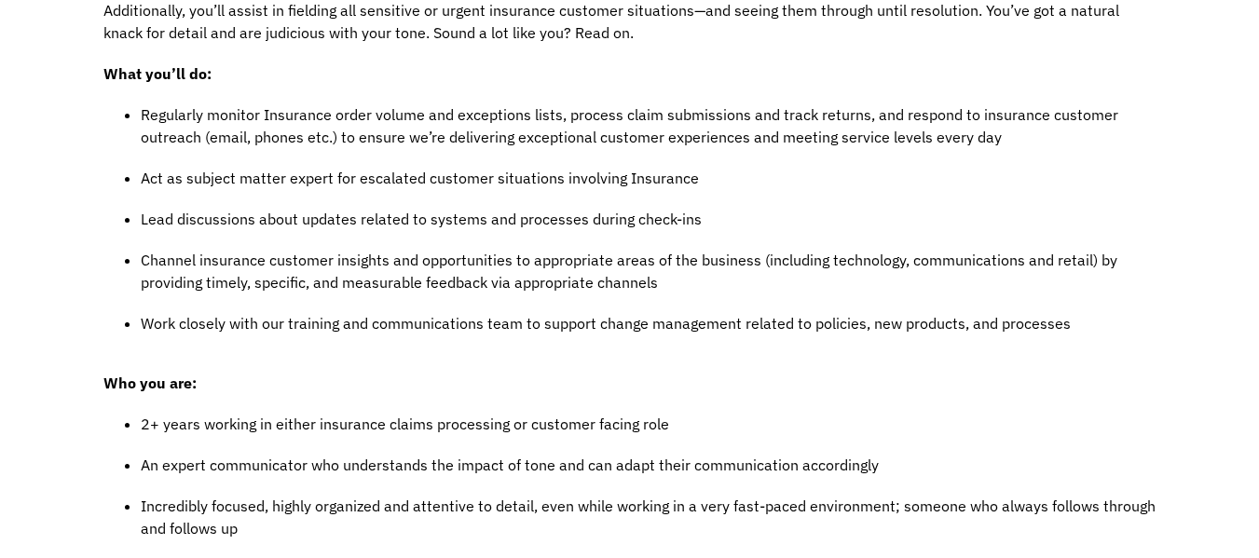
scroll to position [546, 0]
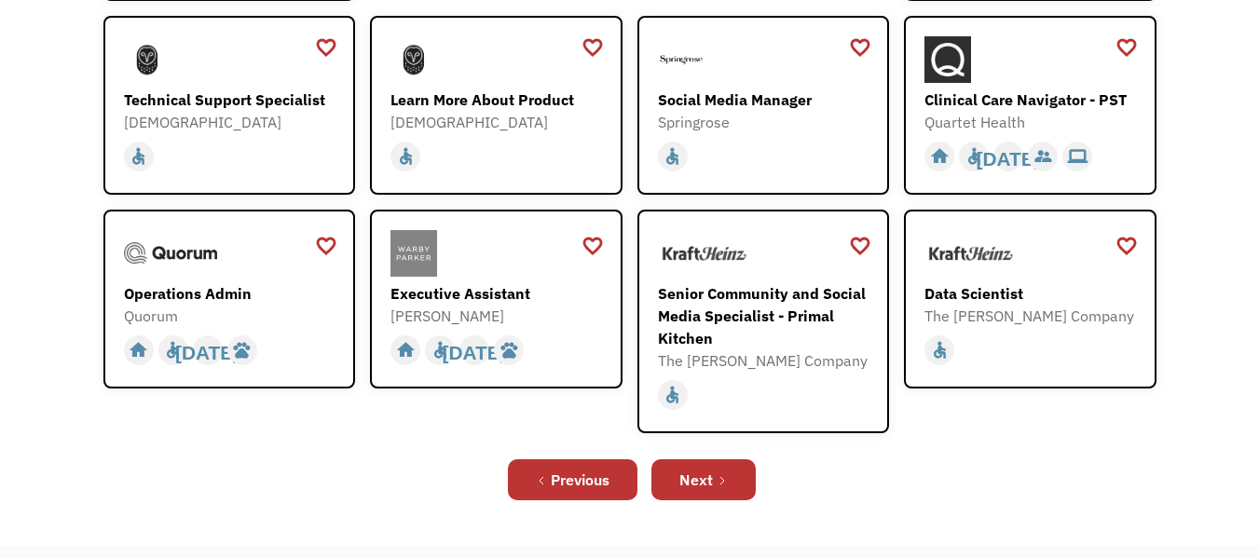
scroll to position [493, 0]
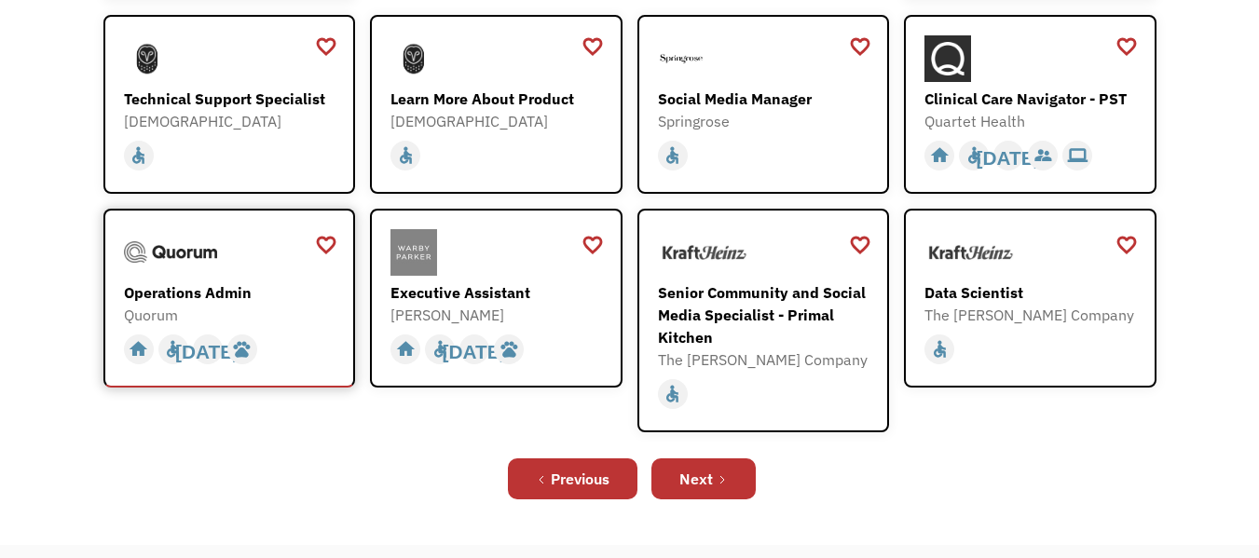
click at [227, 300] on div "Operations Admin" at bounding box center [232, 293] width 216 height 22
click at [439, 316] on div "[PERSON_NAME]" at bounding box center [499, 315] width 216 height 22
click at [697, 481] on div "Next" at bounding box center [697, 479] width 34 height 22
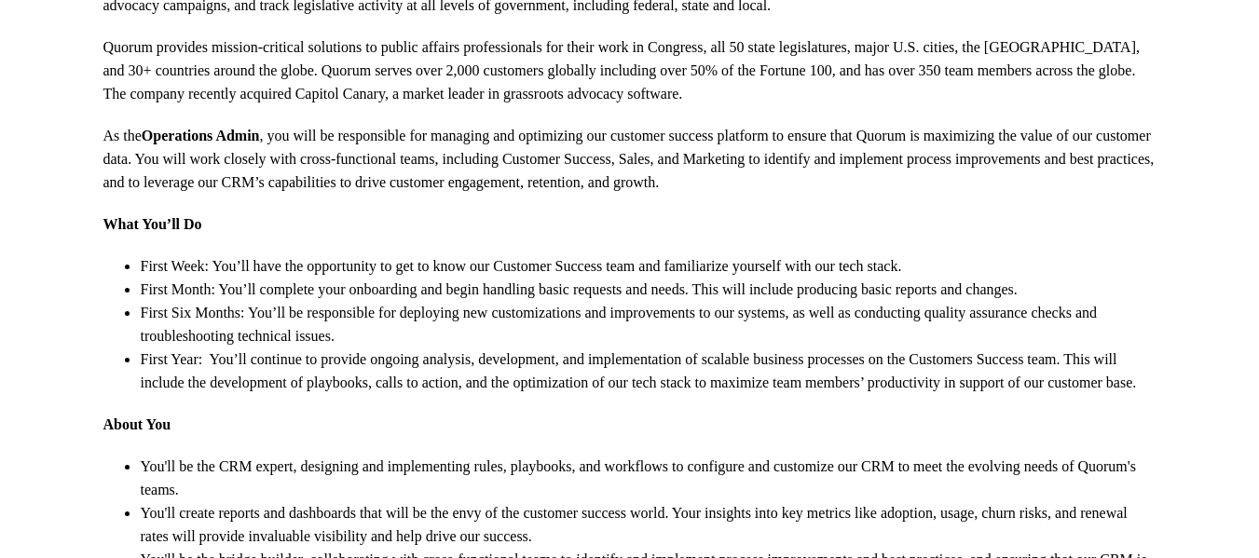
scroll to position [505, 0]
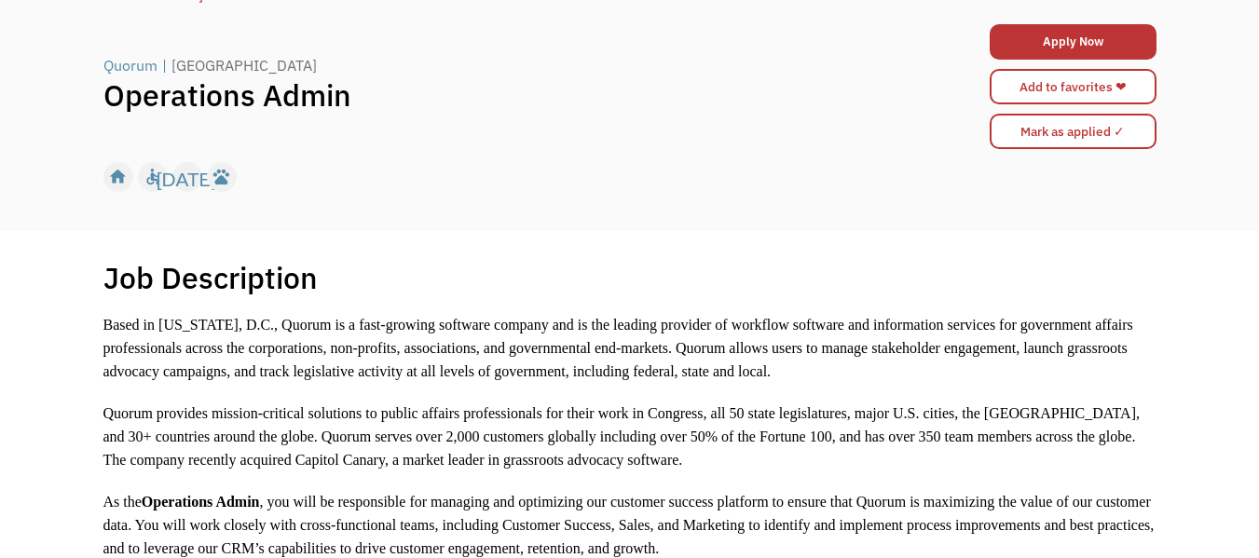
scroll to position [0, 0]
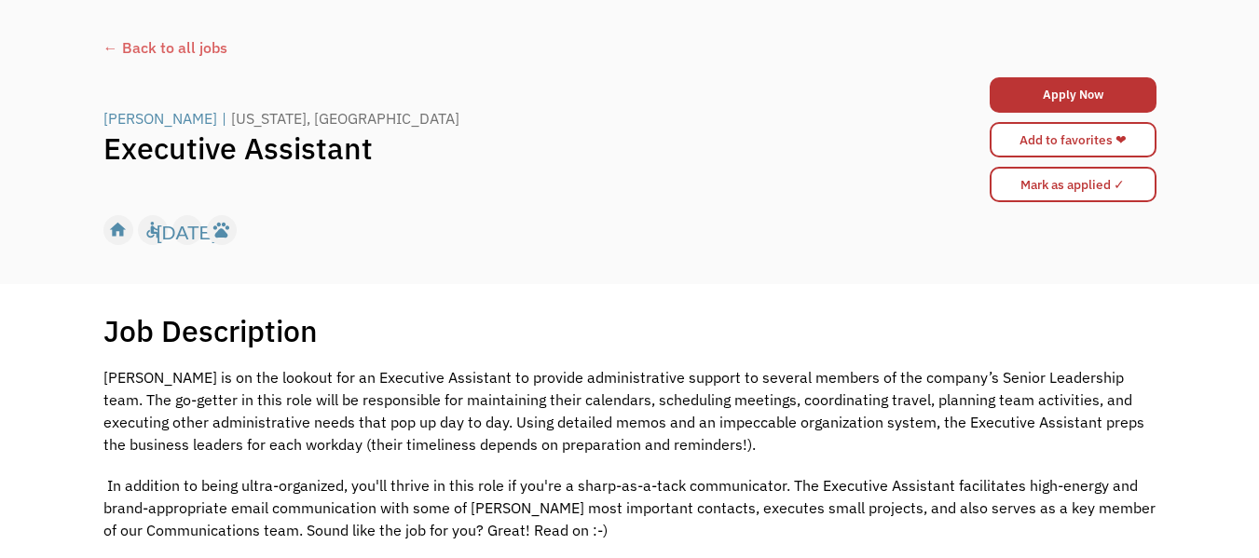
scroll to position [82, 0]
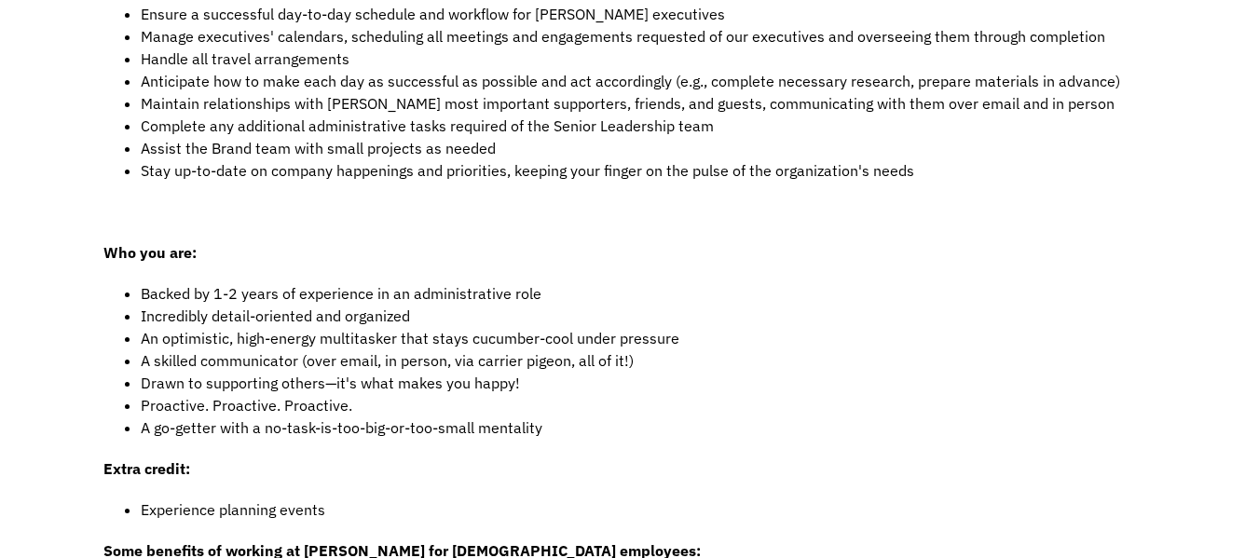
scroll to position [684, 0]
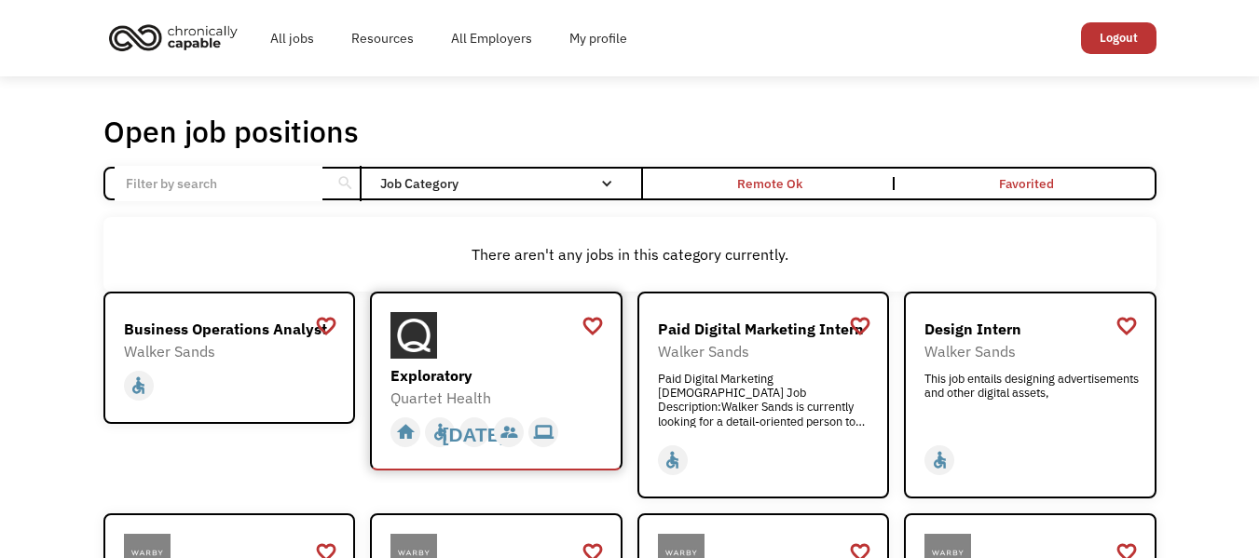
click at [486, 373] on div "Exploratory" at bounding box center [499, 375] width 216 height 22
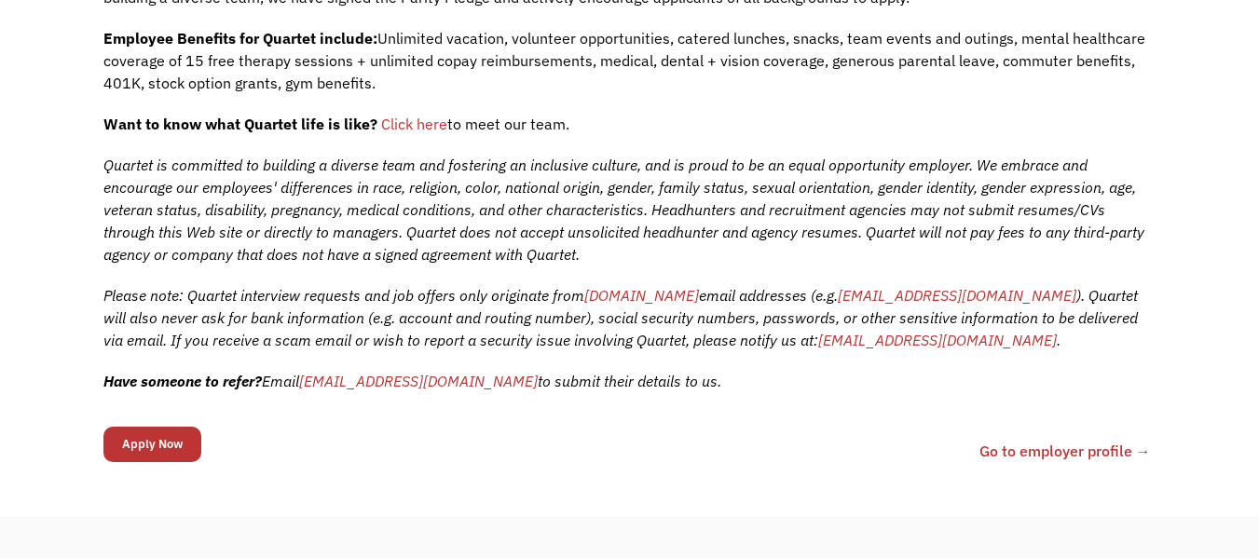
scroll to position [772, 0]
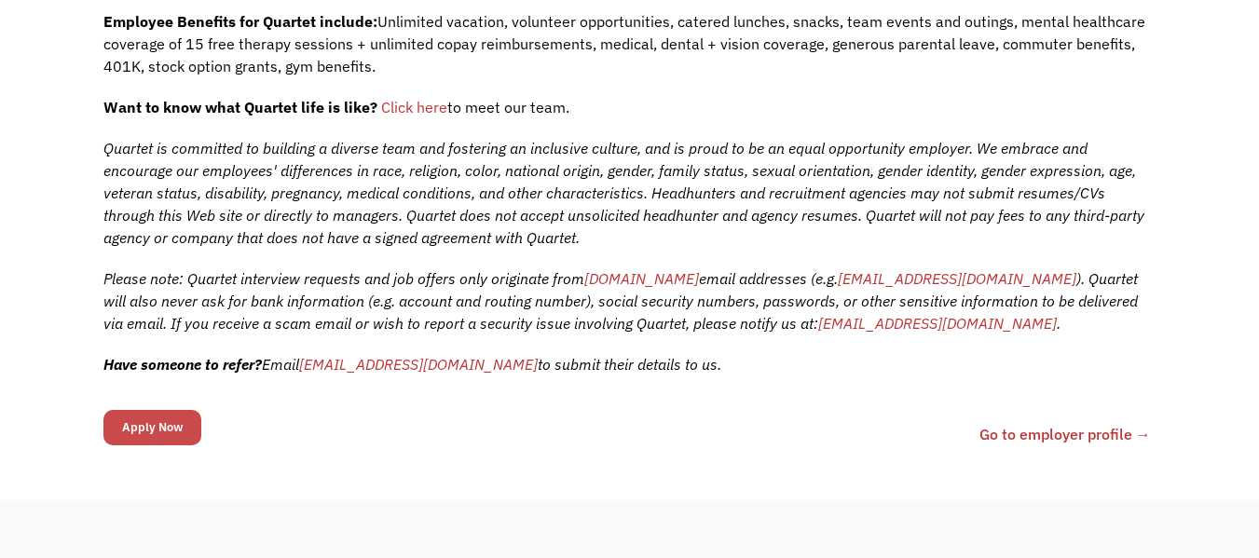
click at [151, 433] on input "Apply Now" at bounding box center [152, 427] width 98 height 35
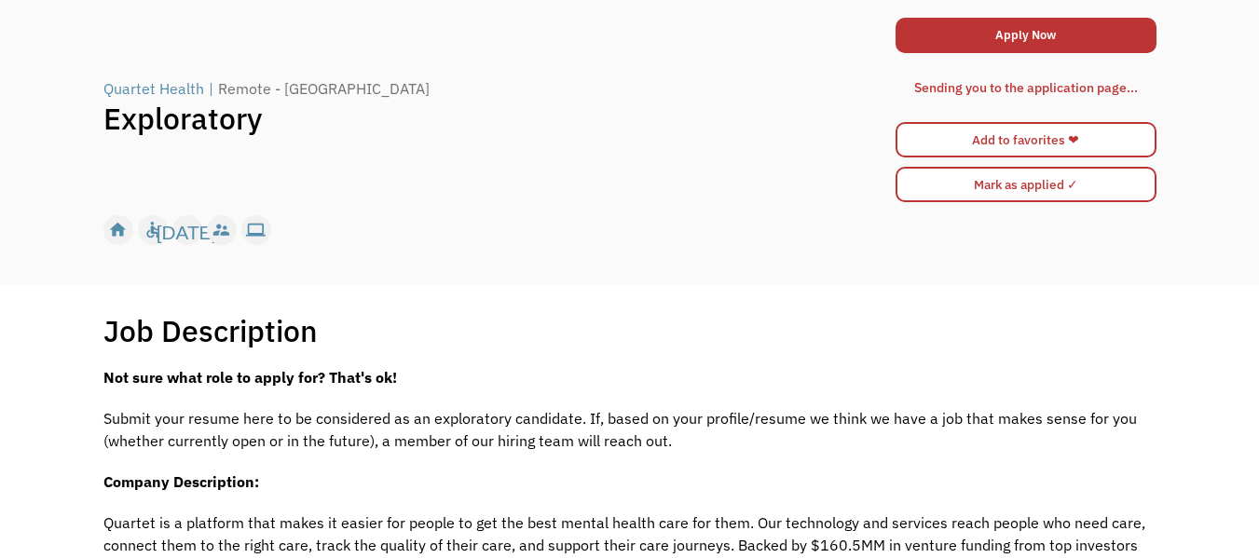
scroll to position [0, 0]
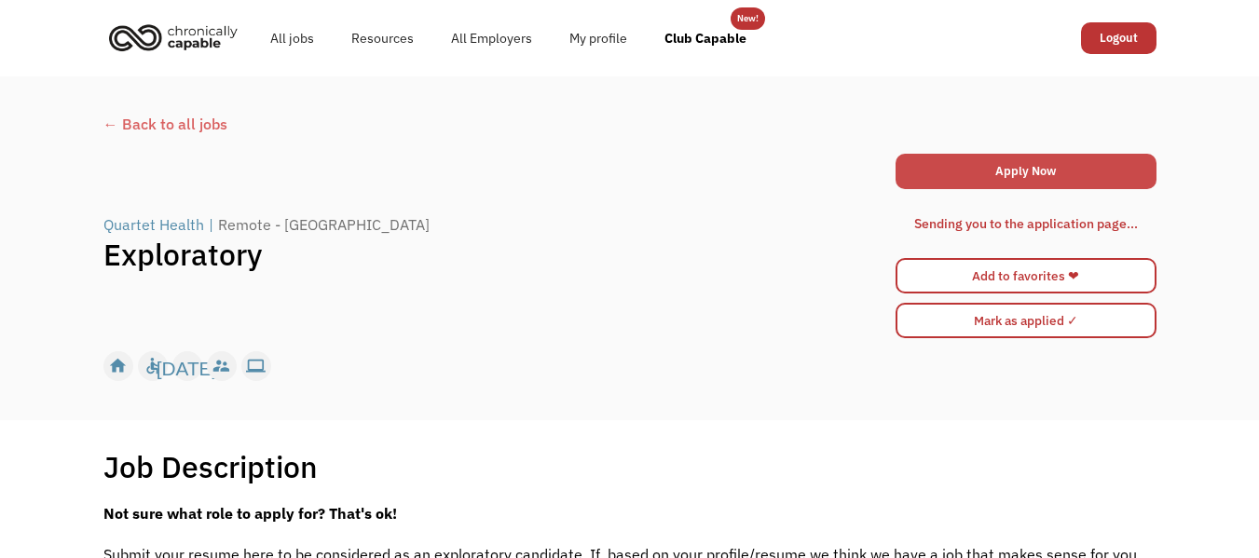
click at [1022, 171] on link "Apply Now" at bounding box center [1026, 171] width 261 height 35
click at [1029, 172] on link "Apply Now" at bounding box center [1026, 171] width 261 height 35
click at [172, 127] on div "← Back to all jobs" at bounding box center [629, 124] width 1053 height 22
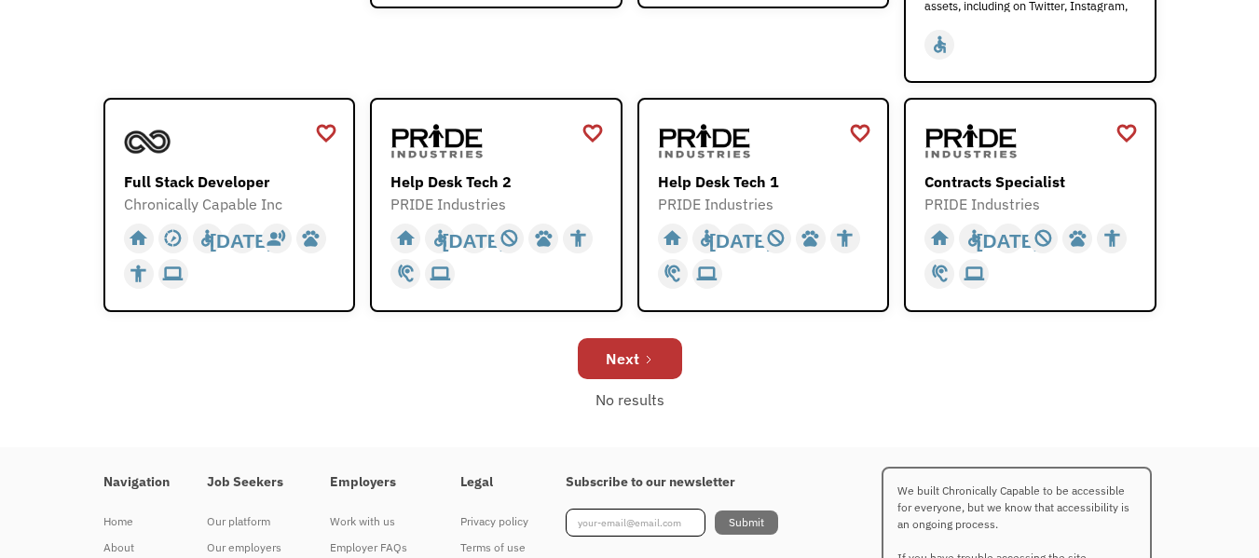
scroll to position [753, 0]
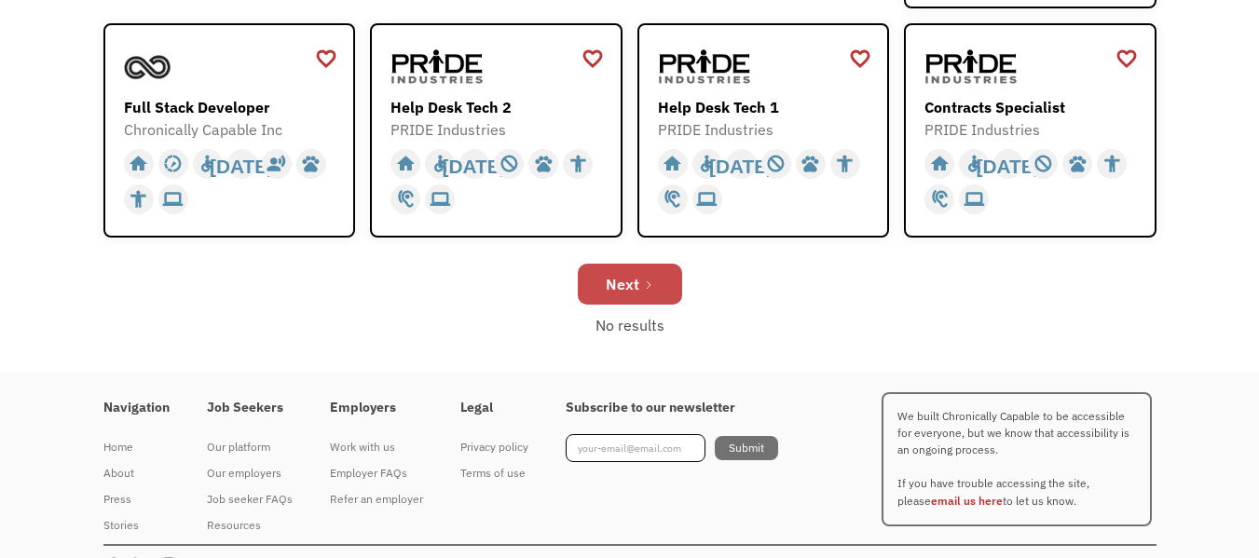
click at [618, 291] on div "Next" at bounding box center [623, 284] width 34 height 22
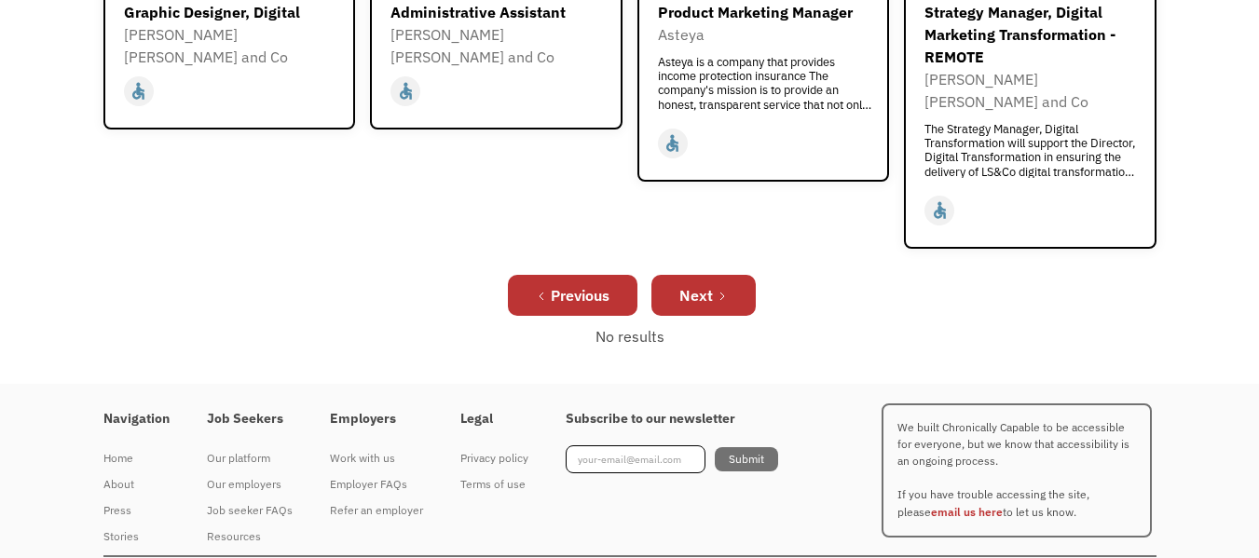
scroll to position [831, 0]
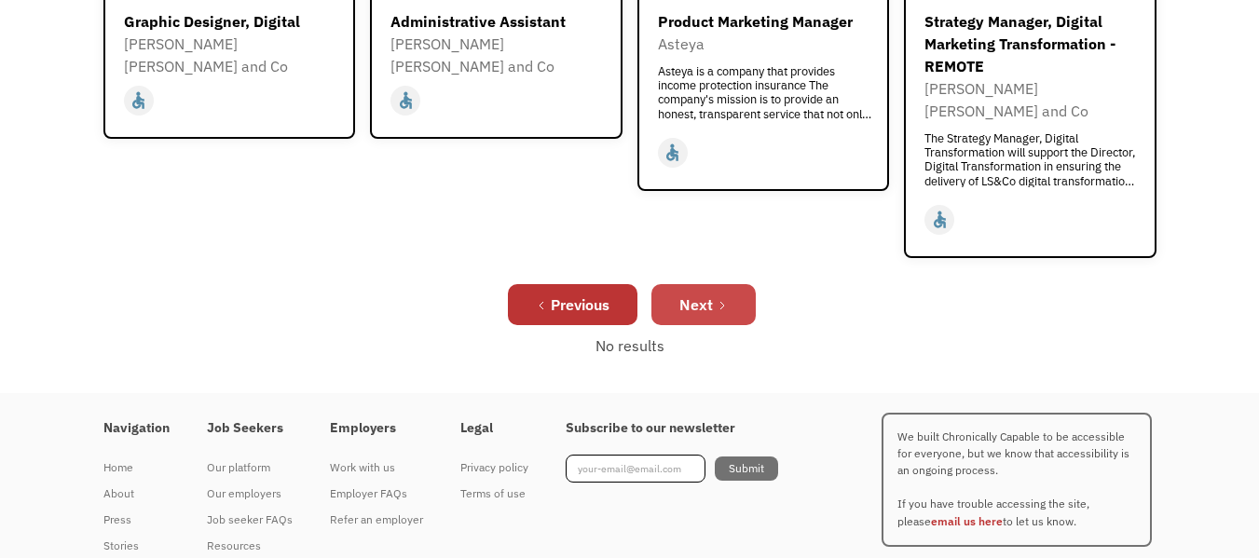
click at [696, 294] on div "Next" at bounding box center [697, 305] width 34 height 22
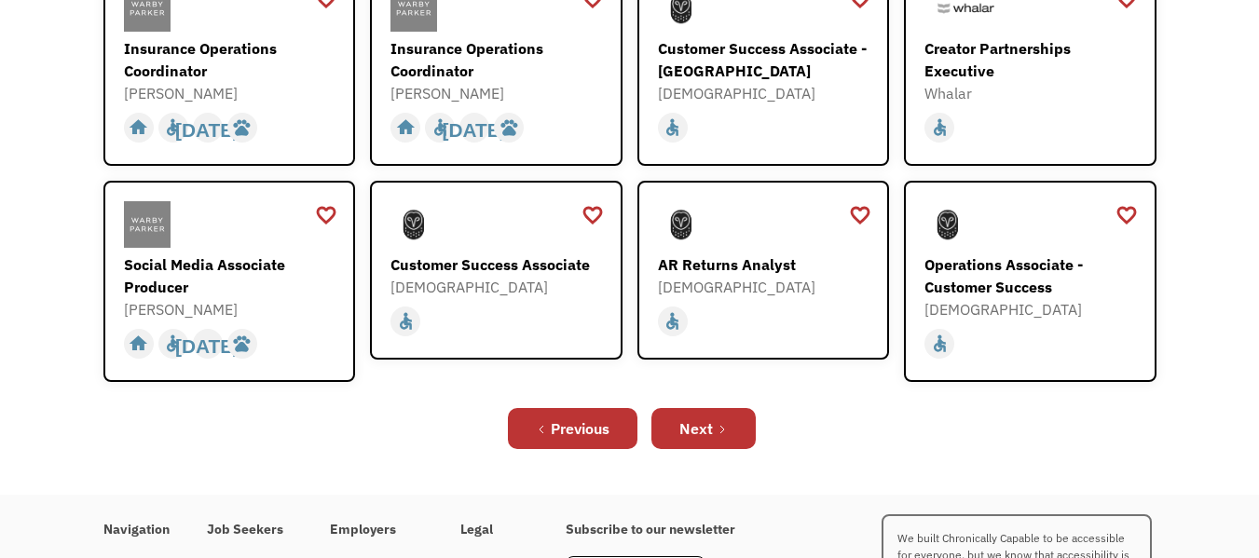
scroll to position [666, 0]
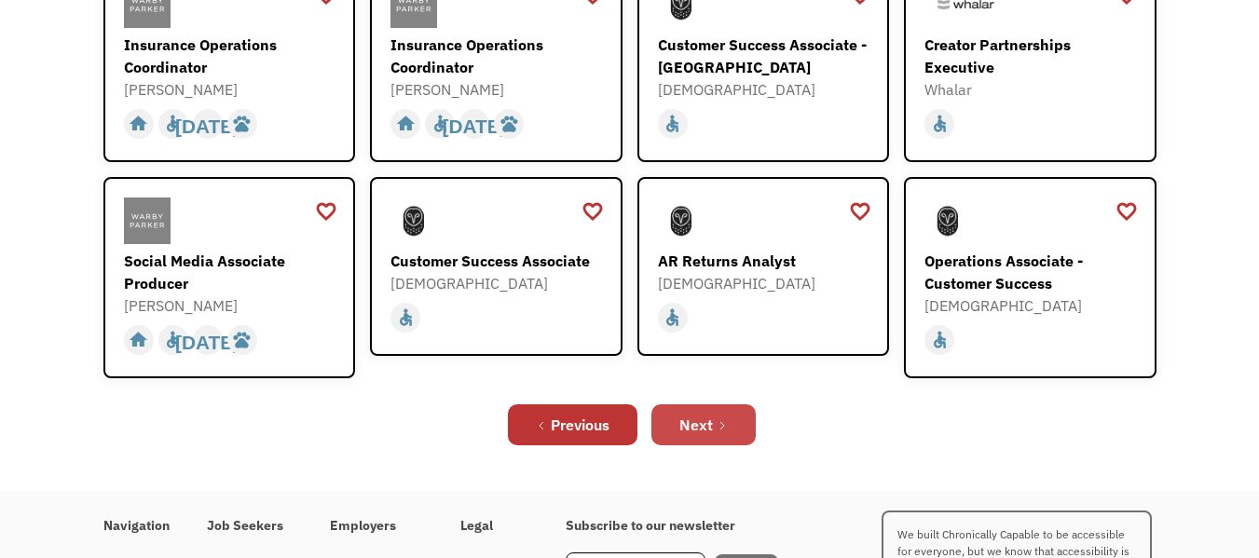
click at [696, 405] on link "Next" at bounding box center [704, 425] width 104 height 41
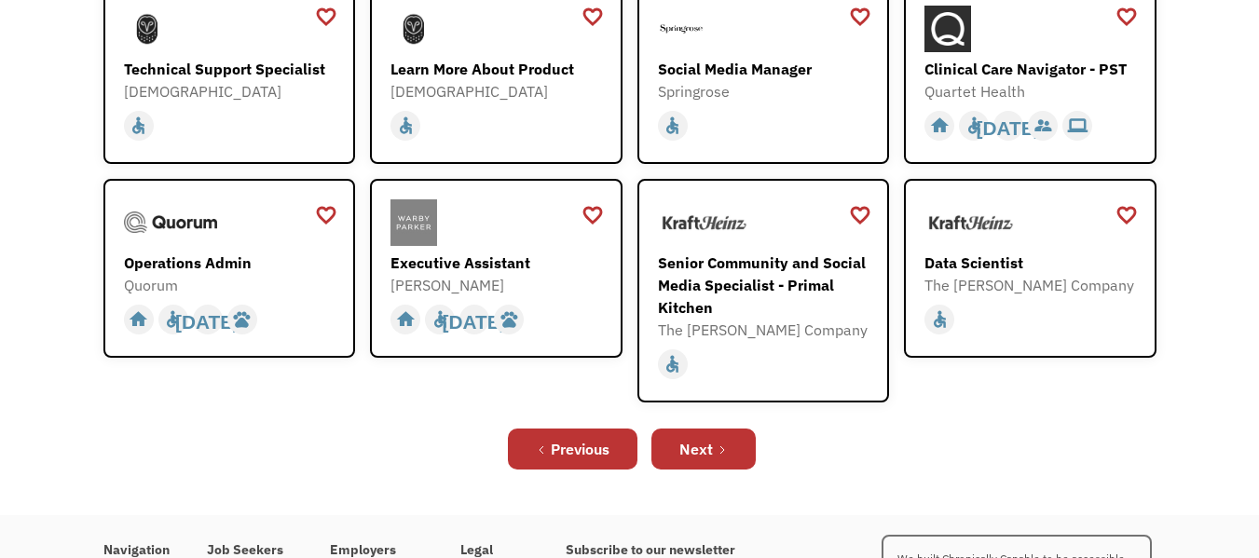
scroll to position [533, 0]
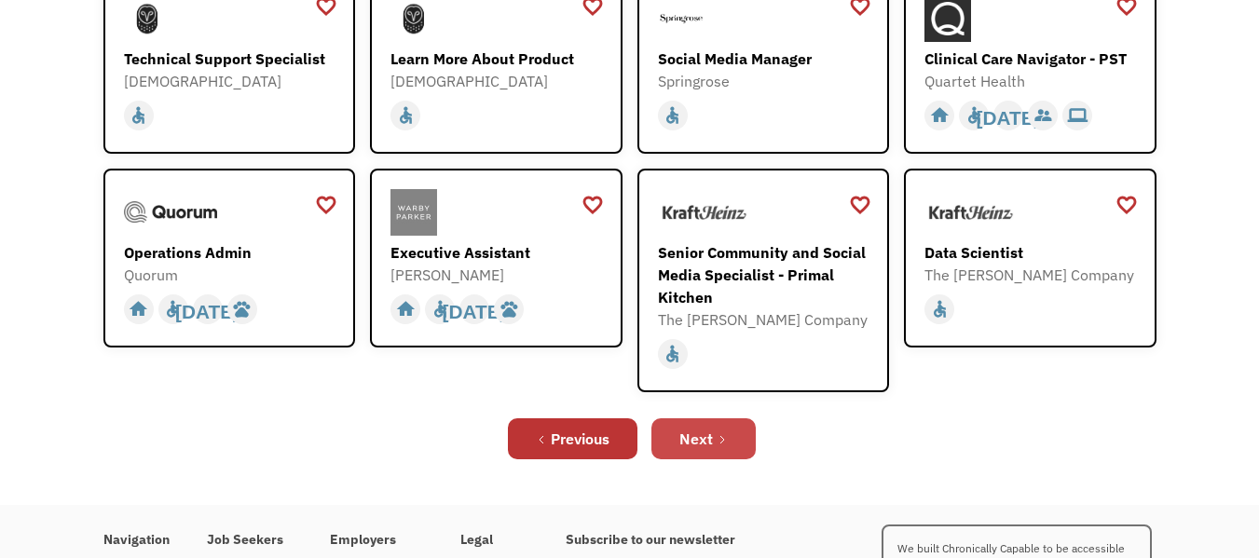
click at [690, 446] on div "Next" at bounding box center [697, 439] width 34 height 22
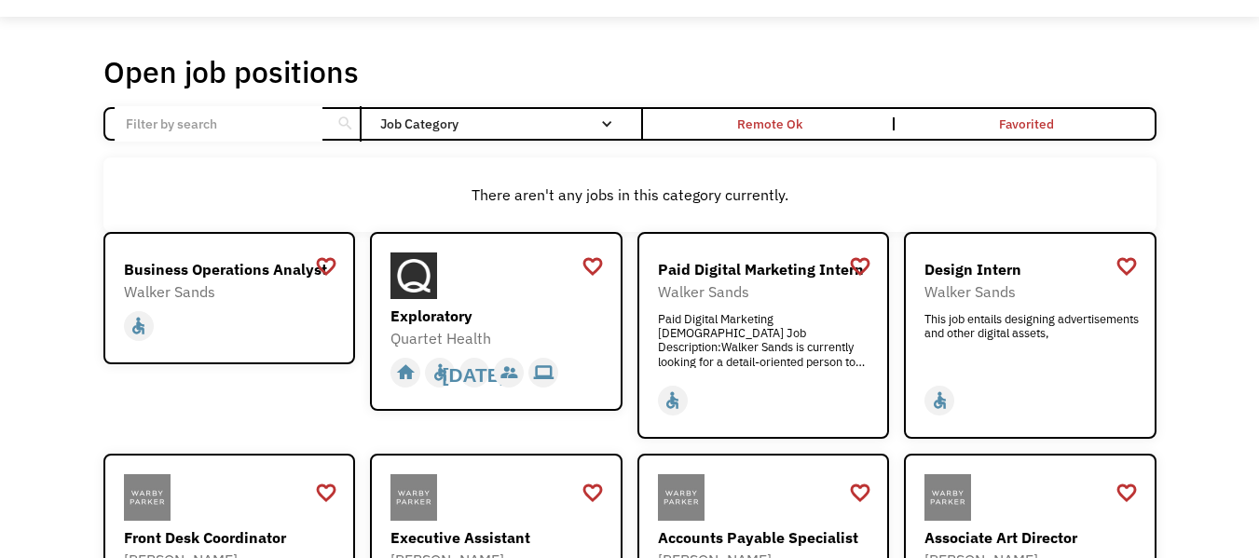
scroll to position [127, 0]
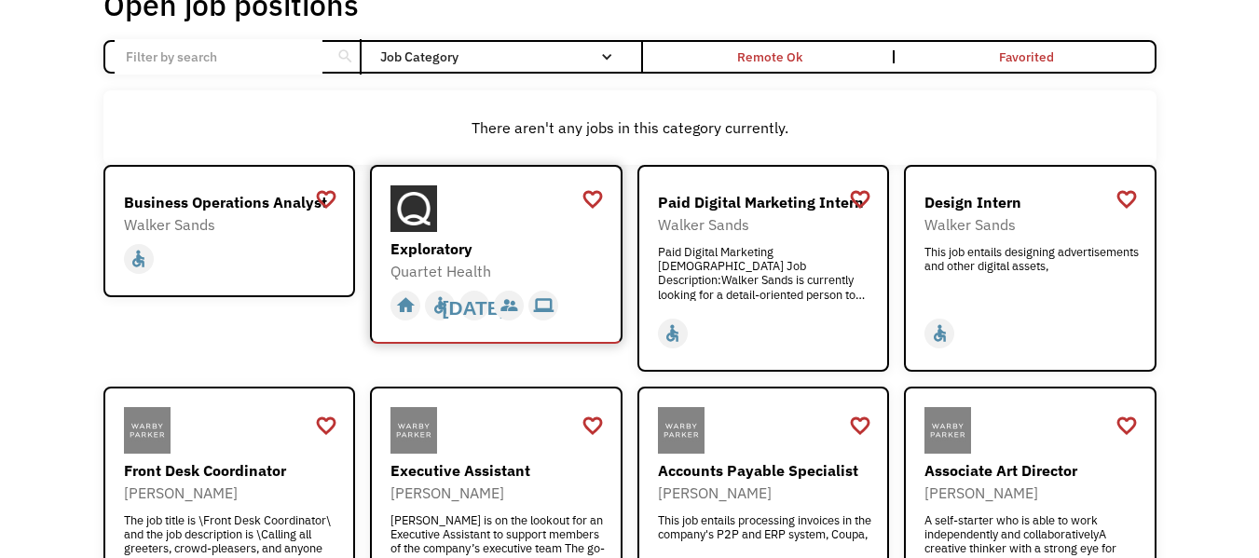
click at [467, 252] on div "Exploratory" at bounding box center [499, 249] width 216 height 22
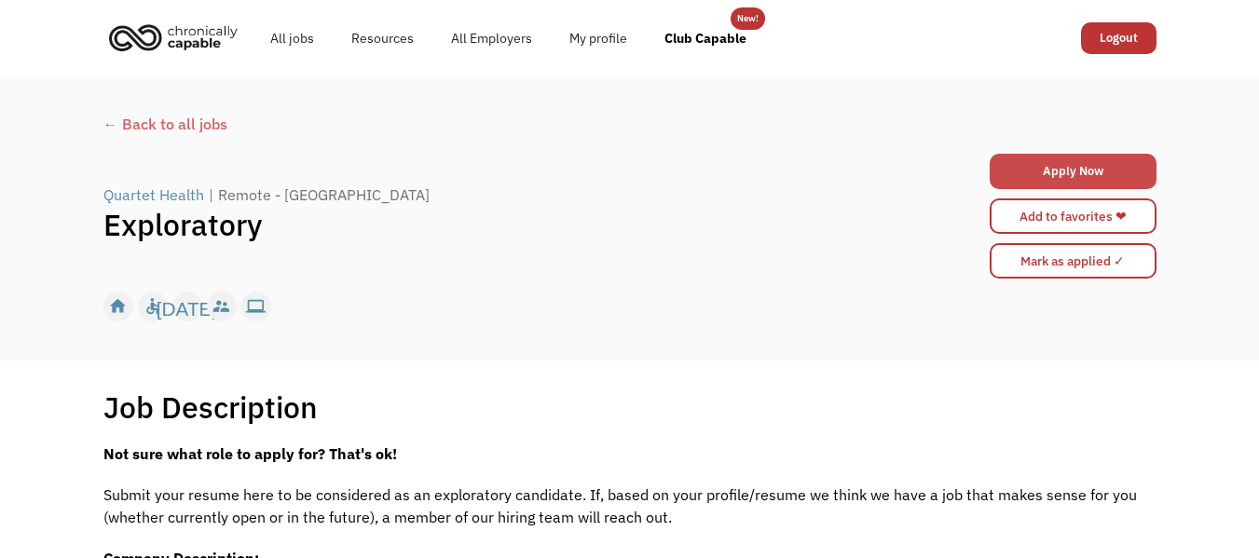
click at [1045, 175] on link "Apply Now" at bounding box center [1073, 171] width 167 height 35
click at [153, 131] on div "← Back to all jobs" at bounding box center [629, 124] width 1053 height 22
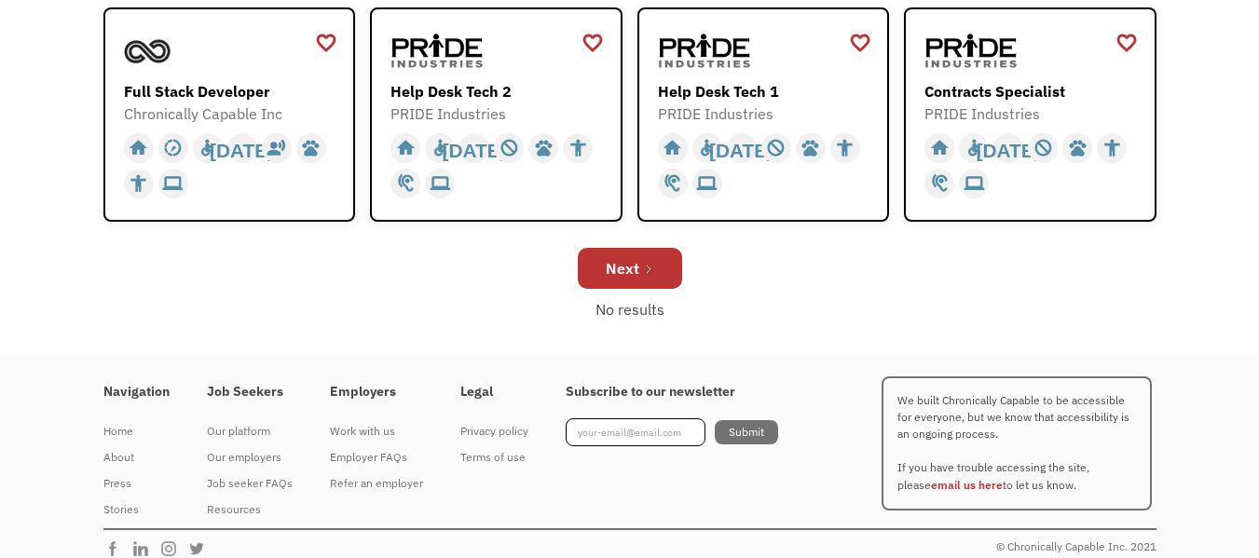
scroll to position [787, 0]
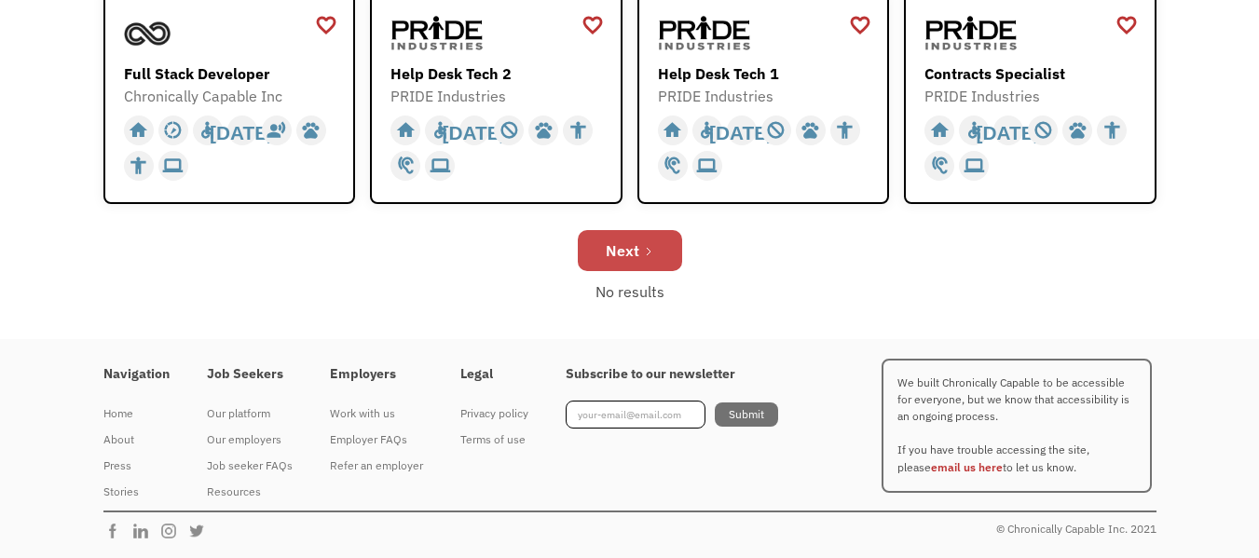
click at [625, 259] on div "Next" at bounding box center [623, 251] width 34 height 22
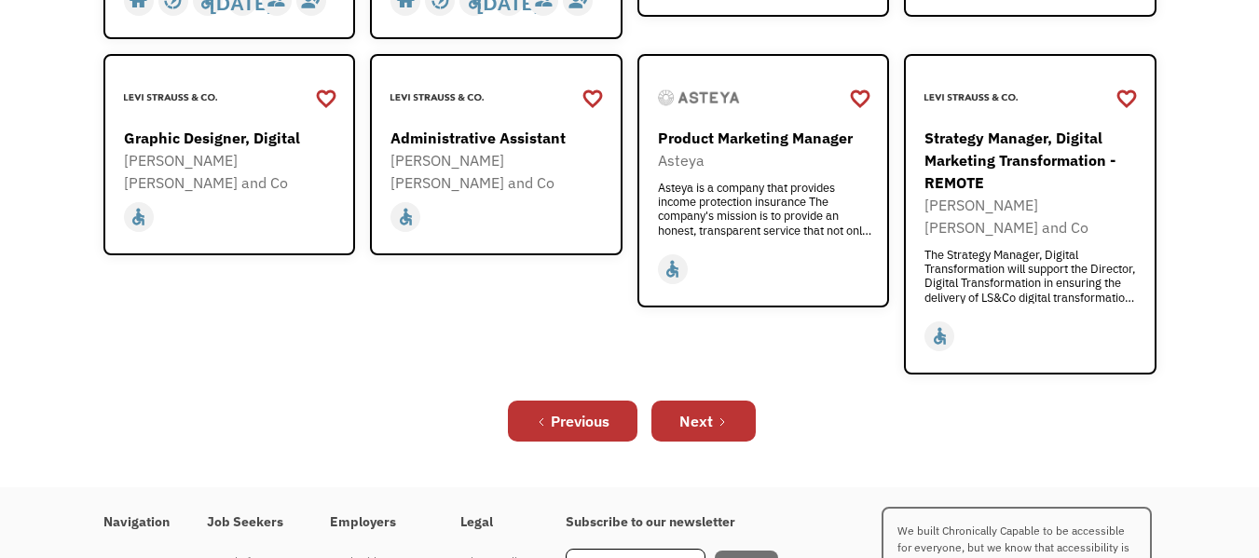
scroll to position [831, 0]
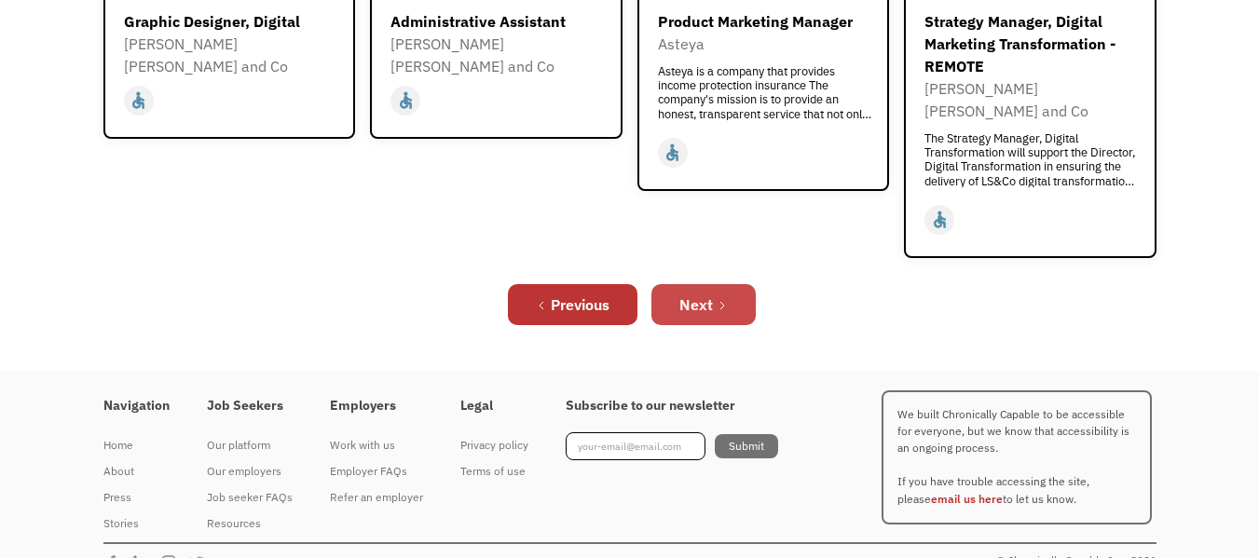
click at [717, 300] on icon "Next Page" at bounding box center [722, 305] width 11 height 11
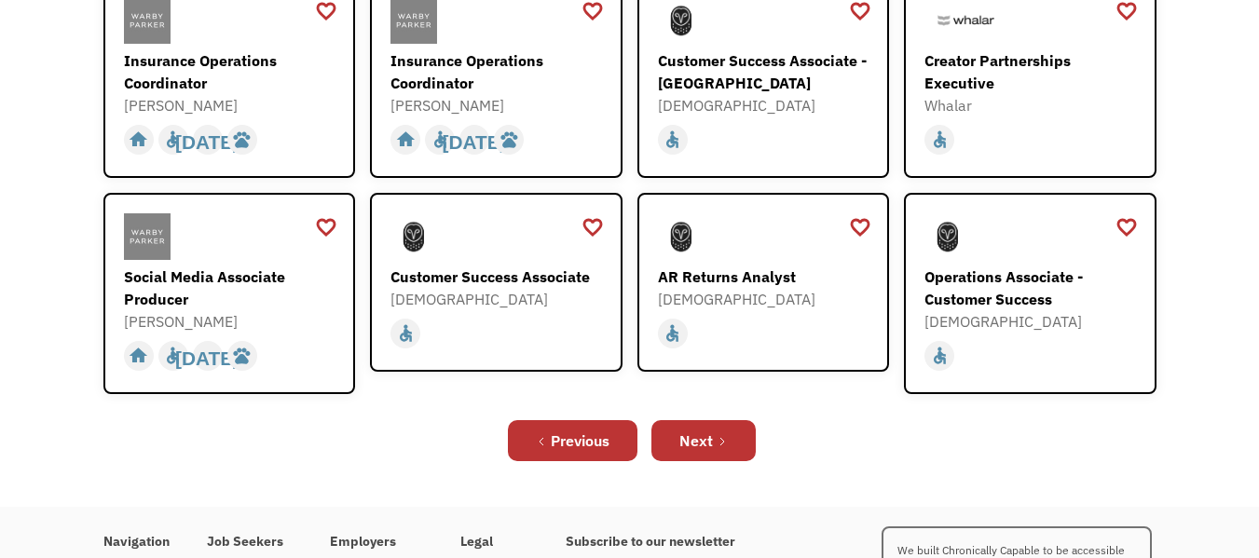
scroll to position [656, 0]
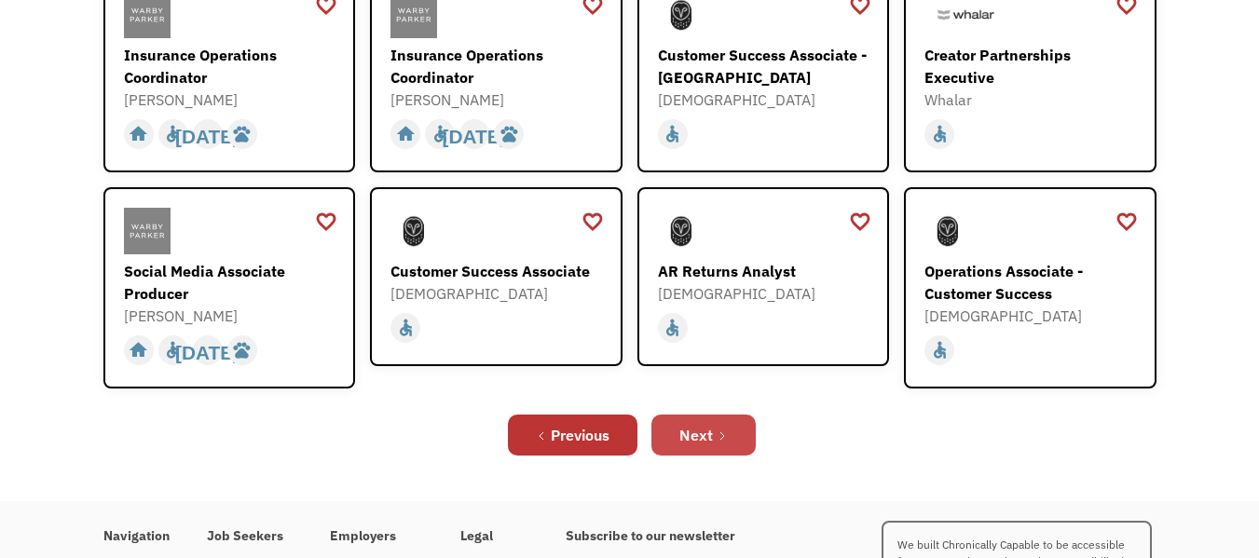
click at [701, 424] on div "Next" at bounding box center [697, 435] width 34 height 22
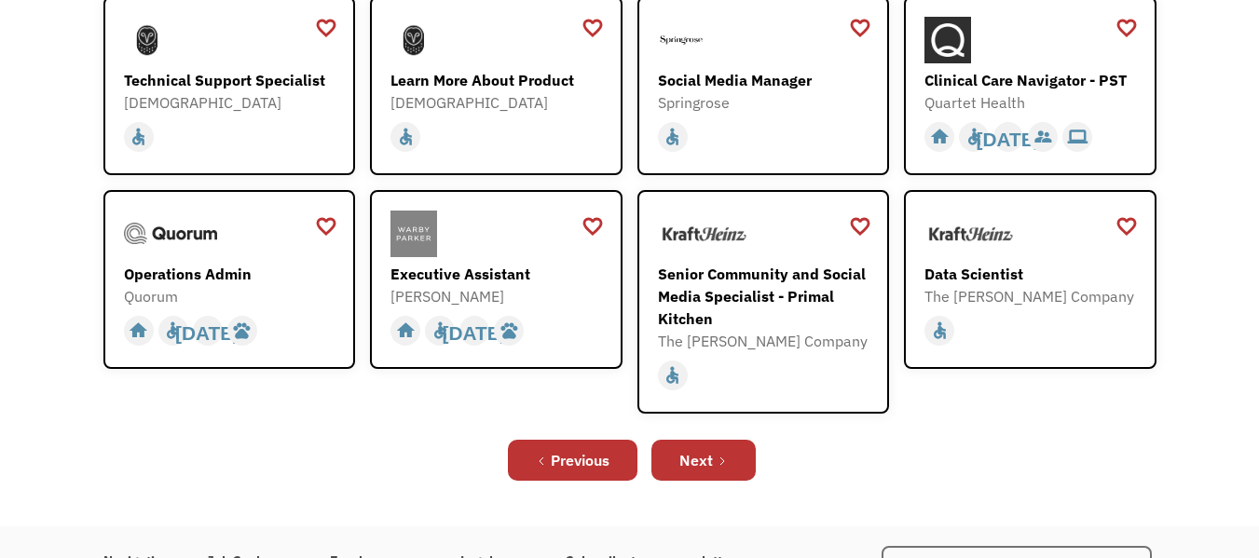
scroll to position [522, 0]
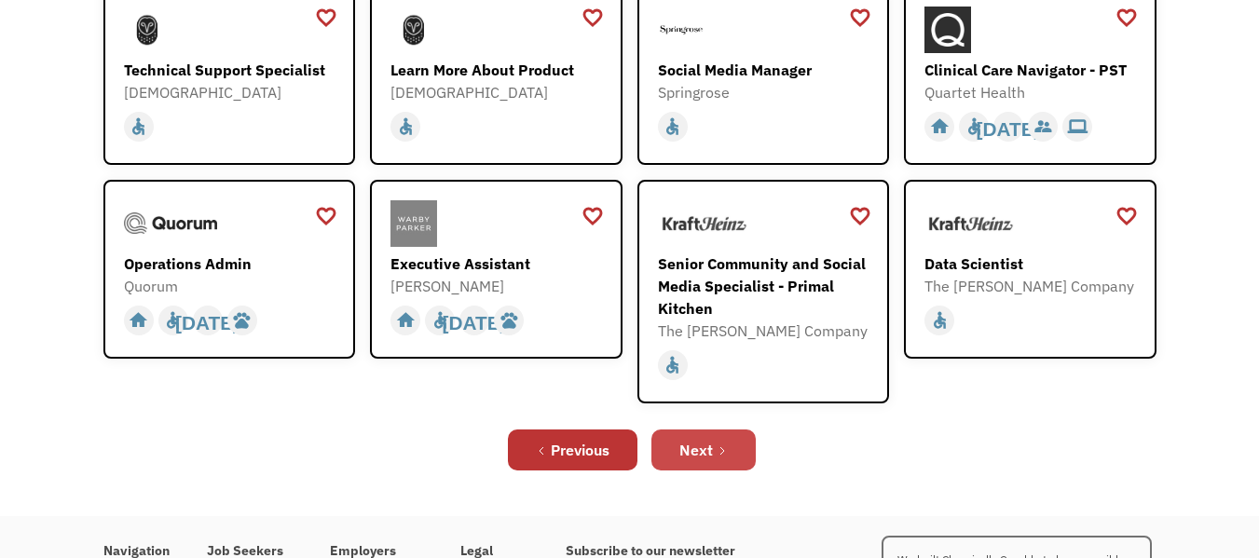
click at [702, 445] on div "Next" at bounding box center [697, 450] width 34 height 22
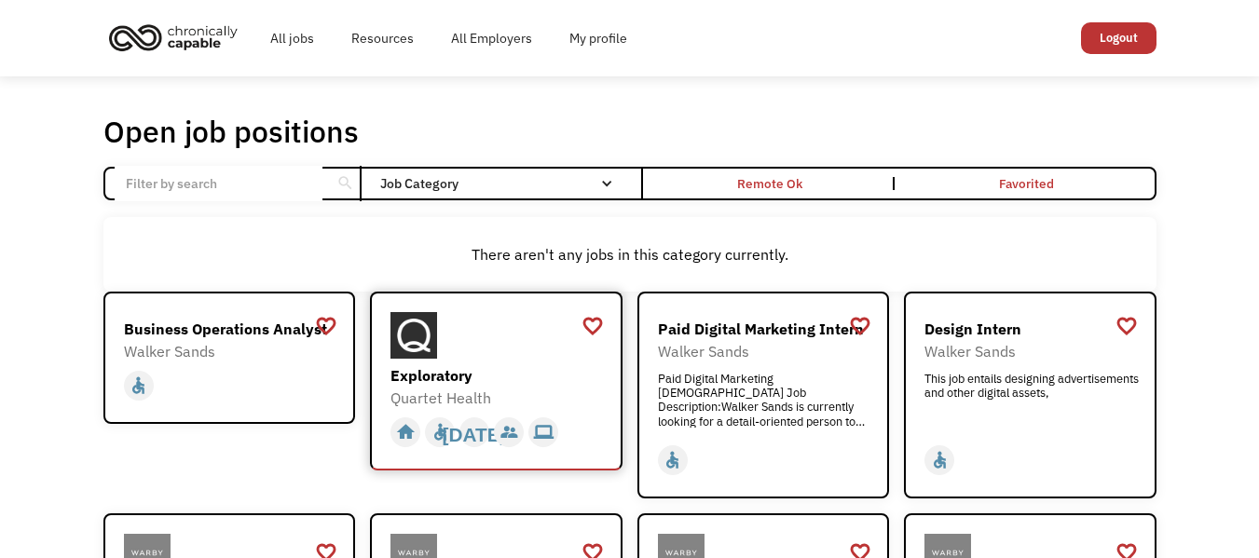
click at [482, 362] on div "Exploratory Quartet Health [URL][DOMAIN_NAME]" at bounding box center [499, 360] width 216 height 97
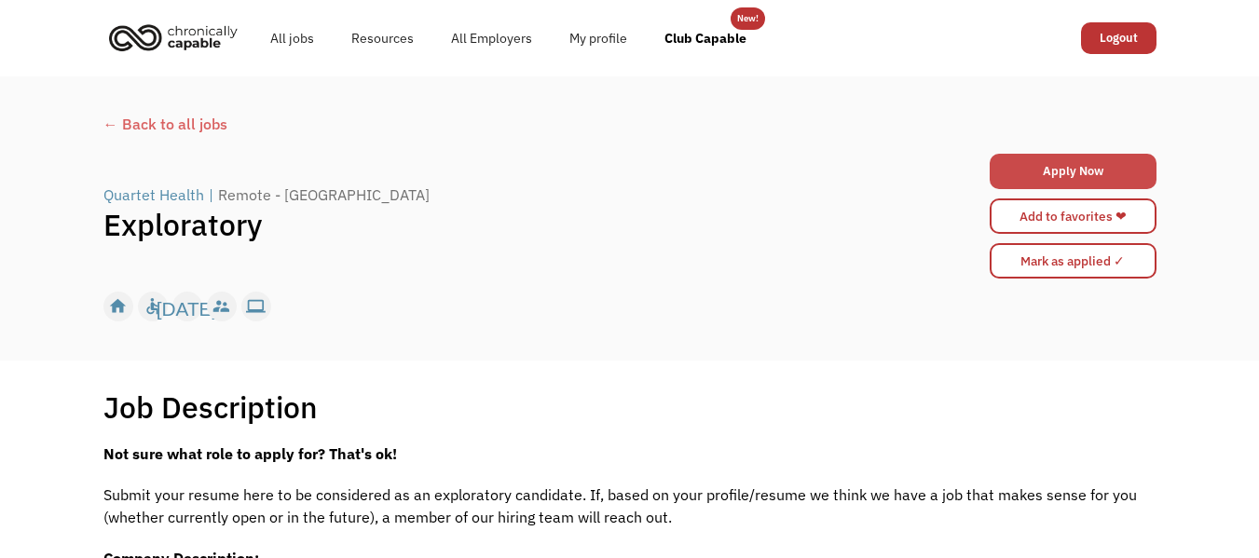
click at [1078, 175] on link "Apply Now" at bounding box center [1073, 171] width 167 height 35
click at [189, 116] on div "← Back to all jobs" at bounding box center [629, 124] width 1053 height 22
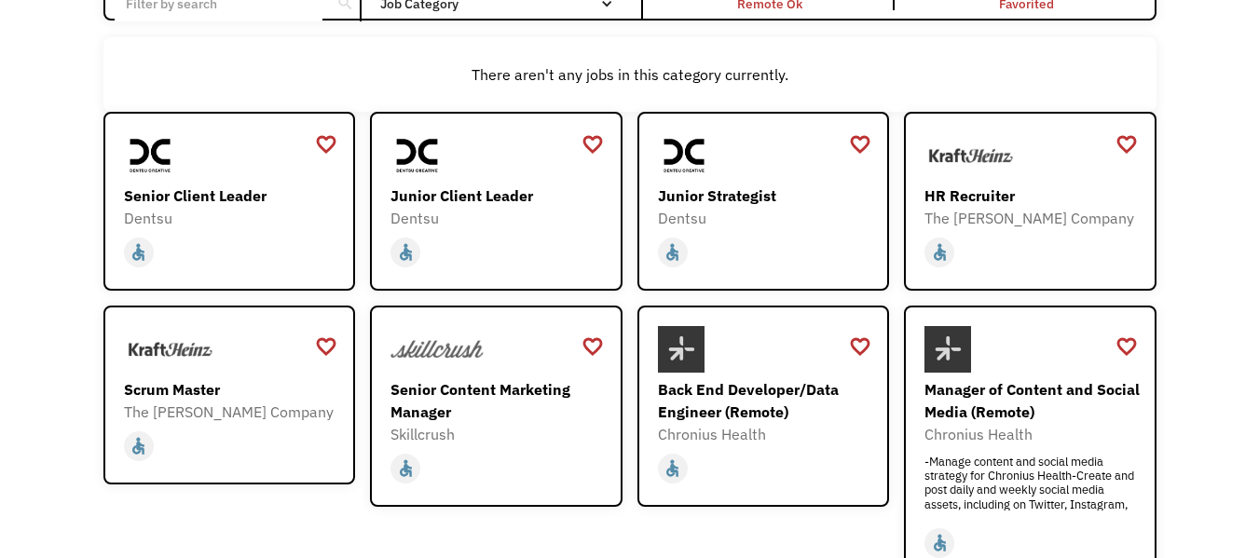
scroll to position [787, 0]
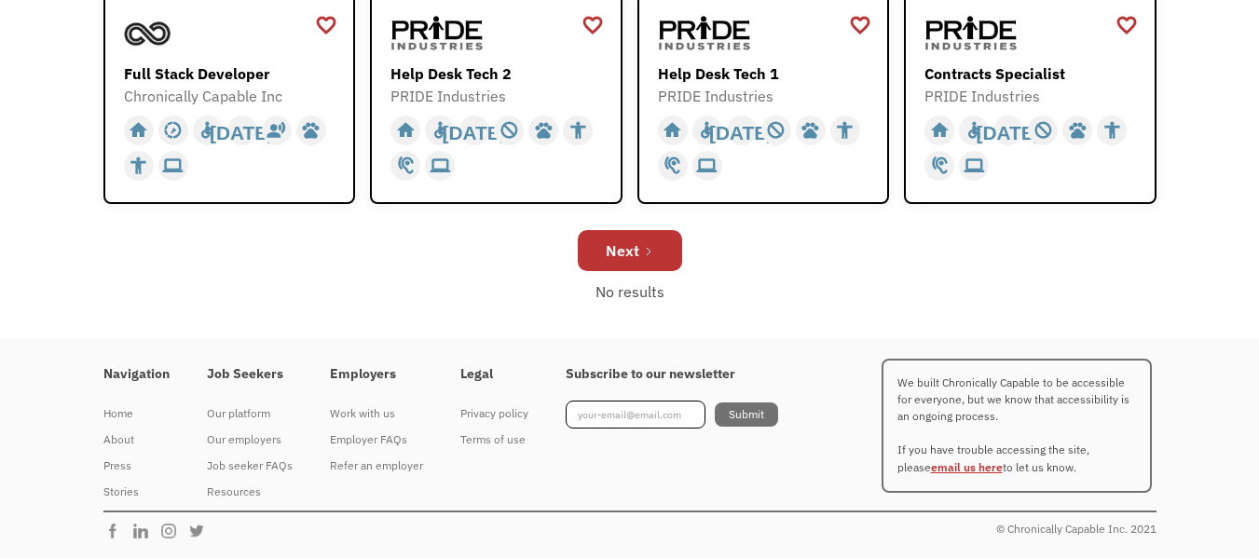
click at [932, 474] on link "email us here" at bounding box center [967, 467] width 72 height 14
click at [931, 471] on link "email us here" at bounding box center [967, 467] width 72 height 14
click at [935, 466] on link "email us here" at bounding box center [967, 467] width 72 height 14
click at [936, 468] on link "email us here" at bounding box center [967, 467] width 72 height 14
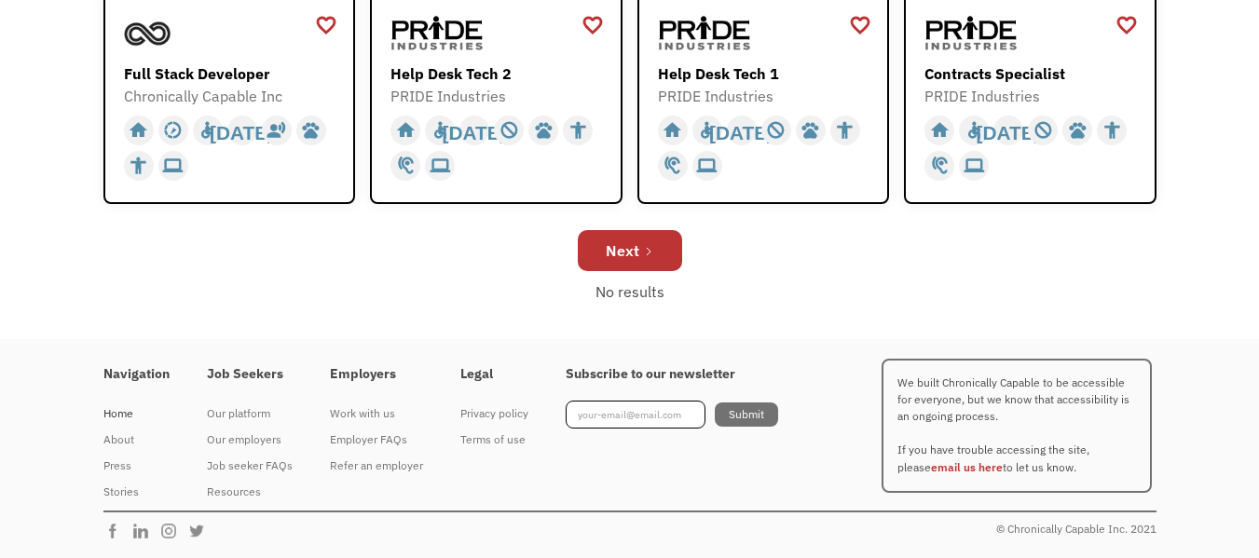
click at [120, 414] on div "Home" at bounding box center [136, 414] width 66 height 22
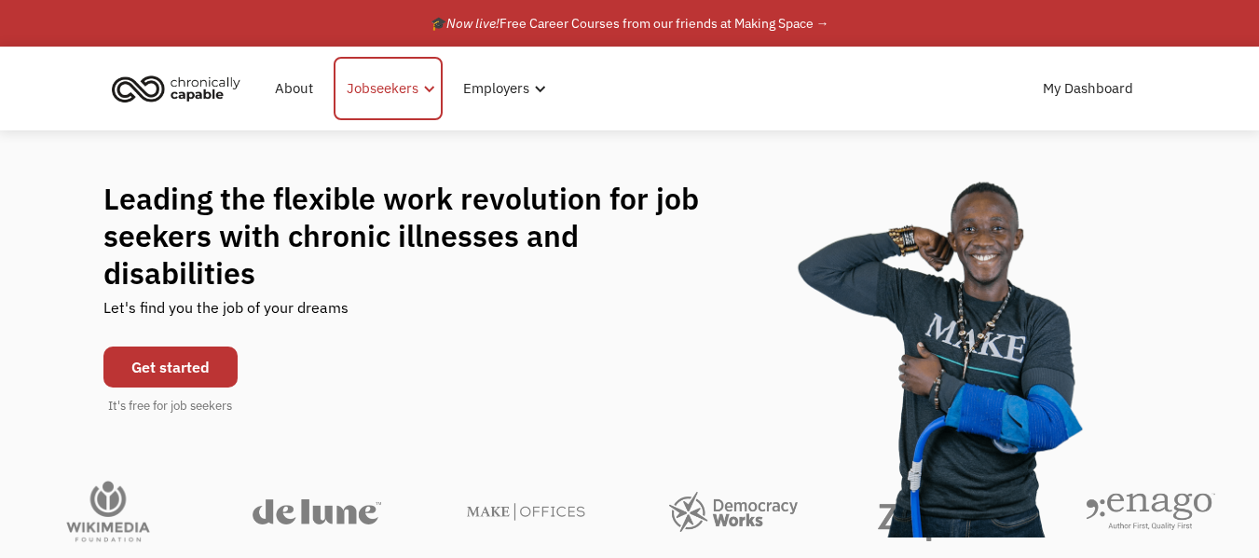
click at [384, 91] on div "Jobseekers" at bounding box center [383, 88] width 72 height 22
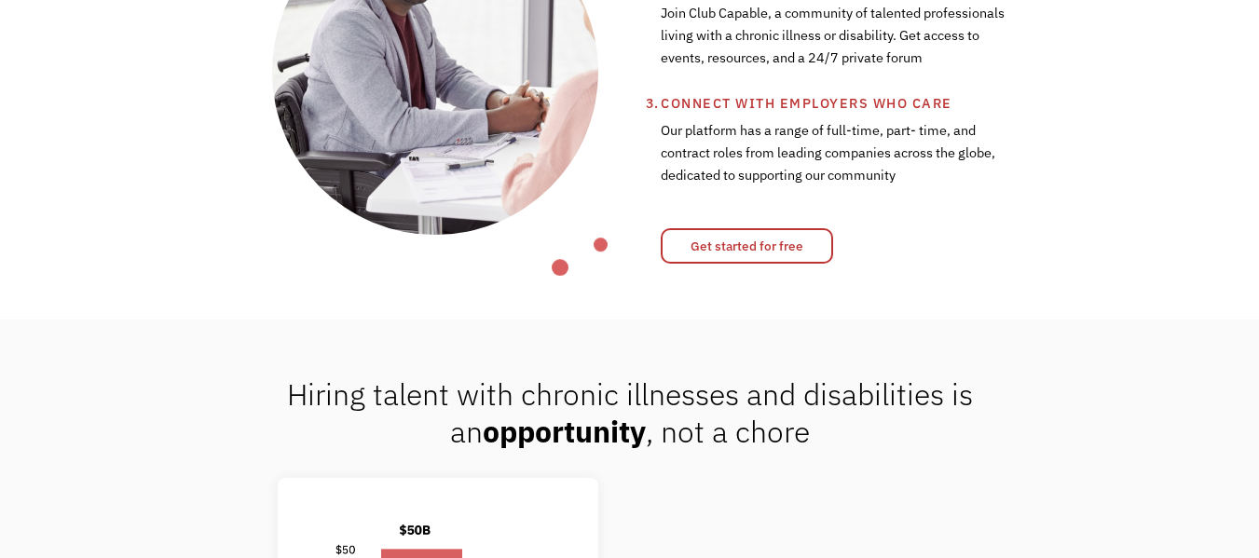
scroll to position [837, 0]
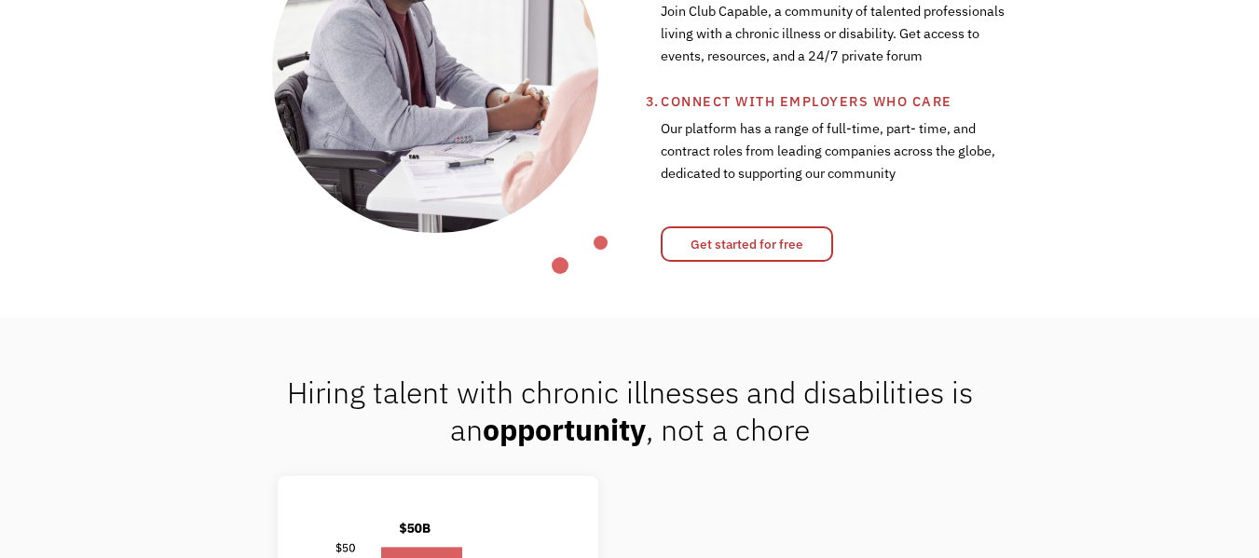
click at [1129, 424] on div "Hiring talent with chronic illnesses and disabilities is an opportunity , not a…" at bounding box center [629, 411] width 1259 height 75
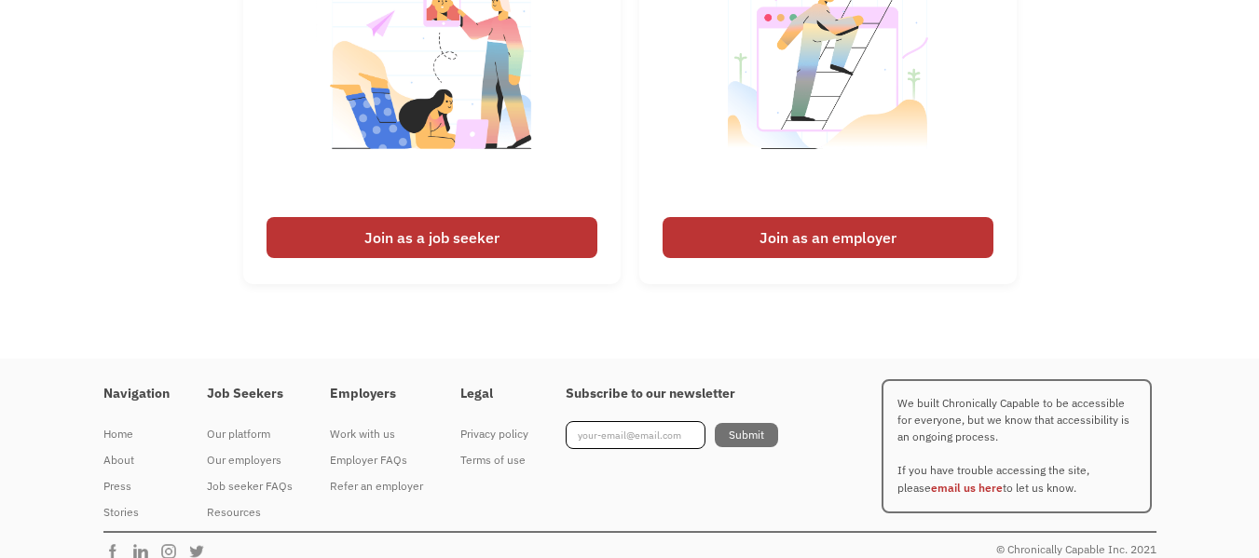
scroll to position [4333, 0]
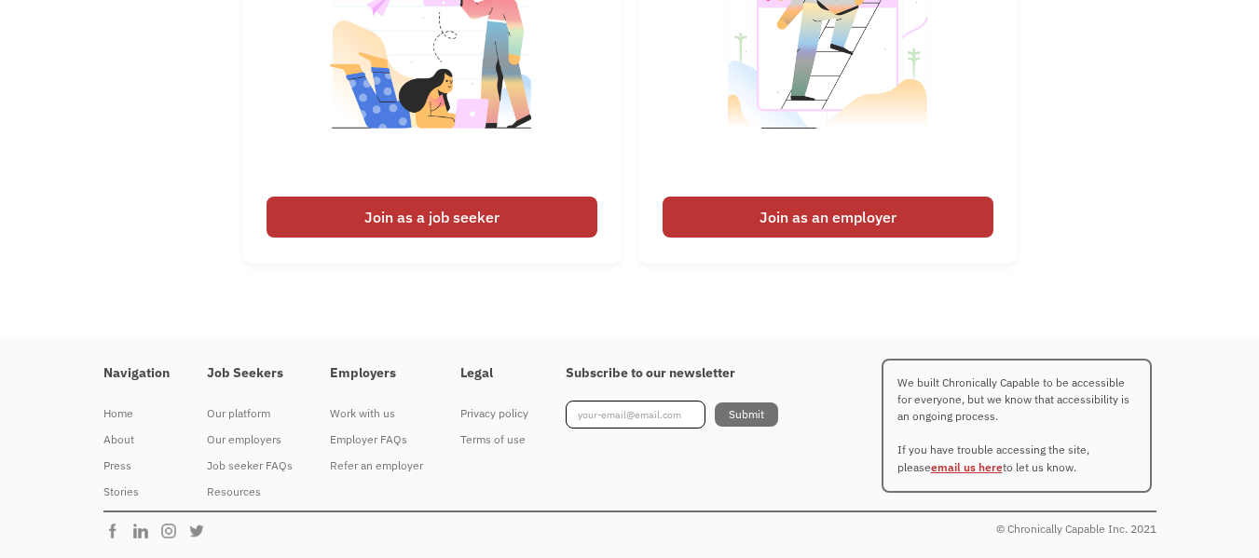
click at [933, 469] on link "email us here" at bounding box center [967, 467] width 72 height 14
click at [122, 422] on div "Home" at bounding box center [136, 414] width 66 height 22
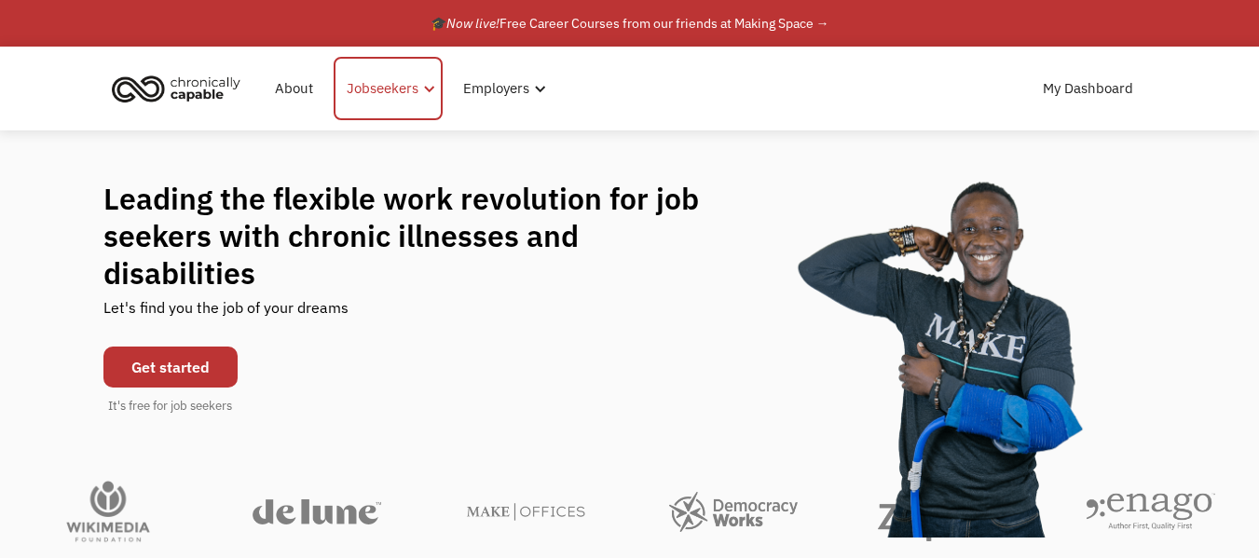
click at [399, 91] on div "Jobseekers" at bounding box center [383, 88] width 72 height 22
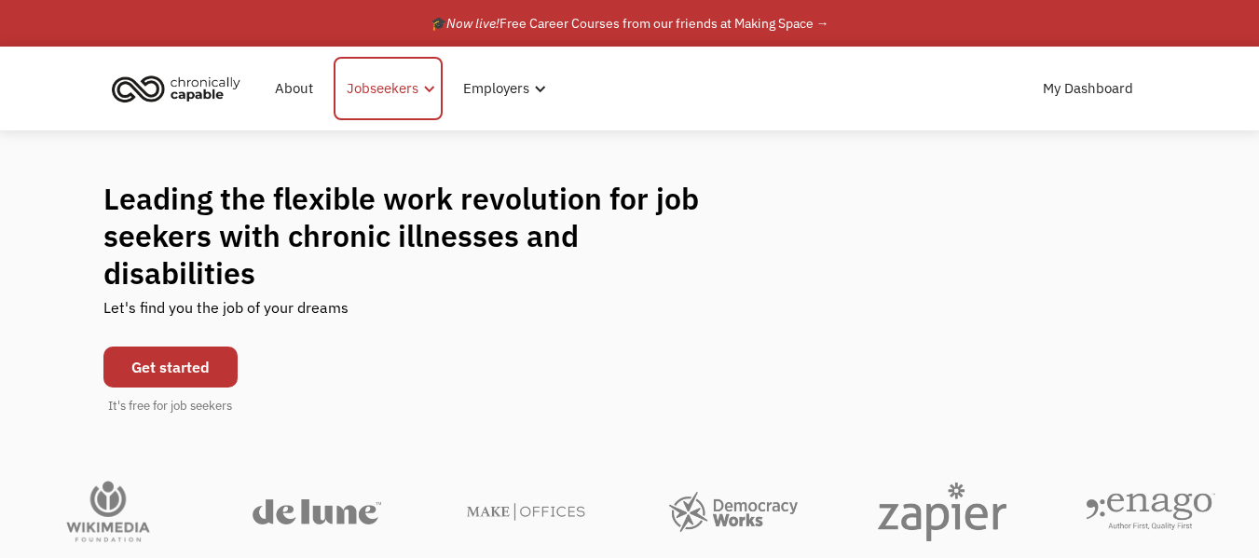
click at [422, 94] on div at bounding box center [429, 89] width 14 height 14
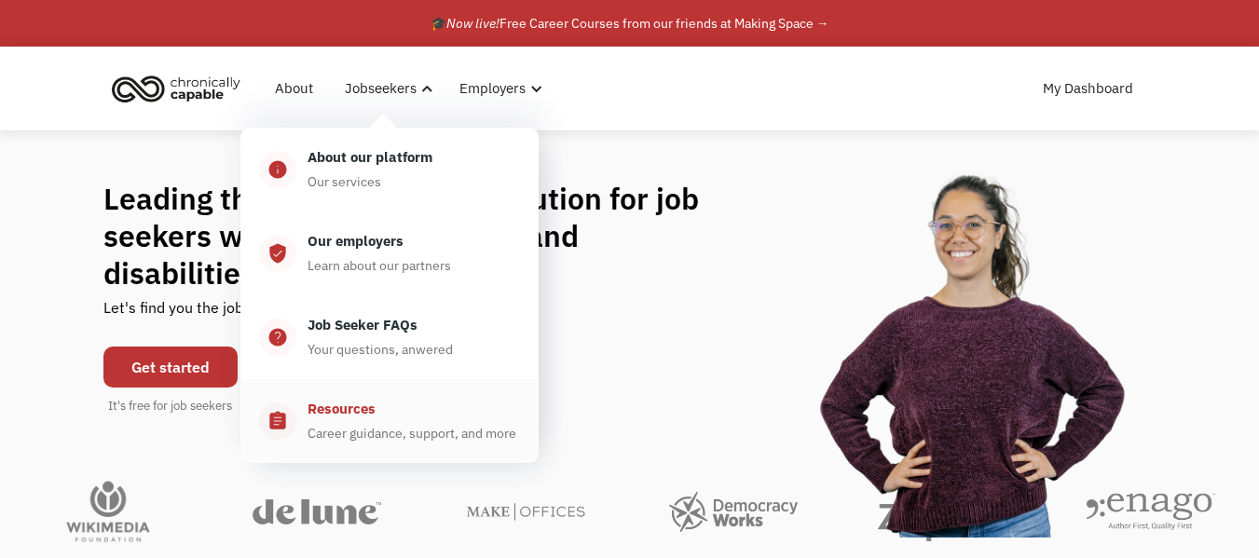
click at [362, 415] on div "Resources" at bounding box center [342, 409] width 68 height 22
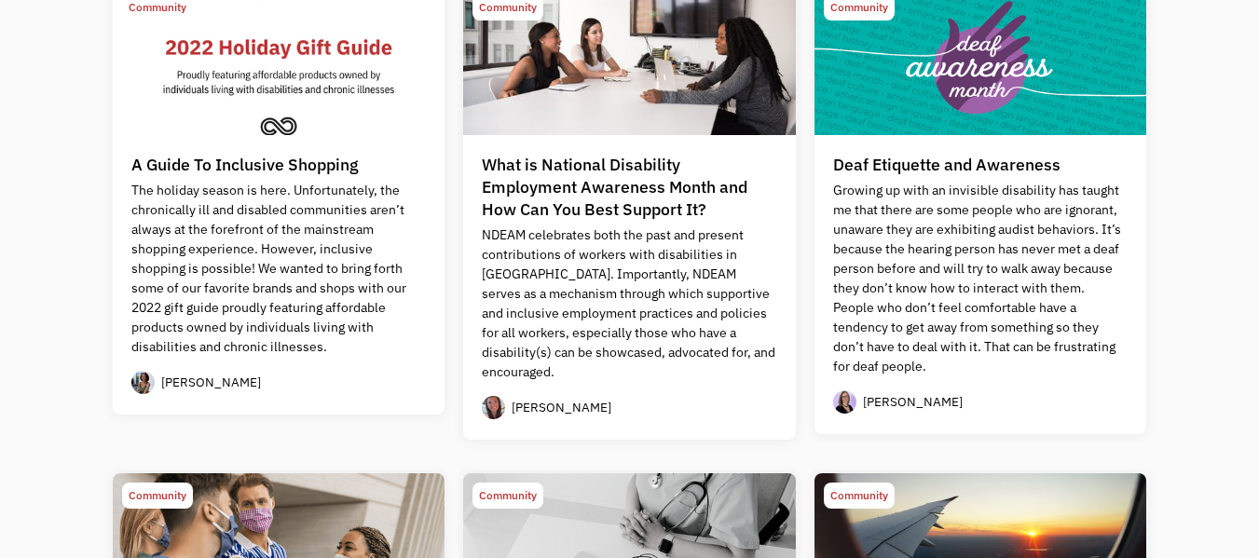
scroll to position [639, 0]
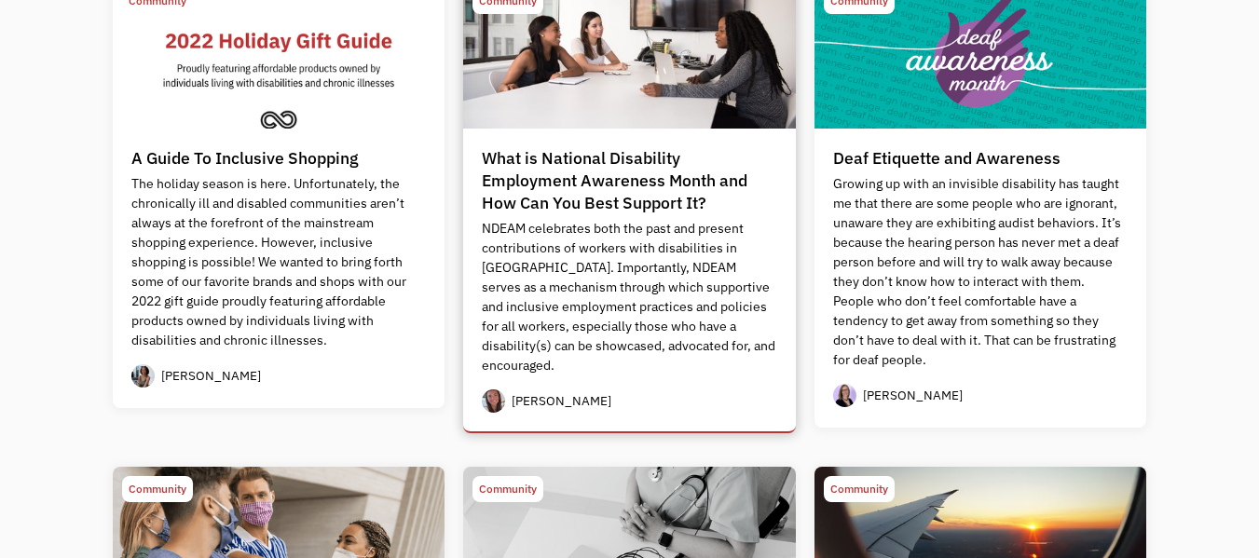
click at [625, 291] on p "NDEAM celebrates both the past and present contributions of workers with disabi…" at bounding box center [629, 297] width 295 height 157
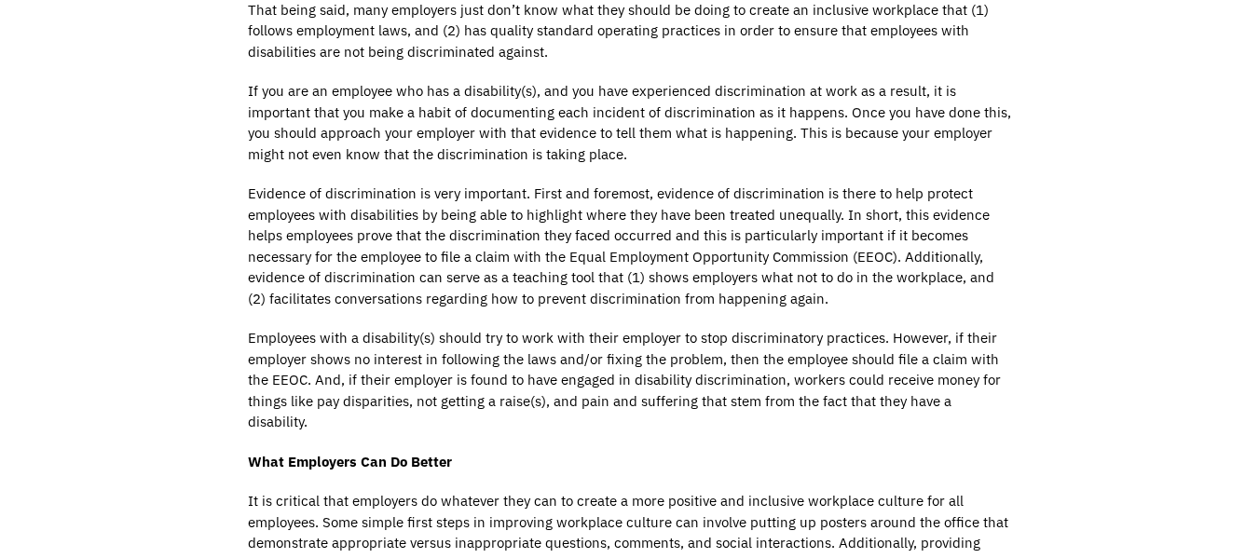
scroll to position [1793, 0]
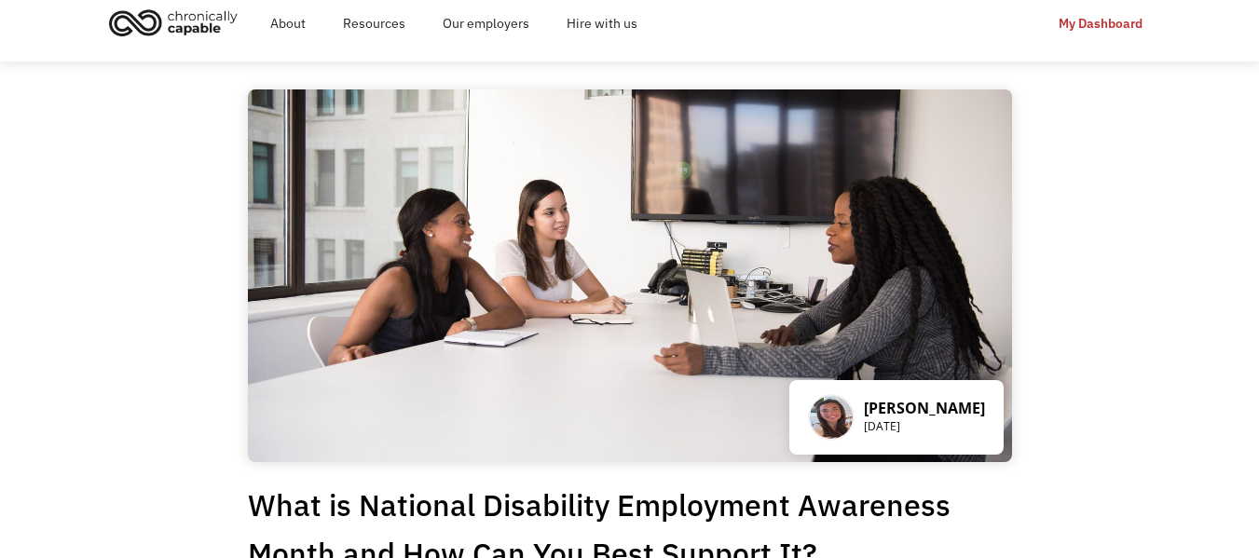
scroll to position [0, 0]
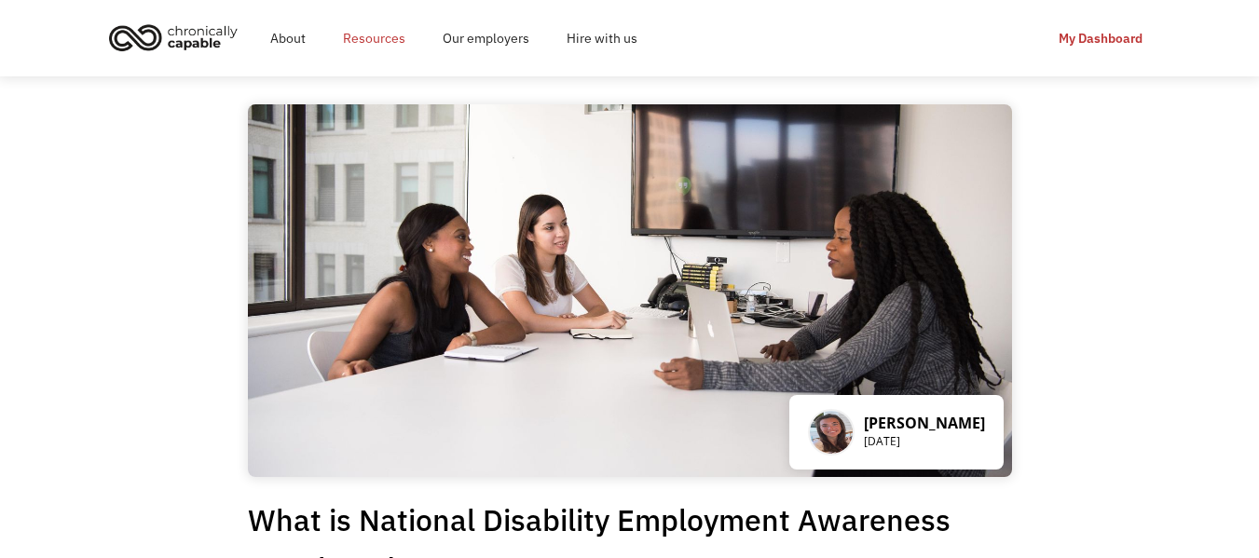
click at [384, 37] on link "Resources" at bounding box center [374, 38] width 100 height 60
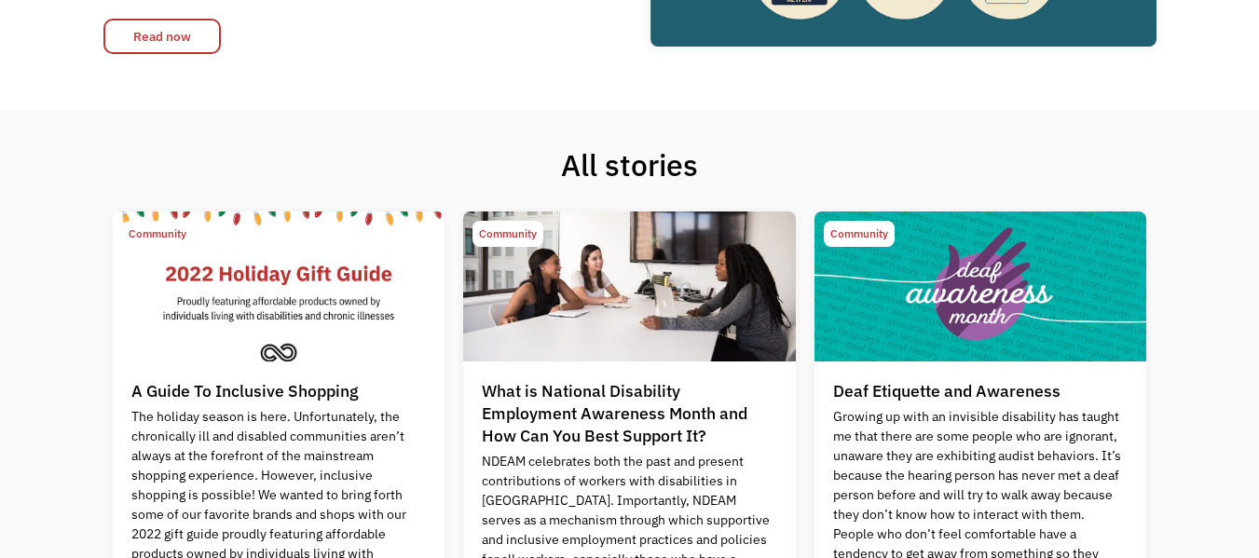
scroll to position [409, 0]
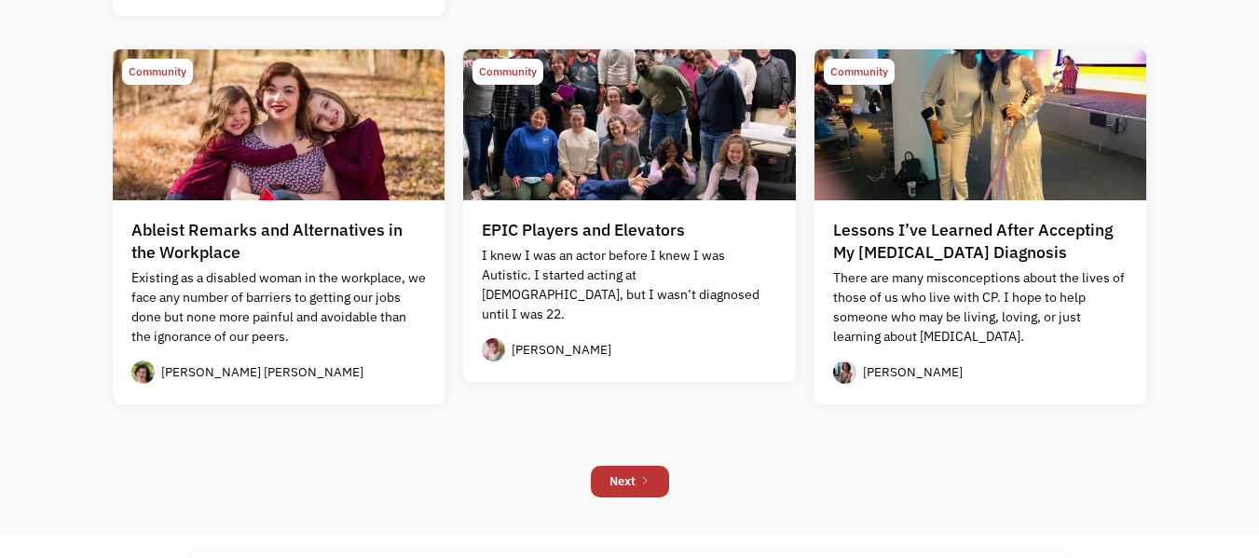
scroll to position [1585, 0]
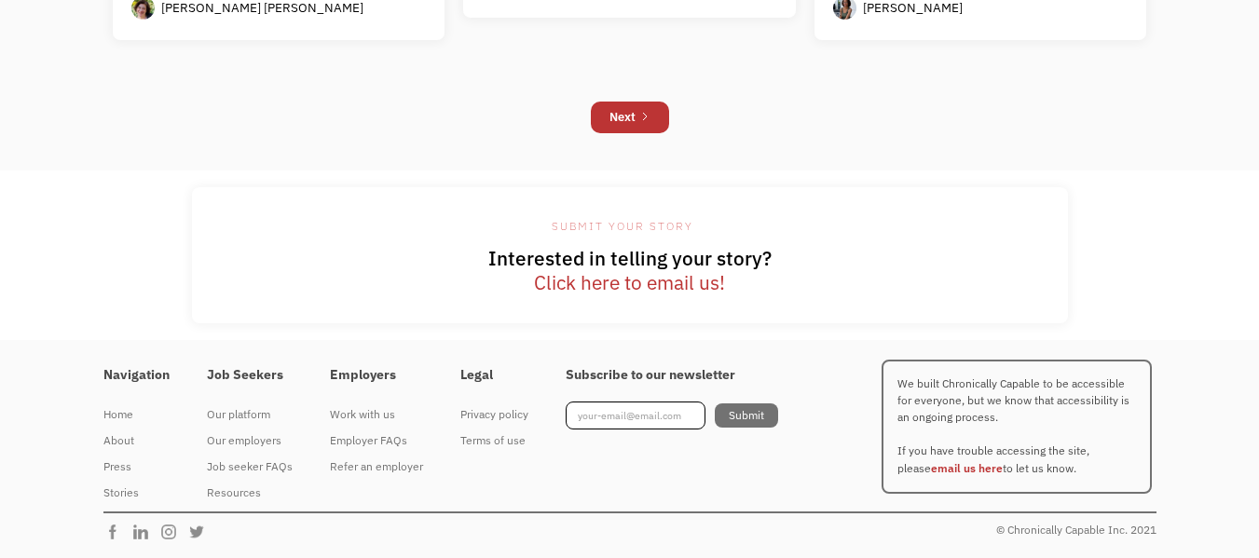
scroll to position [1908, 0]
click at [945, 470] on link "email us here" at bounding box center [967, 467] width 72 height 14
click at [119, 445] on div "About" at bounding box center [136, 440] width 66 height 22
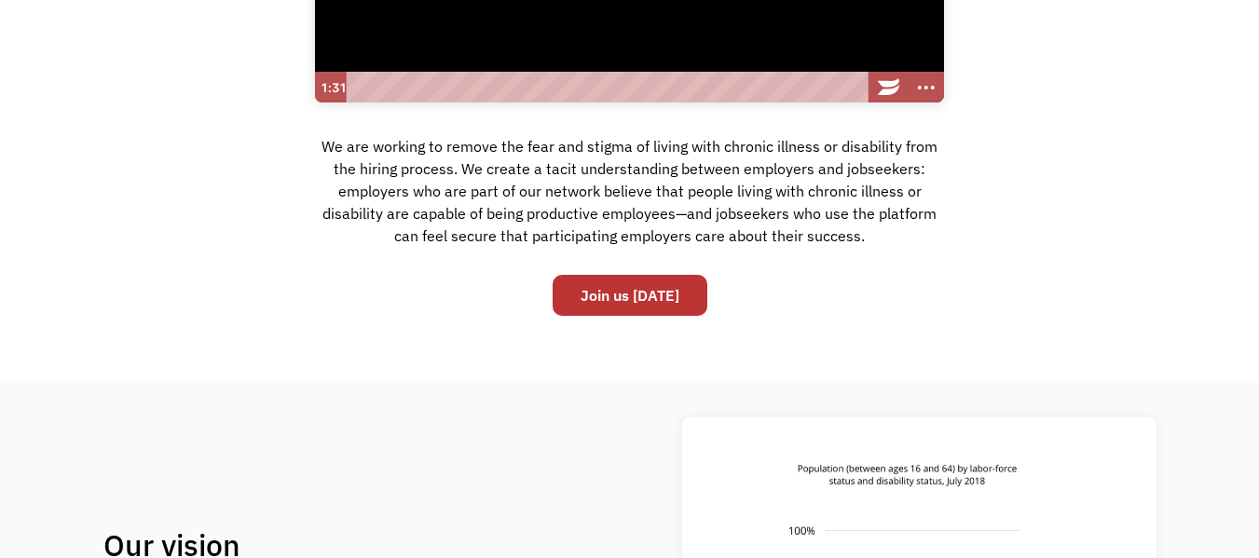
scroll to position [443, 0]
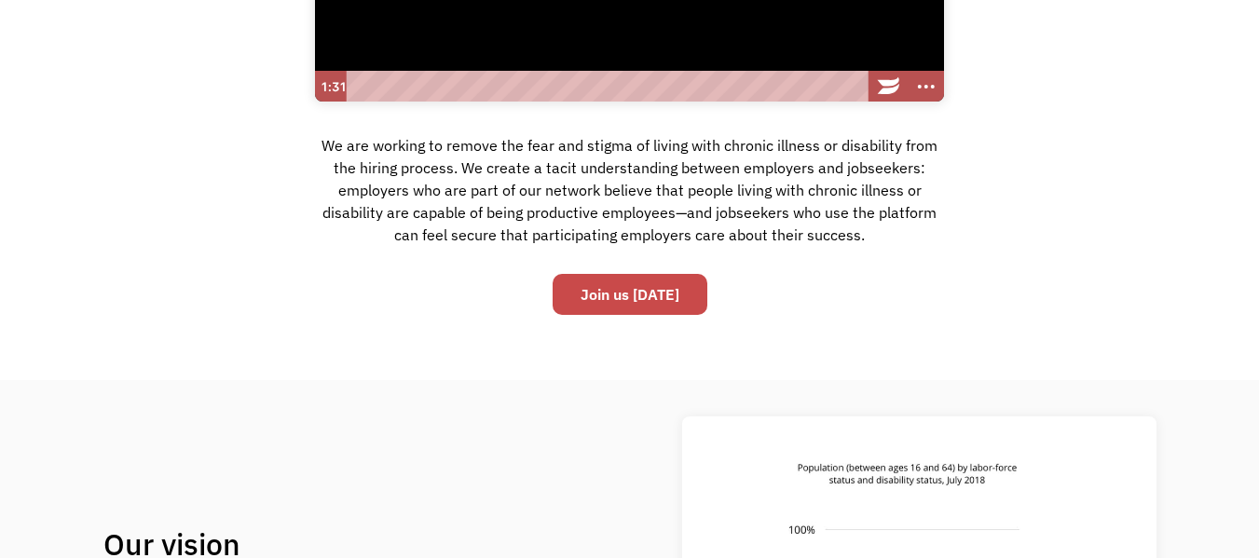
click at [637, 293] on link "Join us [DATE]" at bounding box center [630, 294] width 155 height 41
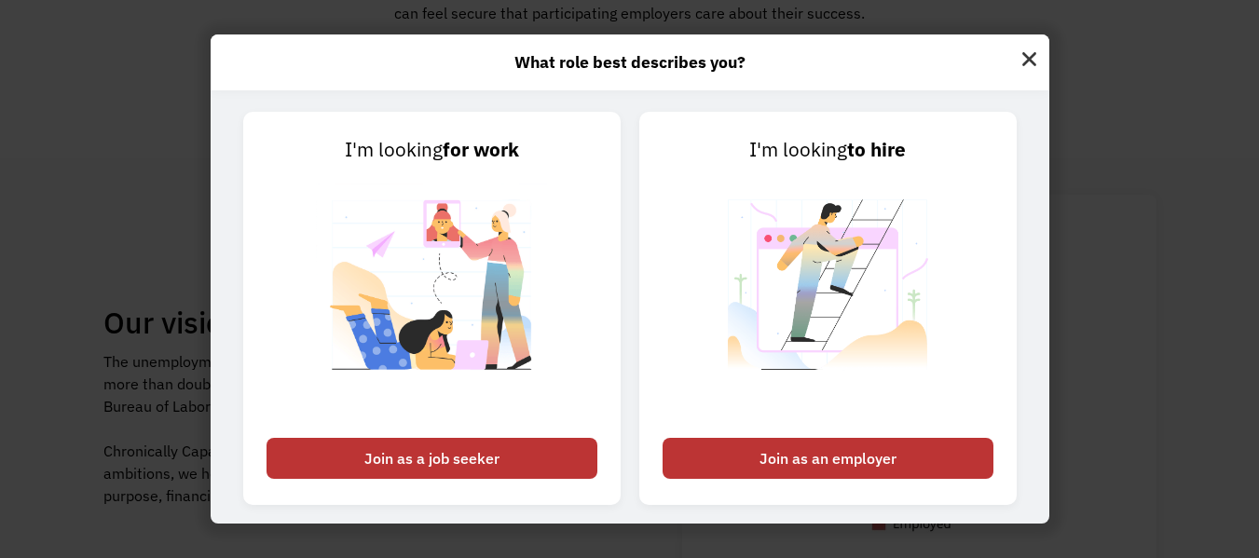
scroll to position [666, 0]
click at [447, 254] on img at bounding box center [432, 297] width 232 height 264
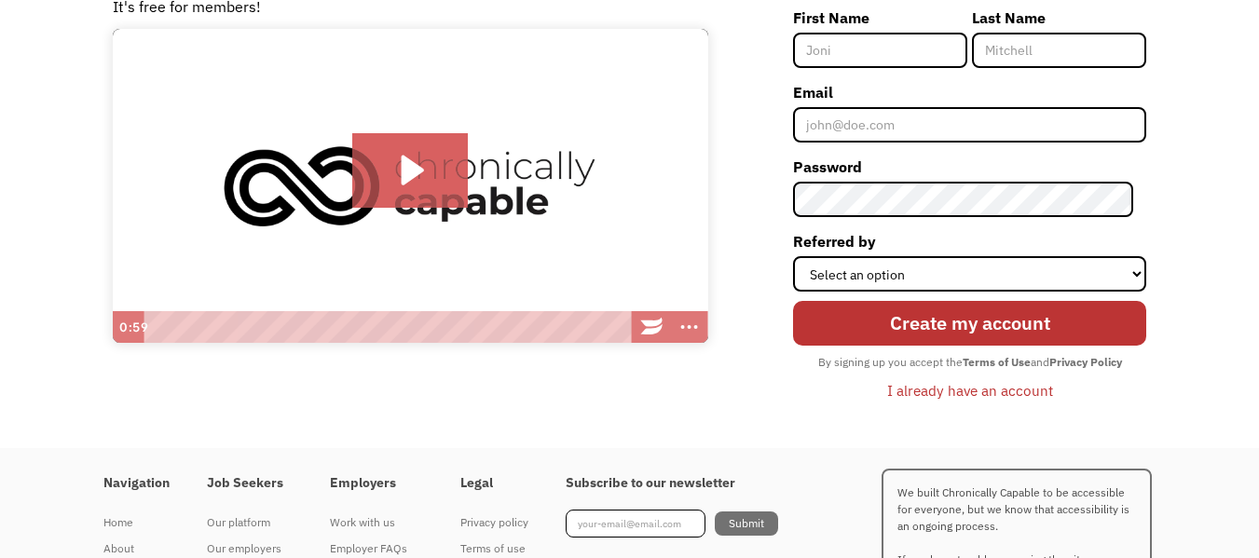
scroll to position [210, 0]
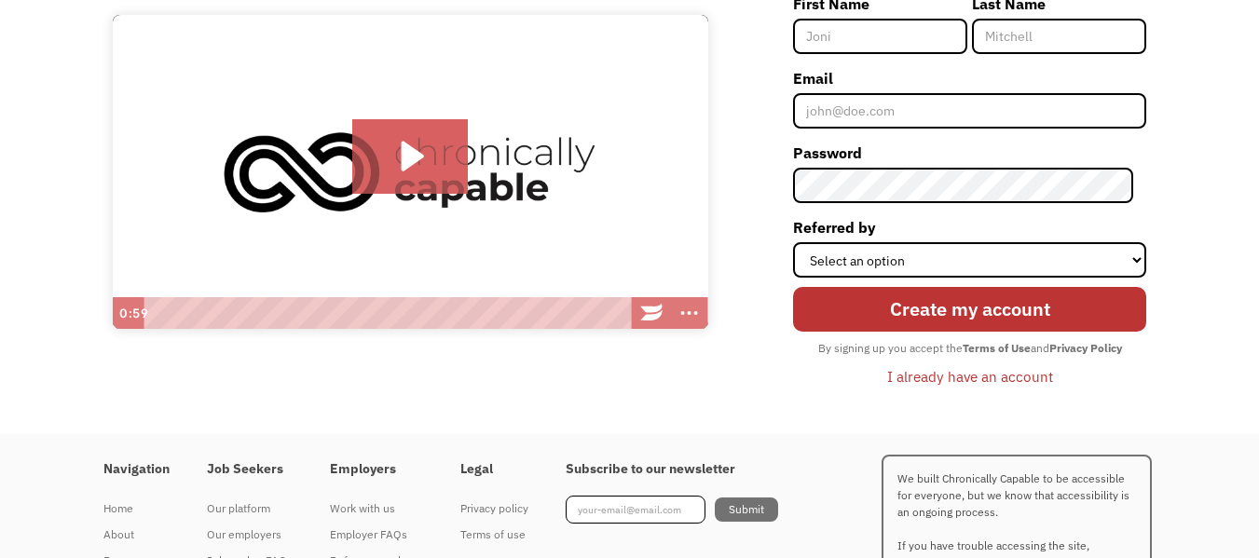
click at [955, 379] on div "I already have an account" at bounding box center [970, 376] width 166 height 22
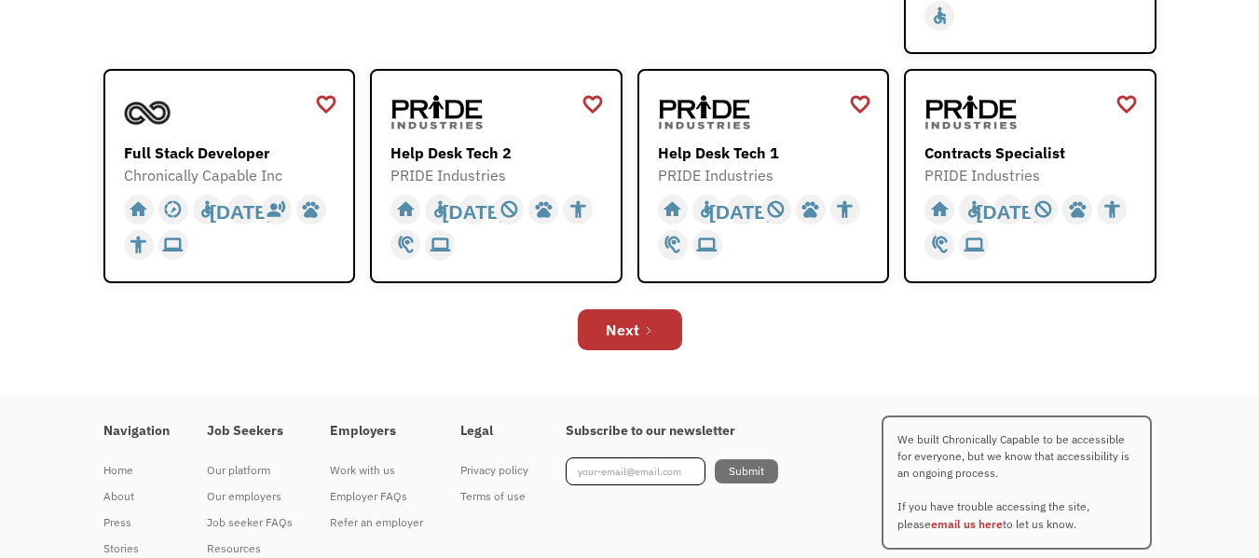
scroll to position [764, 0]
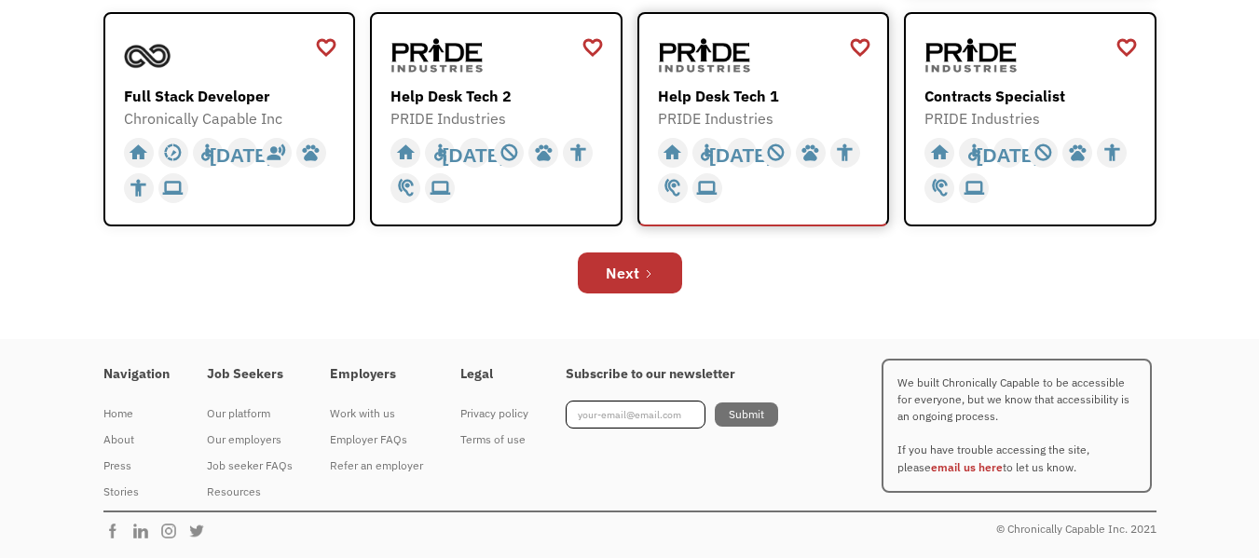
click at [735, 112] on div "PRIDE Industries" at bounding box center [766, 118] width 216 height 22
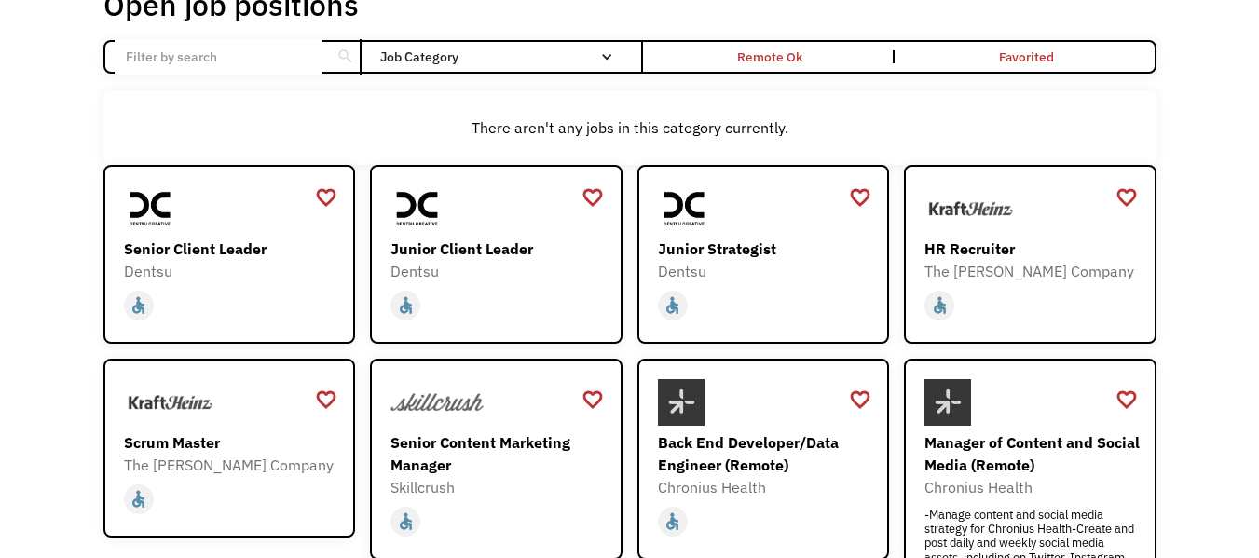
scroll to position [0, 0]
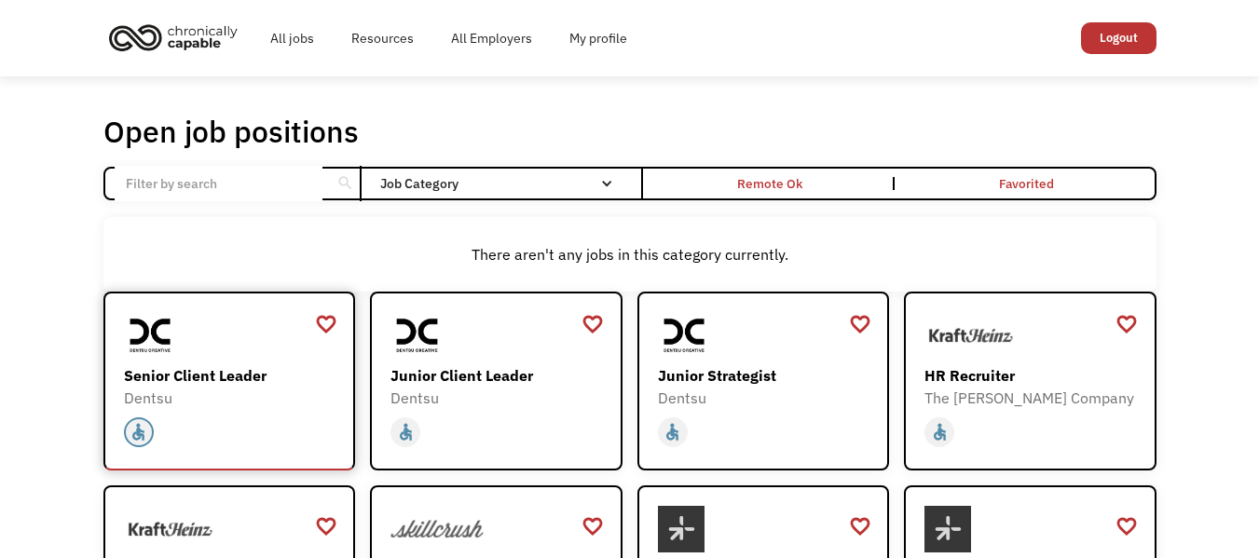
click at [141, 432] on div "accessible" at bounding box center [139, 433] width 20 height 28
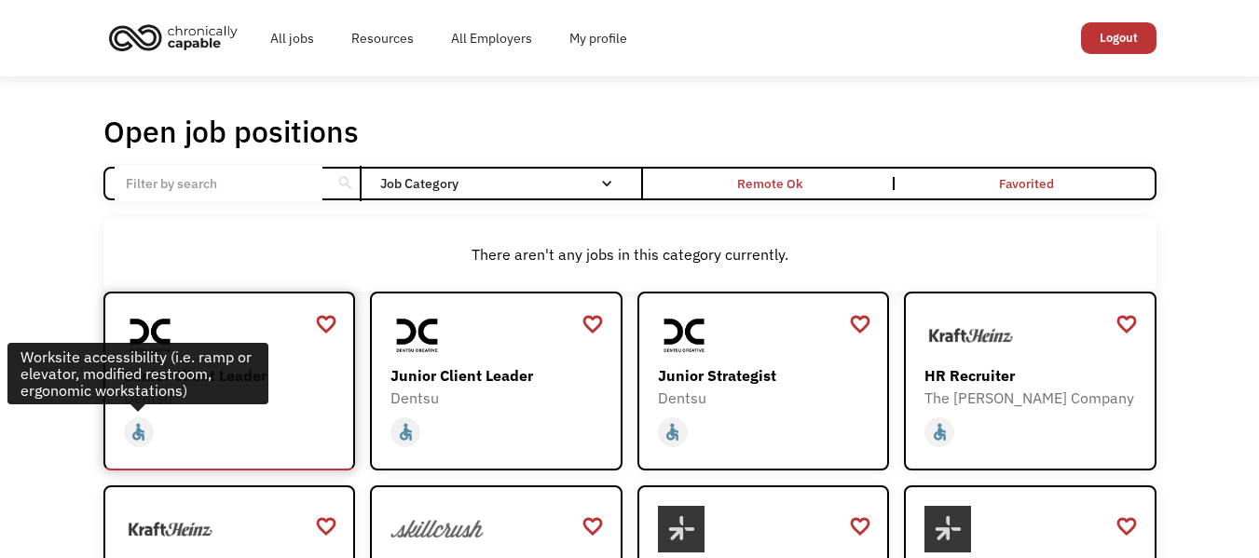
click at [147, 330] on img at bounding box center [151, 335] width 54 height 47
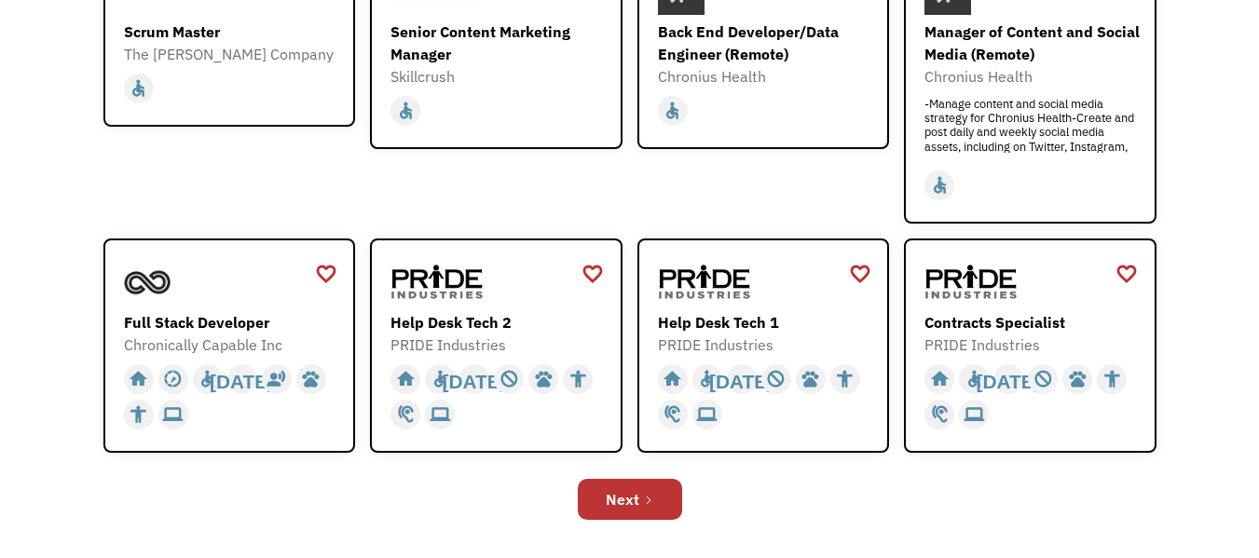
scroll to position [542, 0]
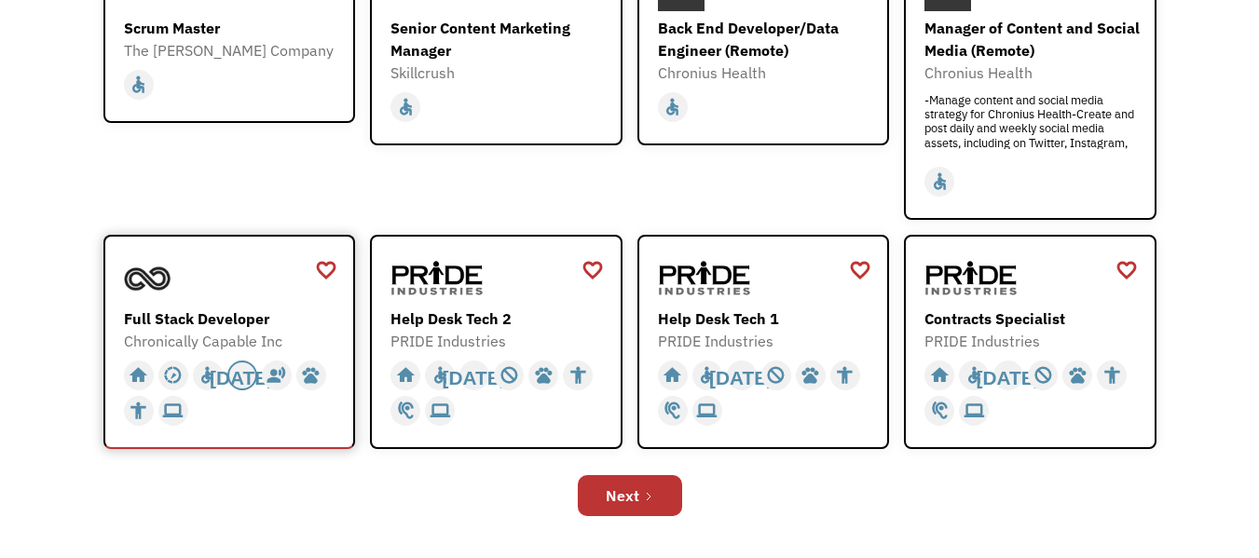
click at [234, 364] on div "[DATE]" at bounding box center [242, 376] width 64 height 28
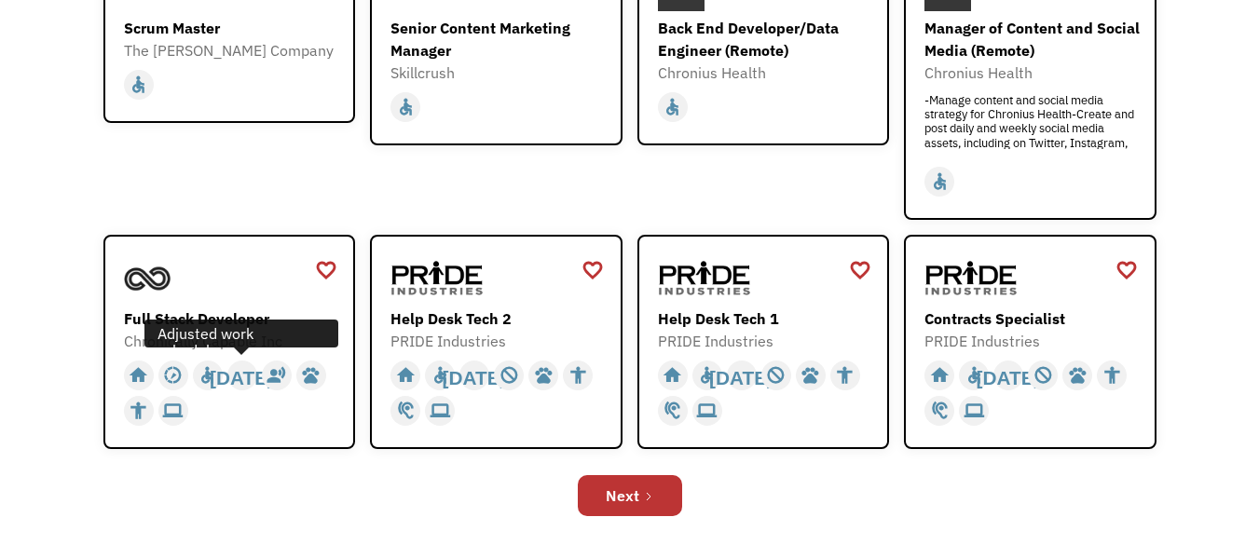
click at [1205, 167] on div "Open job positions You have X liked items Search search Filter by category Admi…" at bounding box center [629, 48] width 1259 height 1027
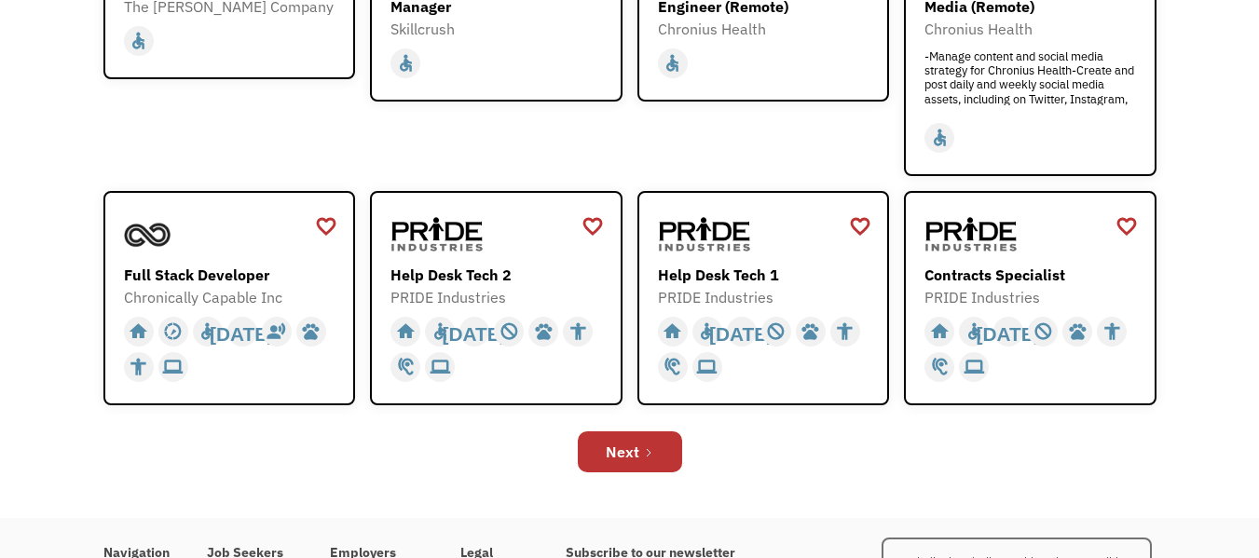
scroll to position [607, 0]
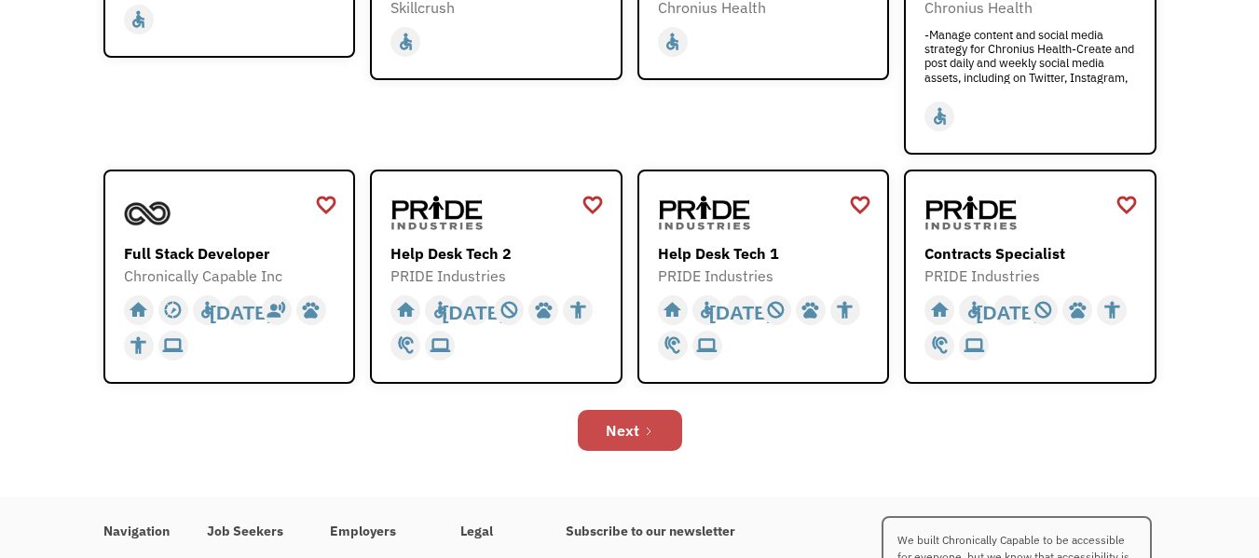
click at [647, 431] on icon "Next Page" at bounding box center [648, 431] width 11 height 11
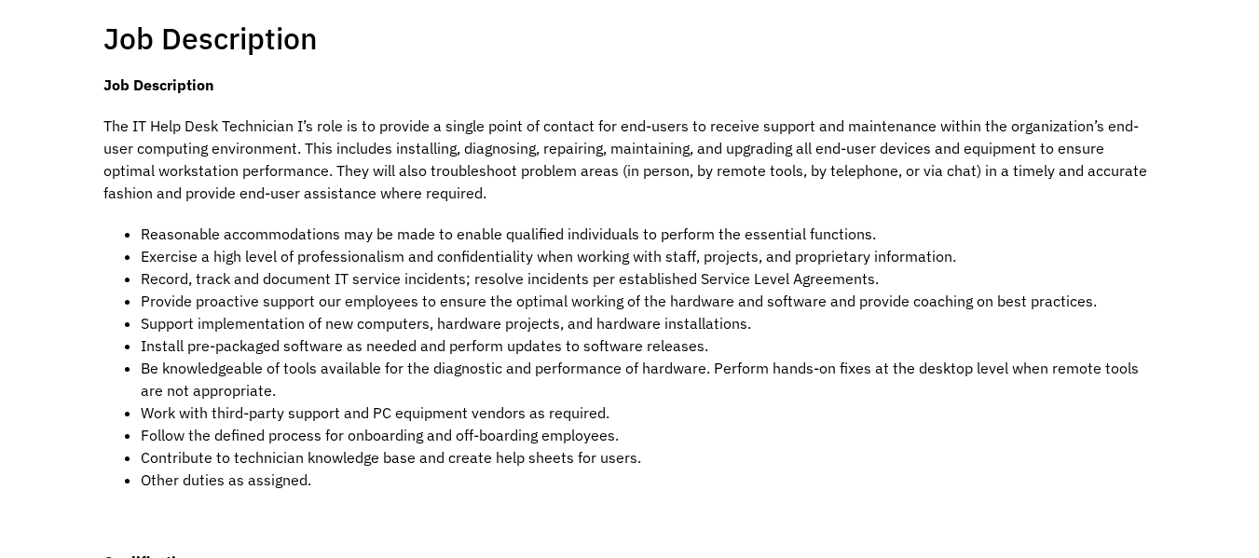
scroll to position [373, 0]
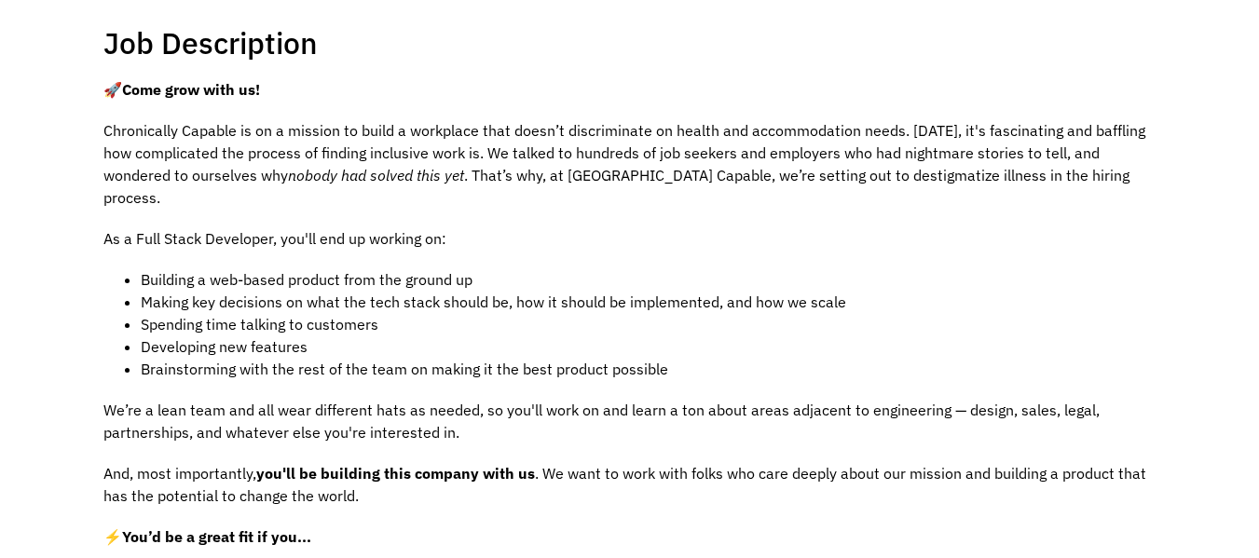
scroll to position [321, 0]
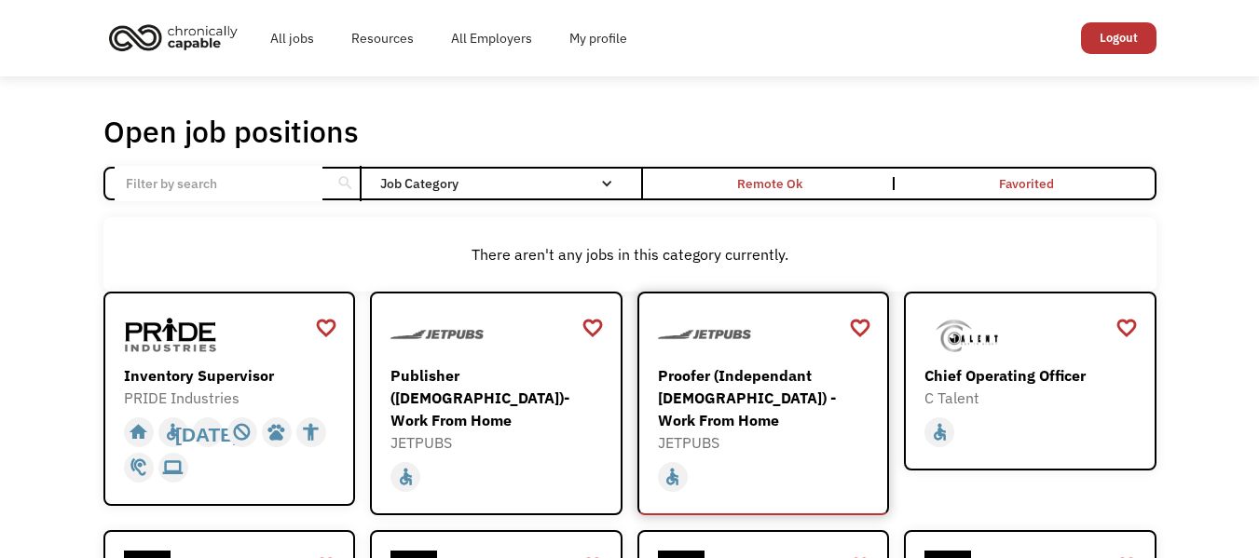
click at [746, 405] on div "Proofer (Independant [DEMOGRAPHIC_DATA]) - Work From Home" at bounding box center [766, 397] width 216 height 67
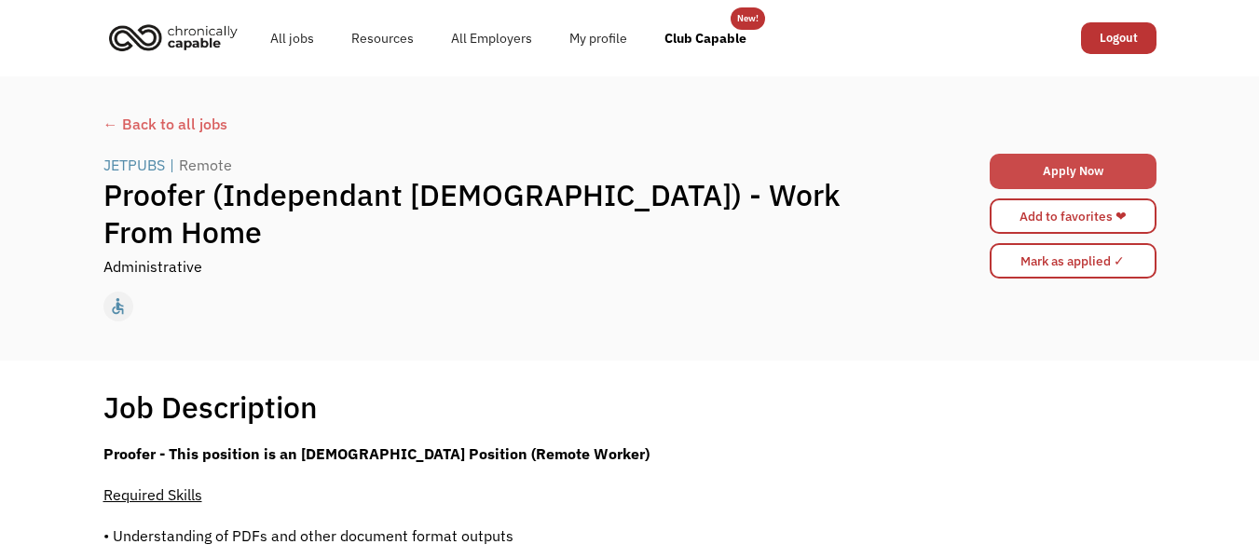
click at [1102, 176] on link "Apply Now" at bounding box center [1073, 171] width 167 height 35
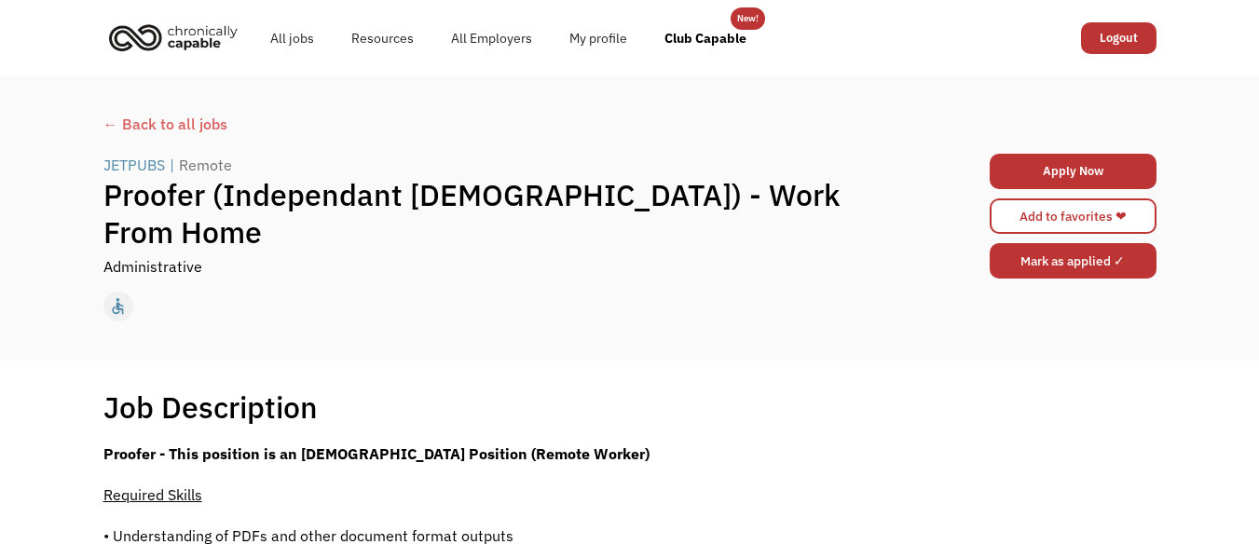
click at [1089, 264] on input "Mark as applied ✓" at bounding box center [1073, 260] width 167 height 35
